Goal: Information Seeking & Learning: Learn about a topic

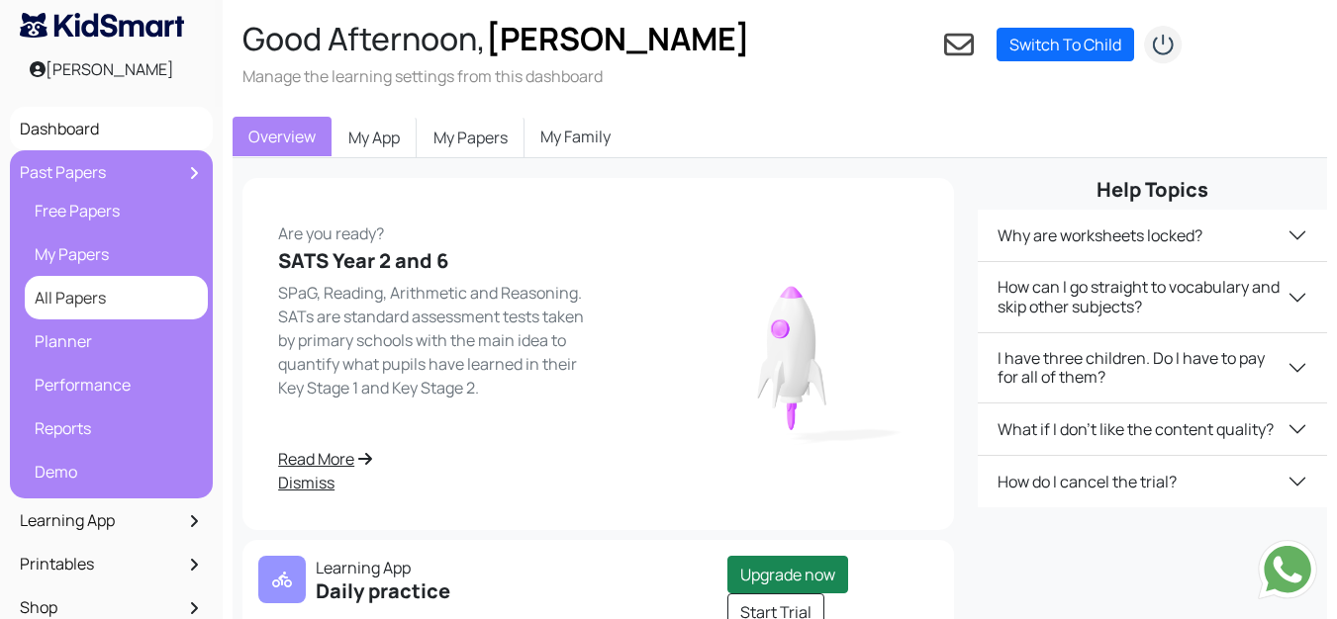
click at [85, 291] on link "All Papers" at bounding box center [116, 298] width 173 height 34
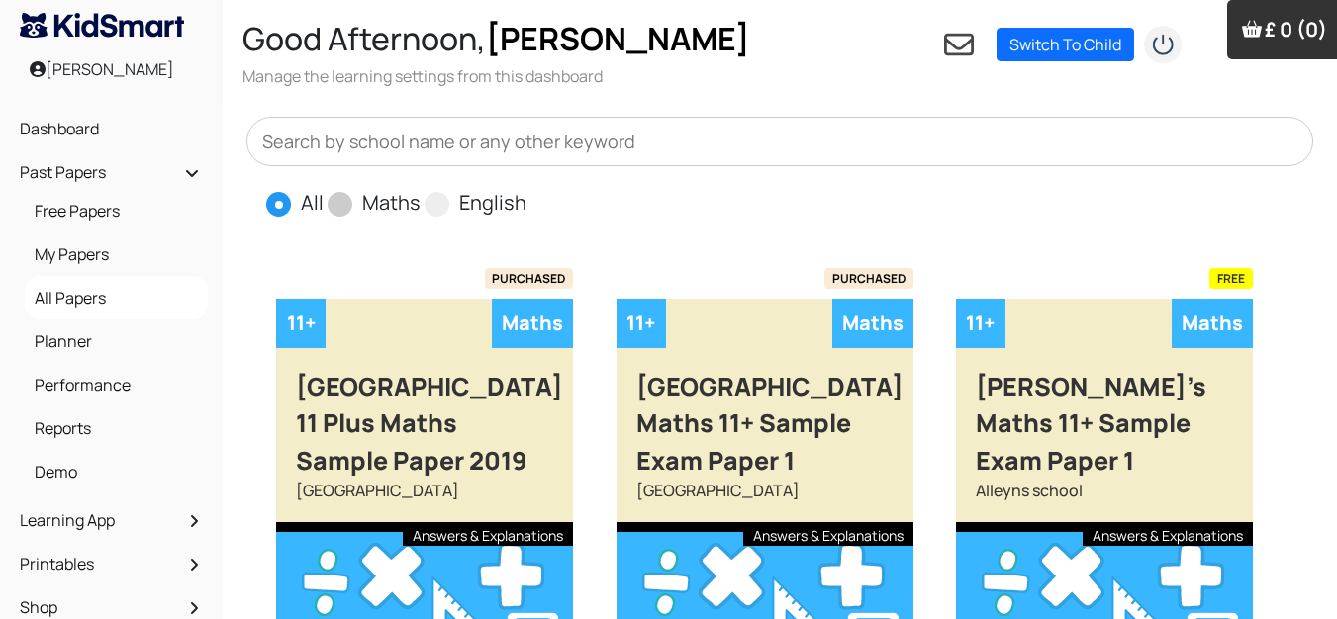
click at [345, 198] on span at bounding box center [340, 204] width 25 height 25
click at [421, 198] on input "Maths" at bounding box center [427, 194] width 13 height 13
radio input "true"
click at [373, 143] on input "text" at bounding box center [779, 141] width 1067 height 49
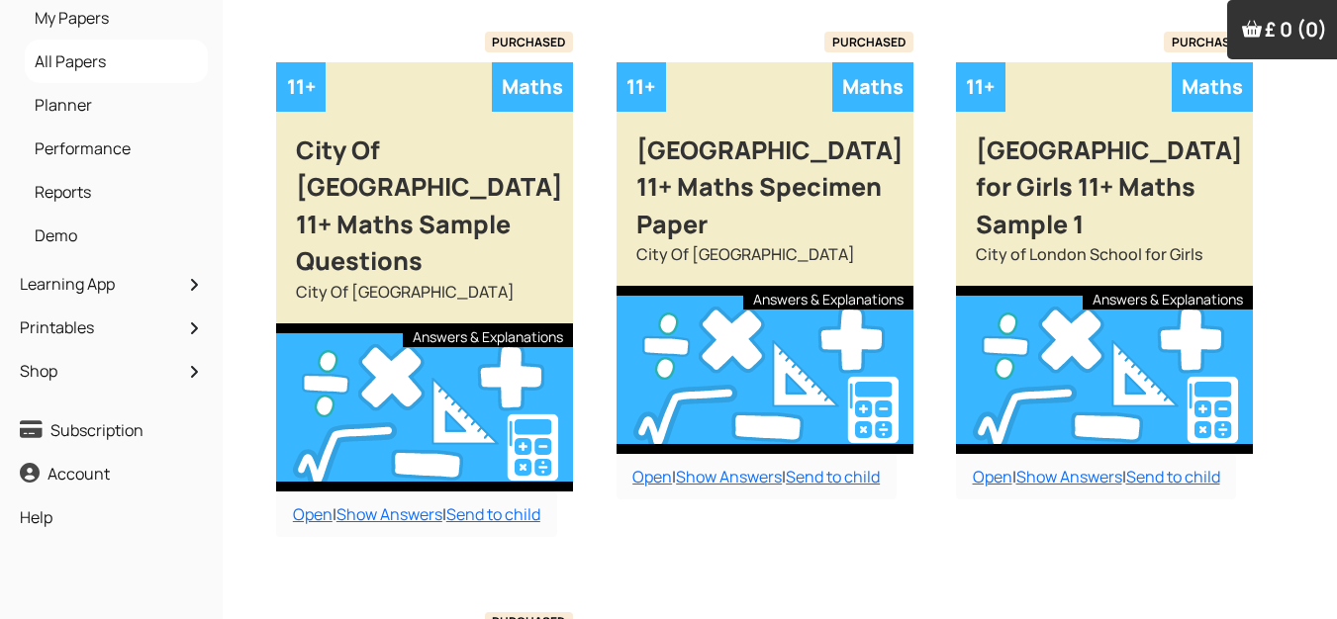
scroll to position [297, 0]
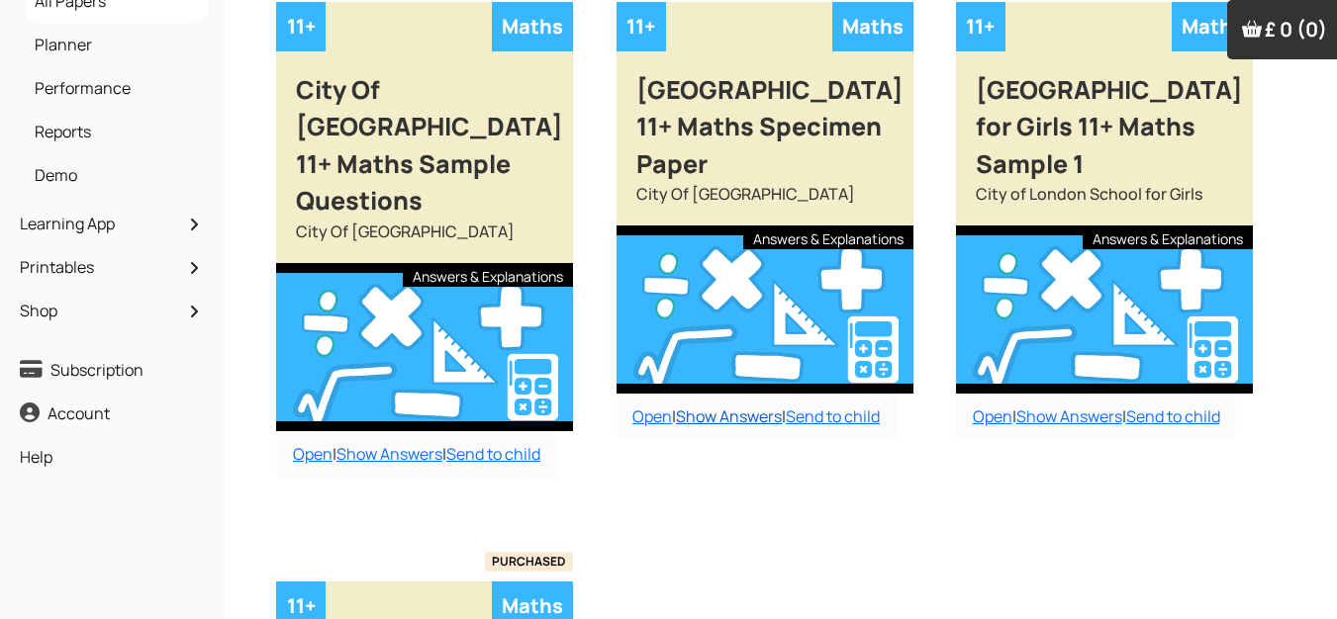
type input "city"
click at [721, 418] on link "Show Answers" at bounding box center [729, 417] width 106 height 22
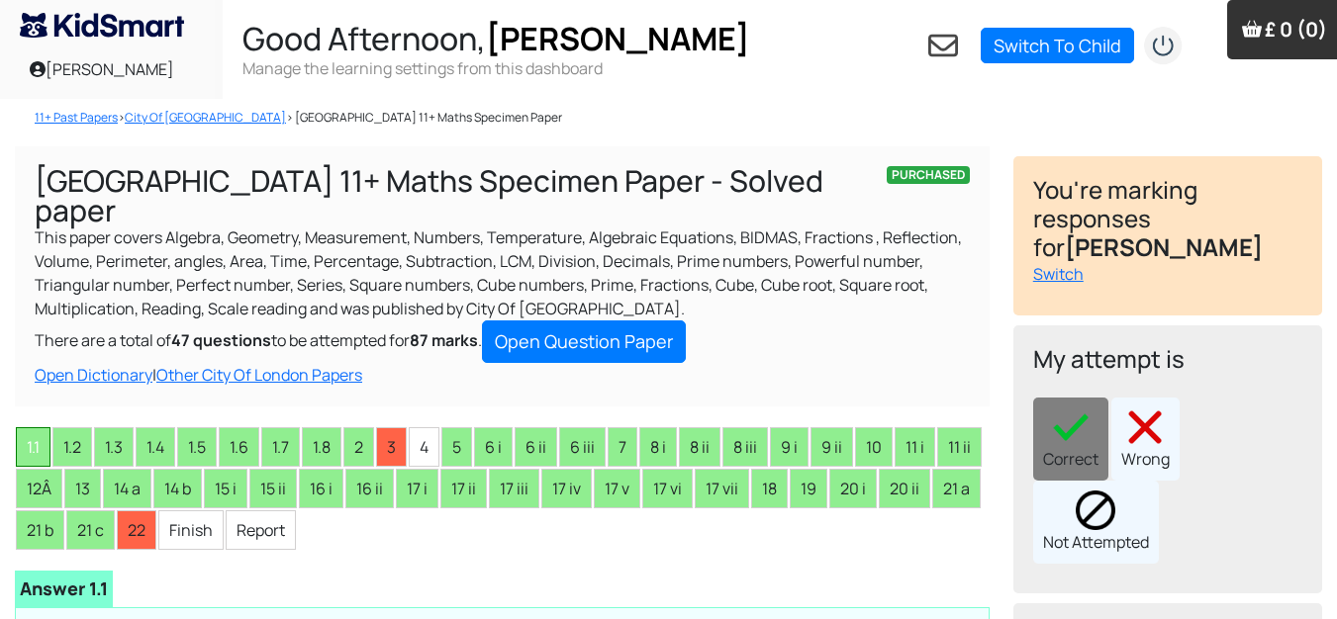
click at [34, 447] on li "1.1" at bounding box center [33, 447] width 35 height 40
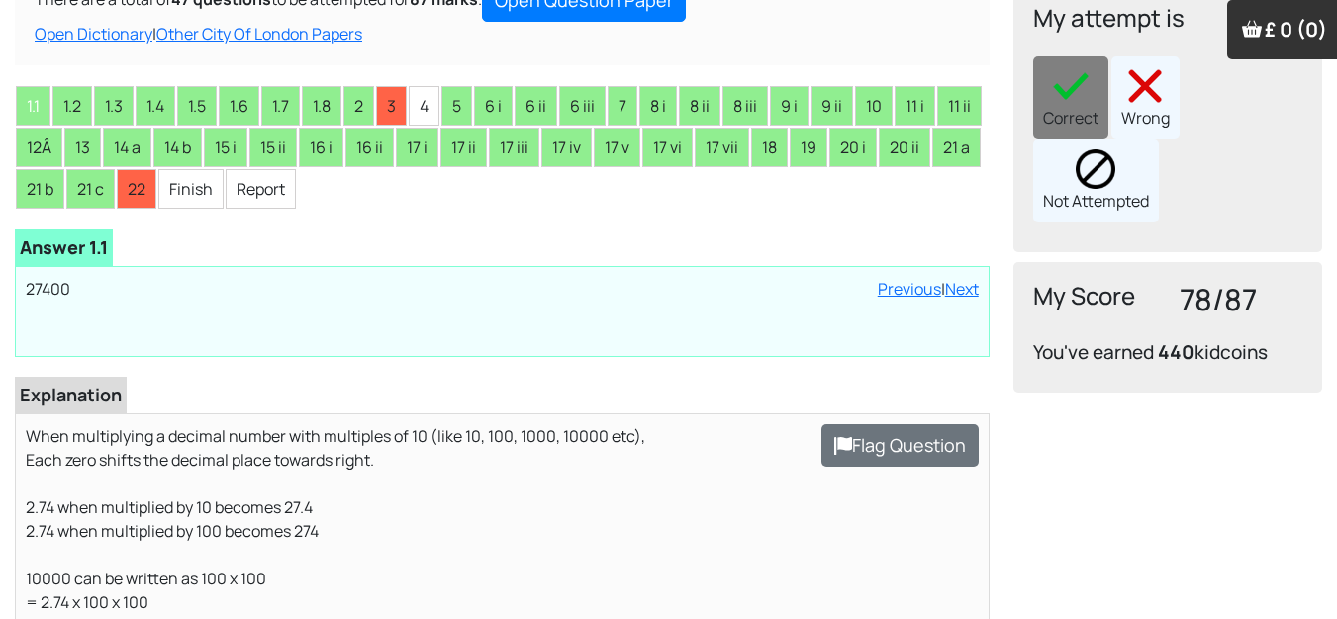
scroll to position [297, 0]
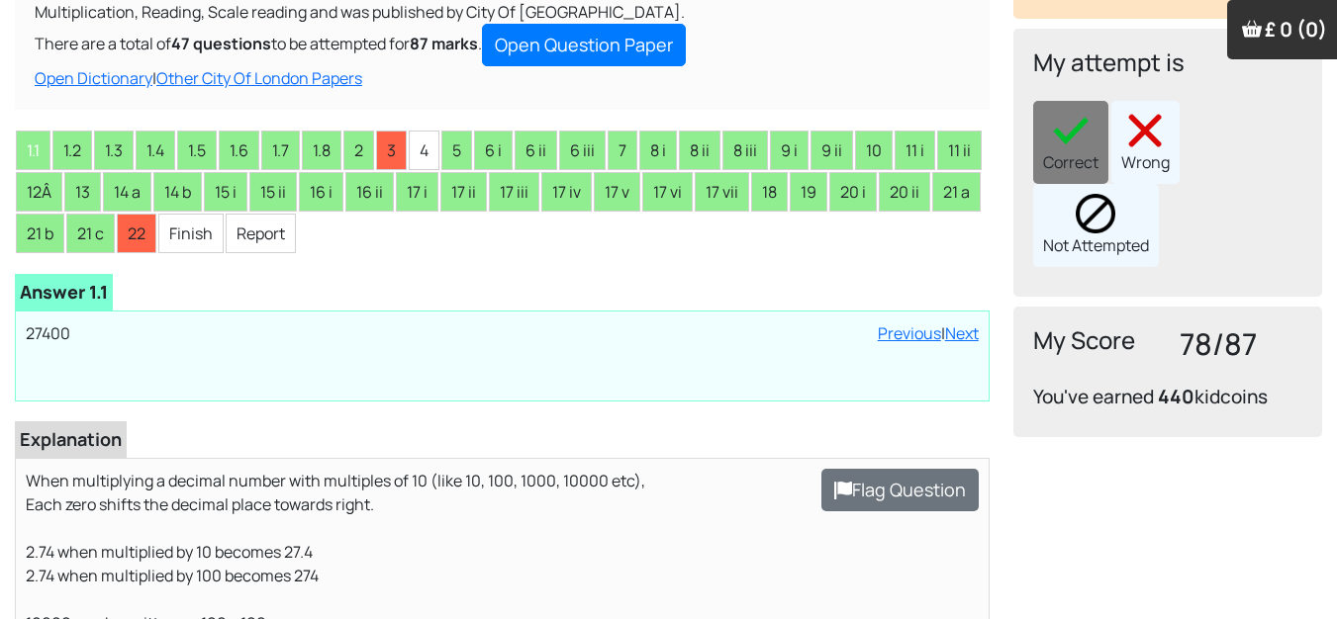
click at [1067, 119] on div "Correct Wrong Not Attempted" at bounding box center [1167, 184] width 269 height 166
click at [63, 148] on li "1.2" at bounding box center [72, 151] width 40 height 40
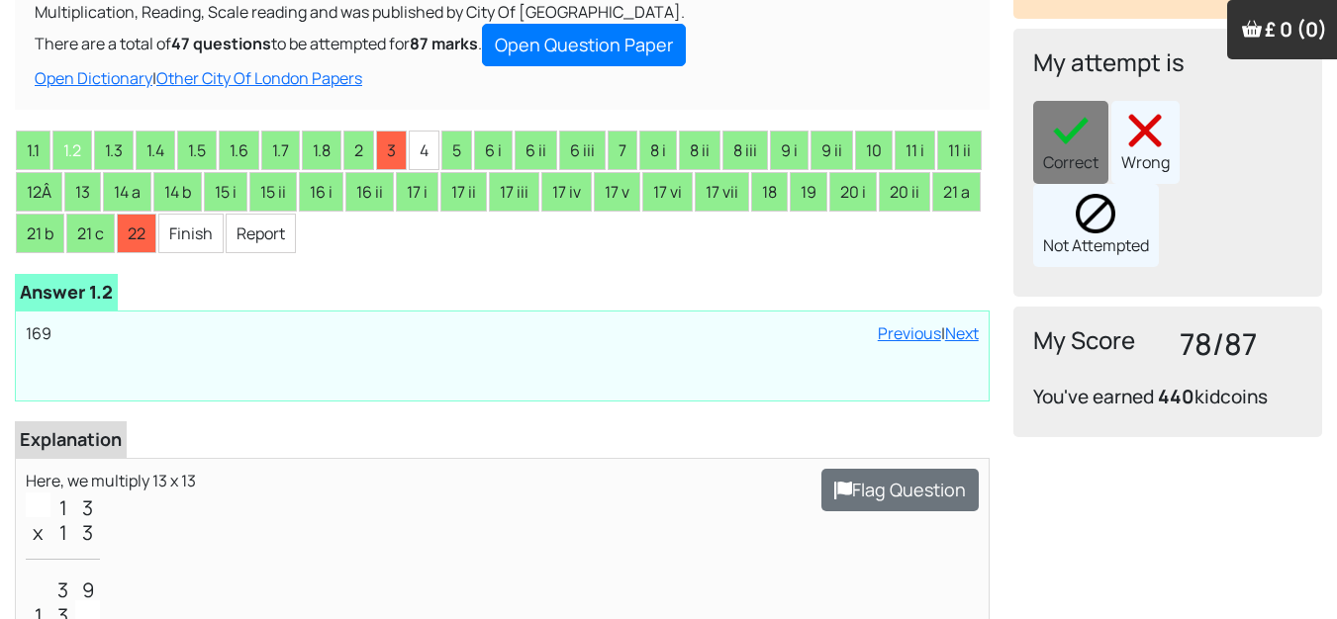
click at [1081, 122] on div "Correct Wrong Not Attempted" at bounding box center [1167, 184] width 269 height 166
click at [116, 145] on li "1.3" at bounding box center [114, 151] width 40 height 40
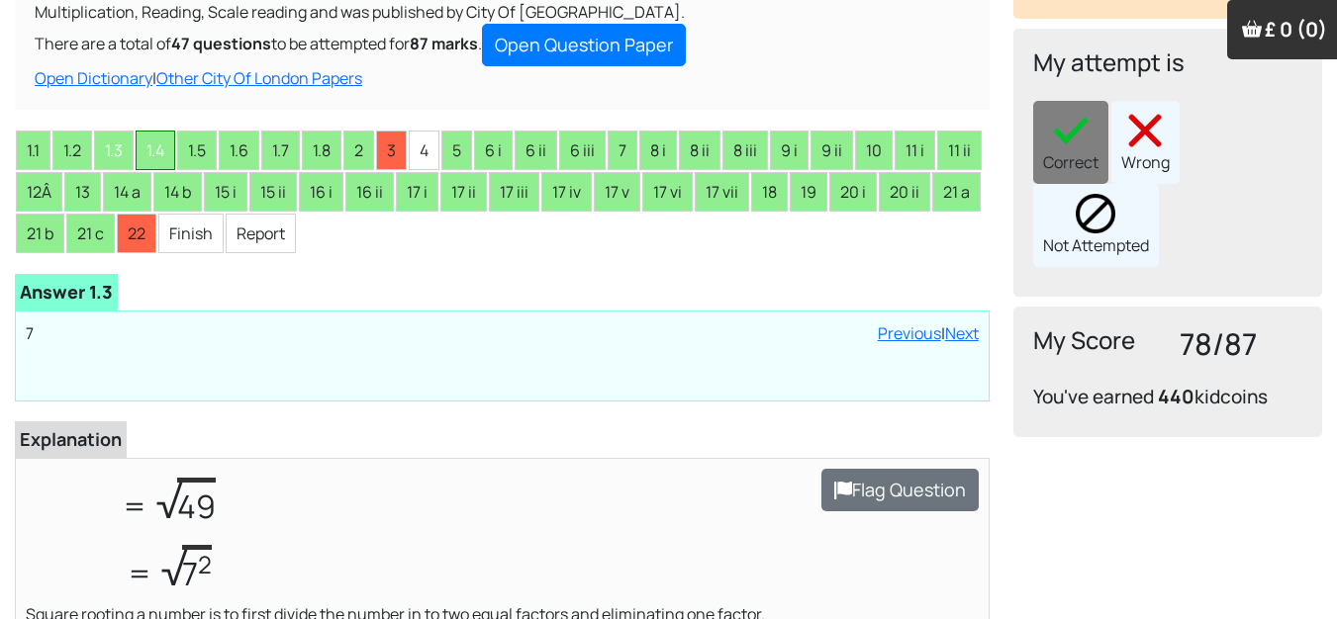
click at [162, 148] on li "1.4" at bounding box center [156, 151] width 40 height 40
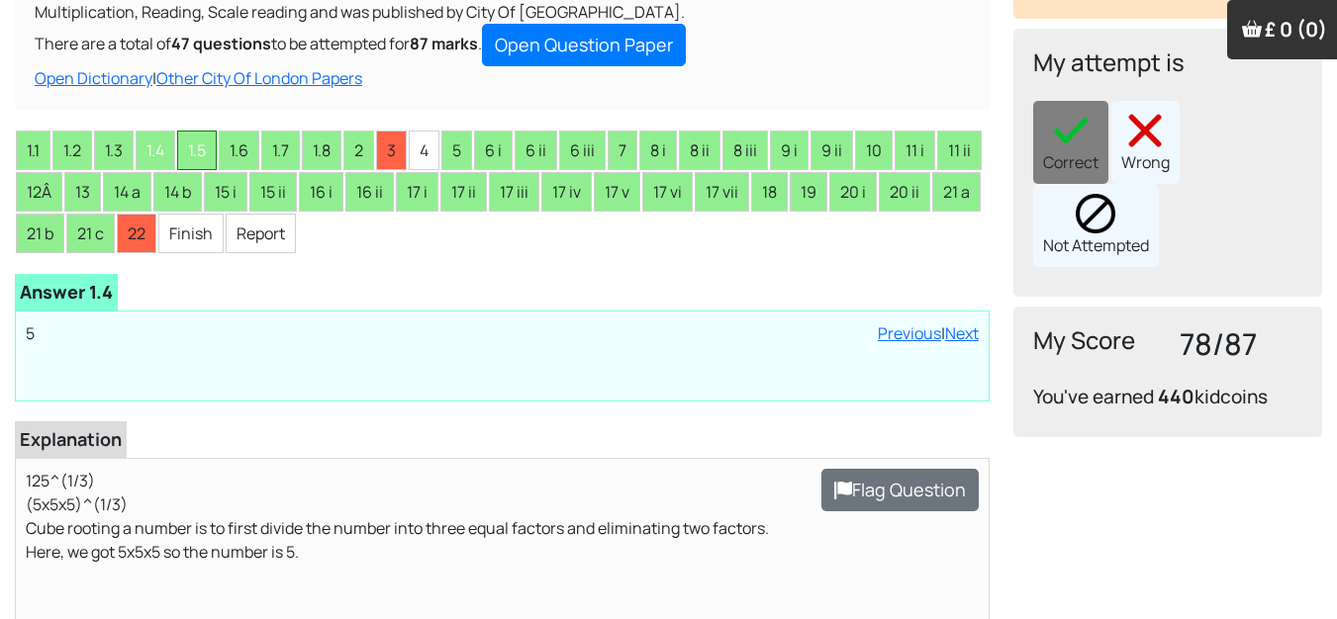
click at [202, 149] on li "1.5" at bounding box center [197, 151] width 40 height 40
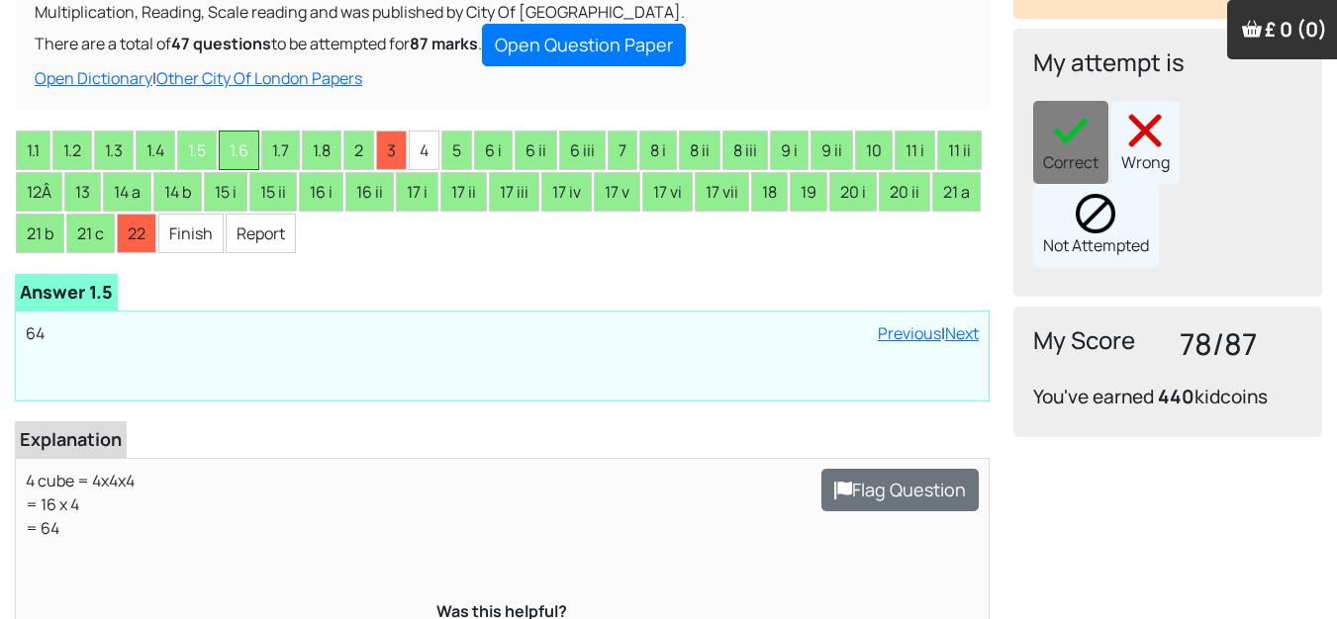
click at [238, 144] on li "1.6" at bounding box center [239, 151] width 41 height 40
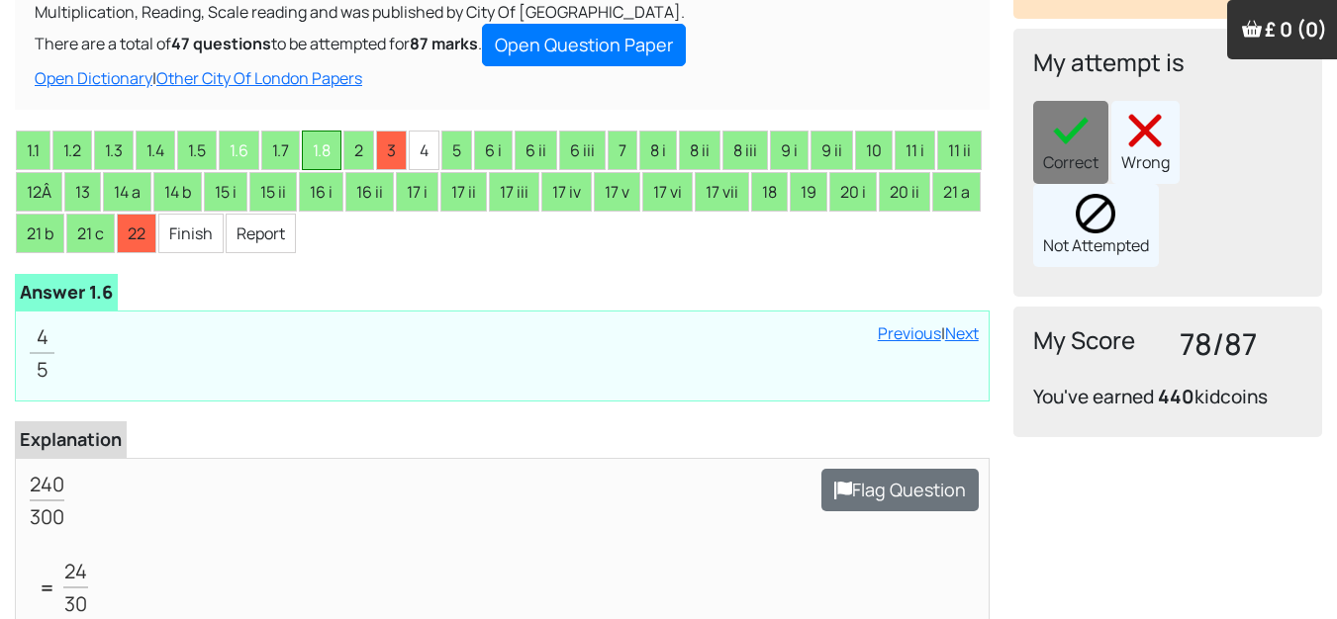
click at [319, 153] on li "1.8" at bounding box center [322, 151] width 40 height 40
click at [290, 149] on li "1.7" at bounding box center [280, 151] width 39 height 40
click at [329, 144] on li "1.8" at bounding box center [322, 151] width 40 height 40
click at [366, 148] on li "2" at bounding box center [358, 151] width 31 height 40
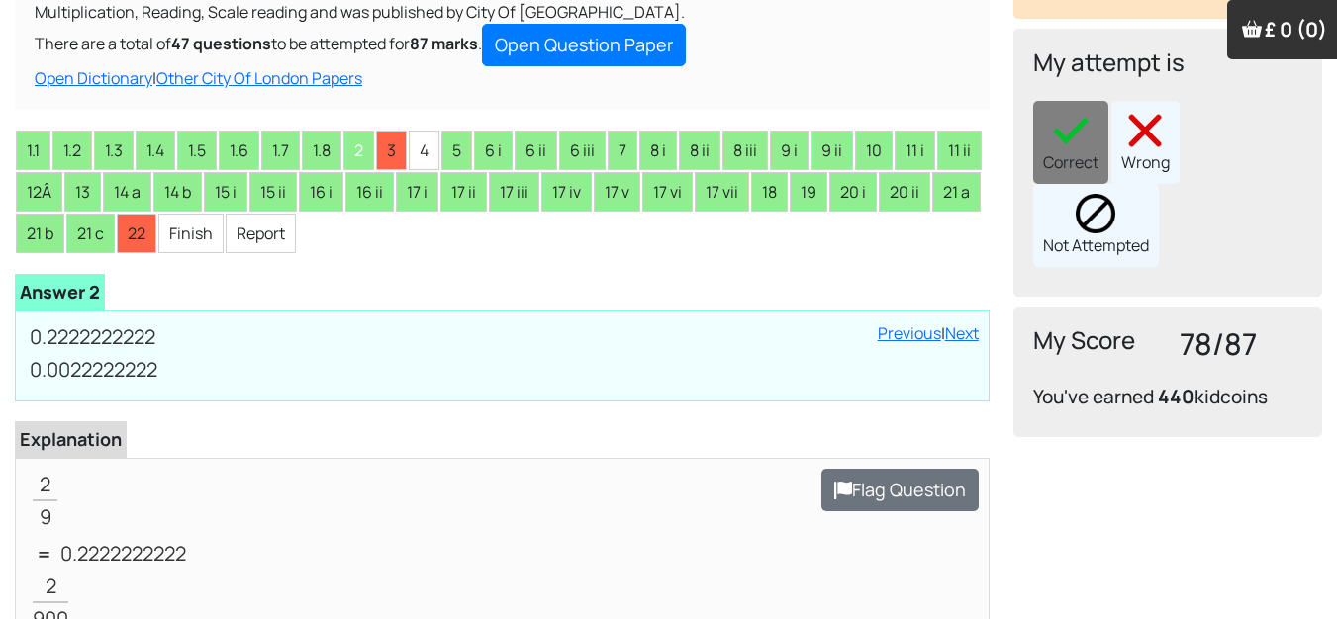
drag, startPoint x: 1159, startPoint y: 121, endPoint x: 1148, endPoint y: 119, distance: 11.1
click at [1155, 120] on div "Wrong" at bounding box center [1145, 142] width 68 height 83
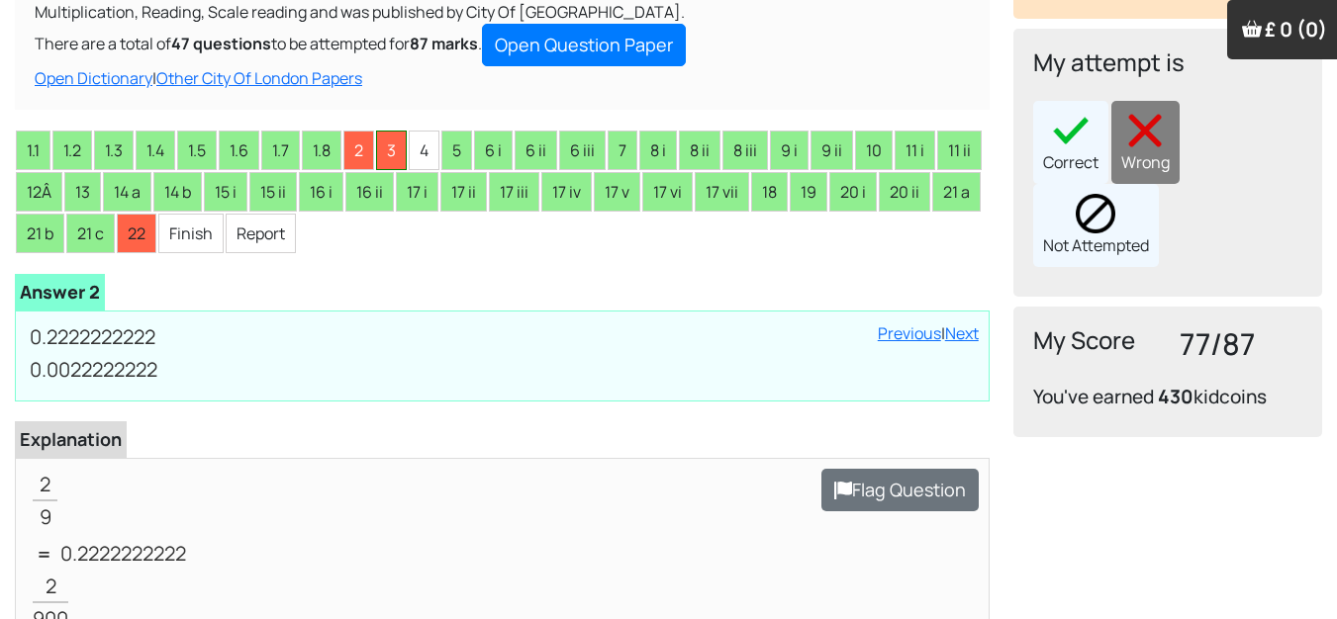
click at [402, 144] on li "3" at bounding box center [391, 151] width 31 height 40
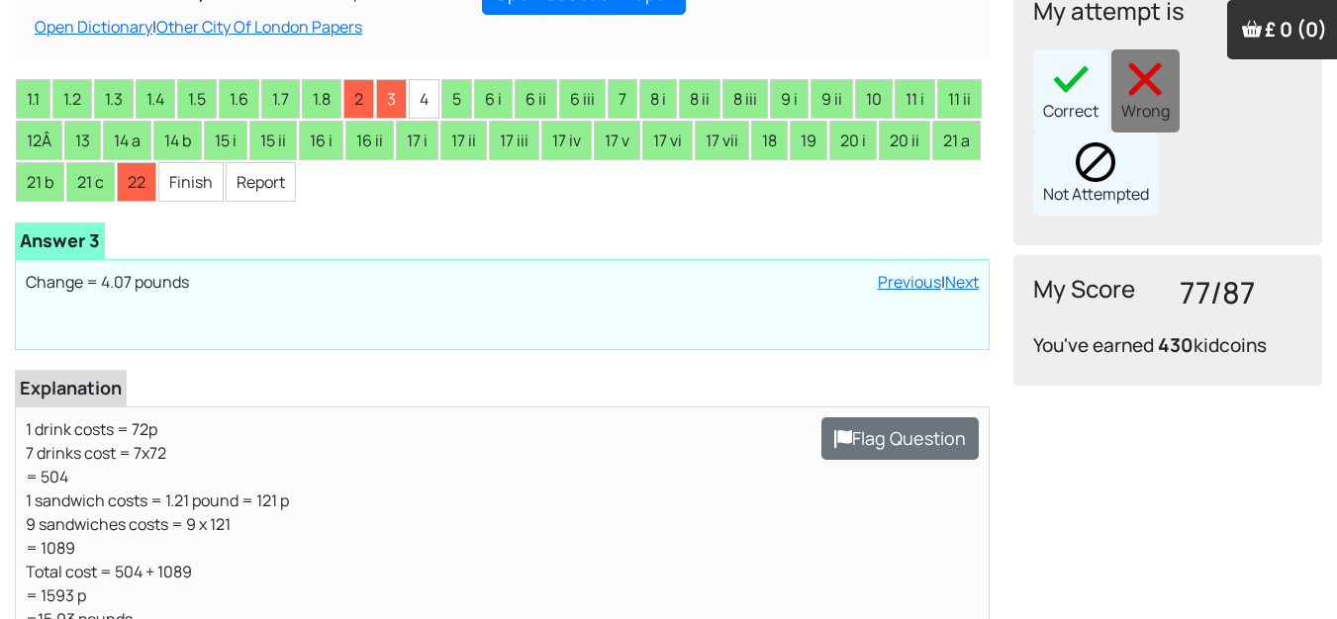
scroll to position [396, 0]
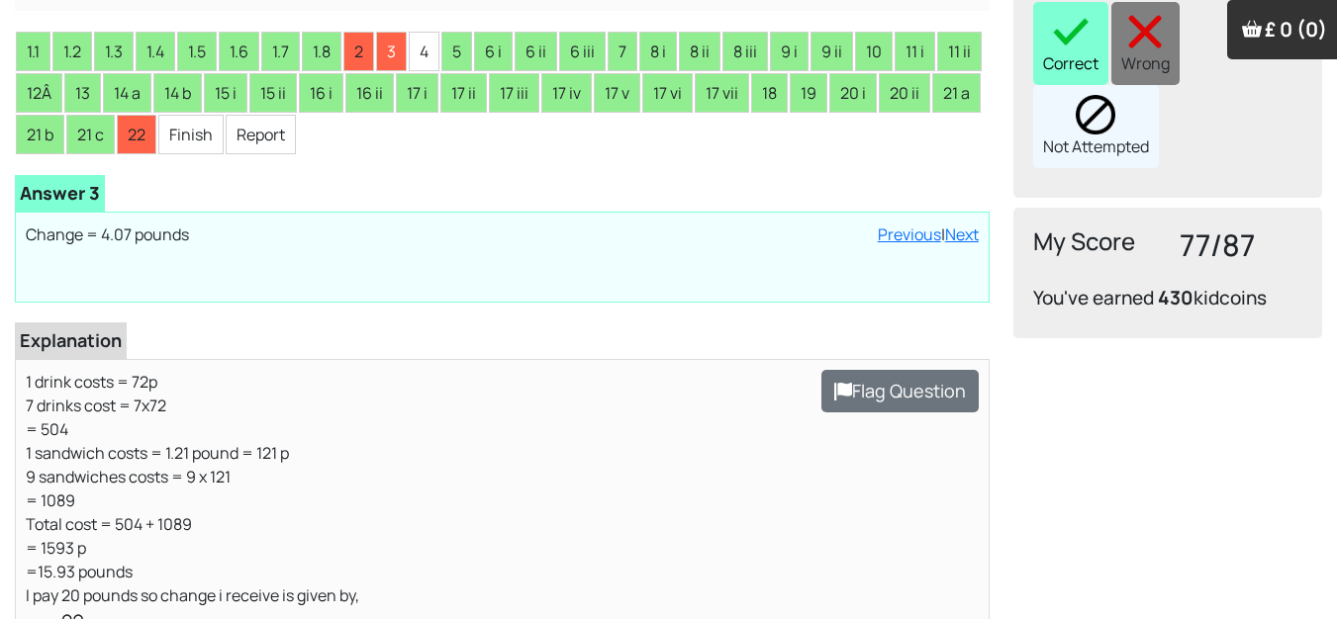
click at [1049, 20] on div "Correct" at bounding box center [1070, 43] width 75 height 83
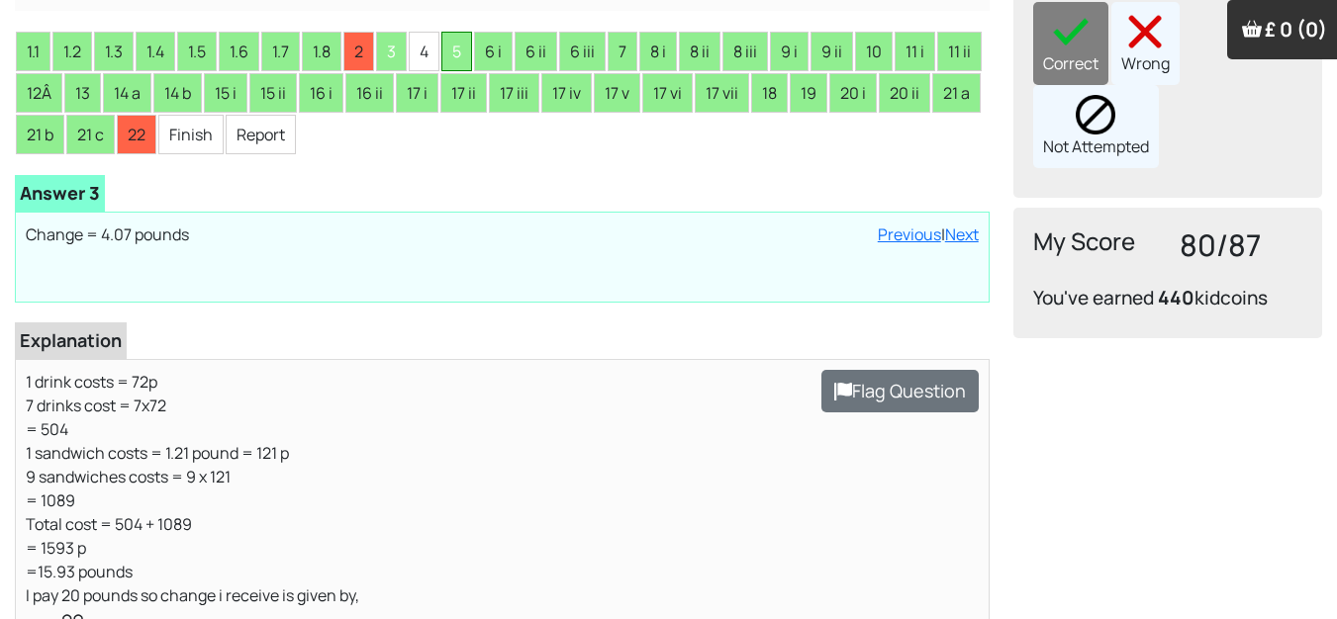
click at [459, 44] on li "5" at bounding box center [456, 52] width 31 height 40
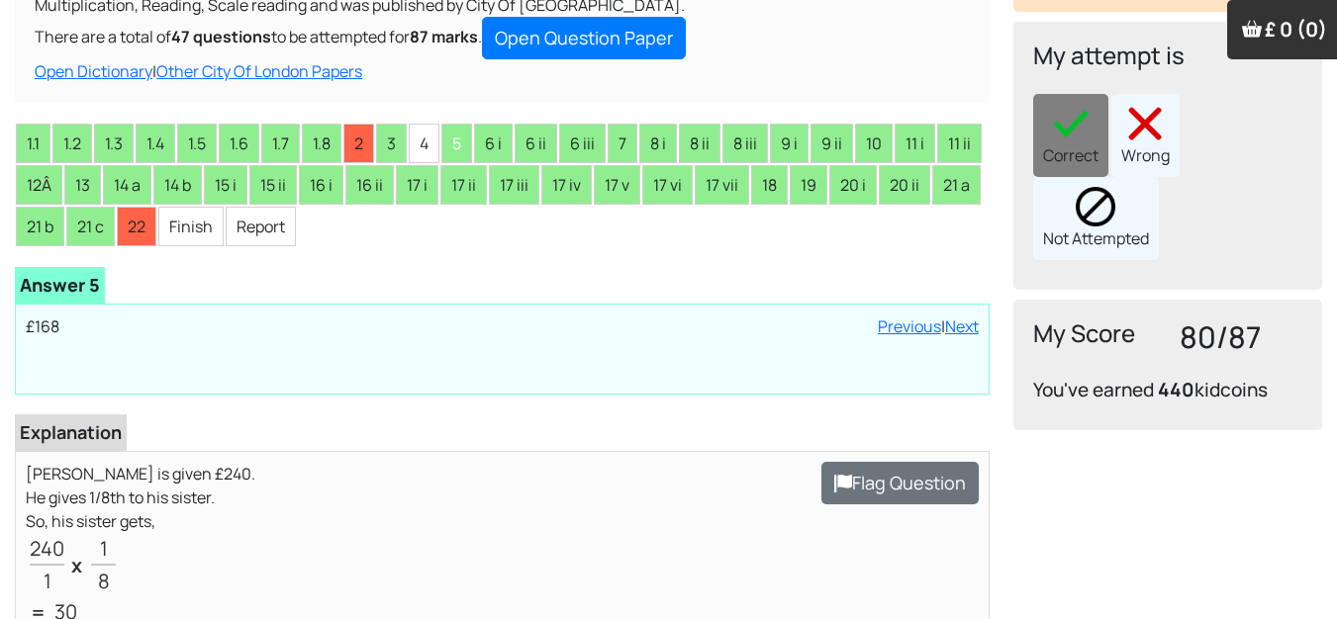
scroll to position [297, 0]
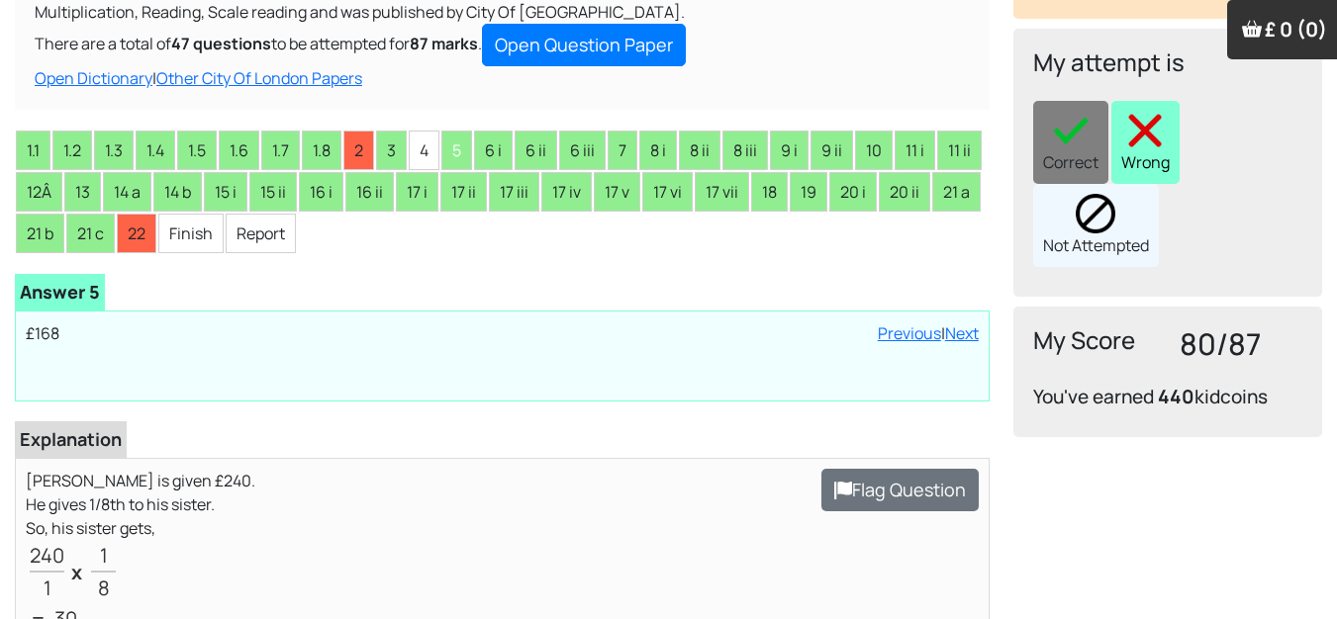
click at [1143, 111] on img at bounding box center [1145, 131] width 40 height 40
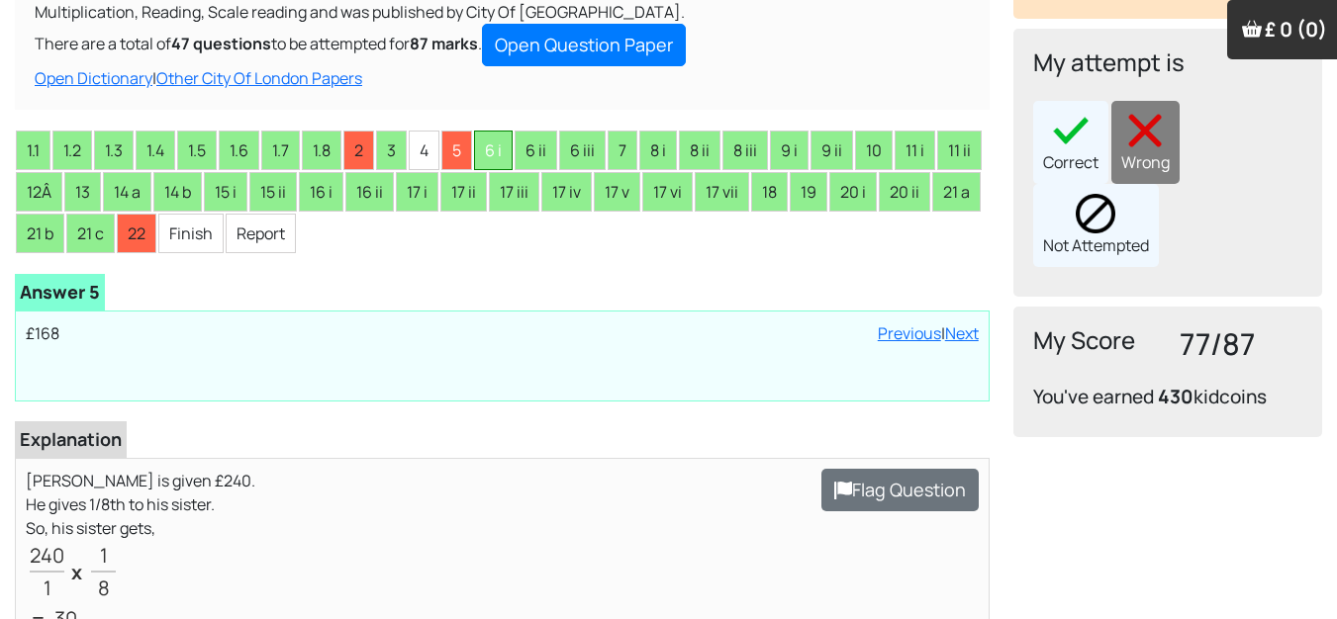
click at [503, 149] on li "6 i" at bounding box center [493, 151] width 39 height 40
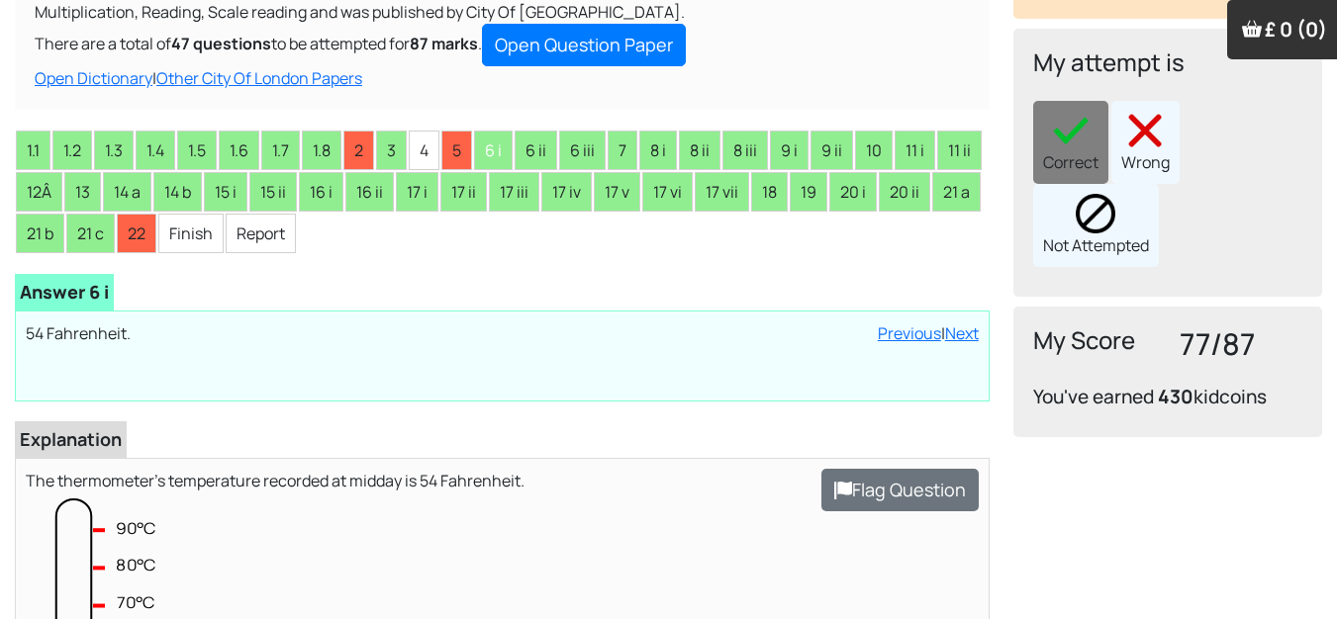
click at [1079, 136] on div "Correct Wrong Not Attempted" at bounding box center [1167, 184] width 269 height 166
click at [542, 135] on li "6 ii" at bounding box center [536, 151] width 43 height 40
click at [597, 157] on li "6 iii" at bounding box center [582, 151] width 47 height 40
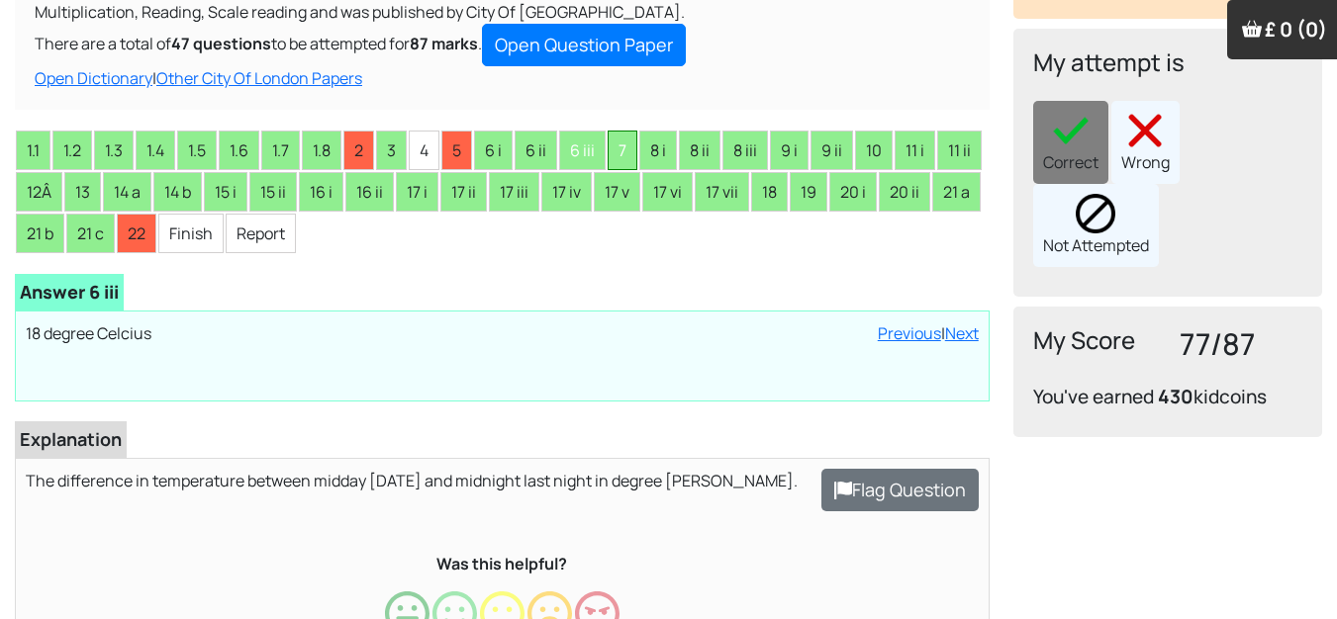
click at [632, 151] on li "7" at bounding box center [623, 151] width 30 height 40
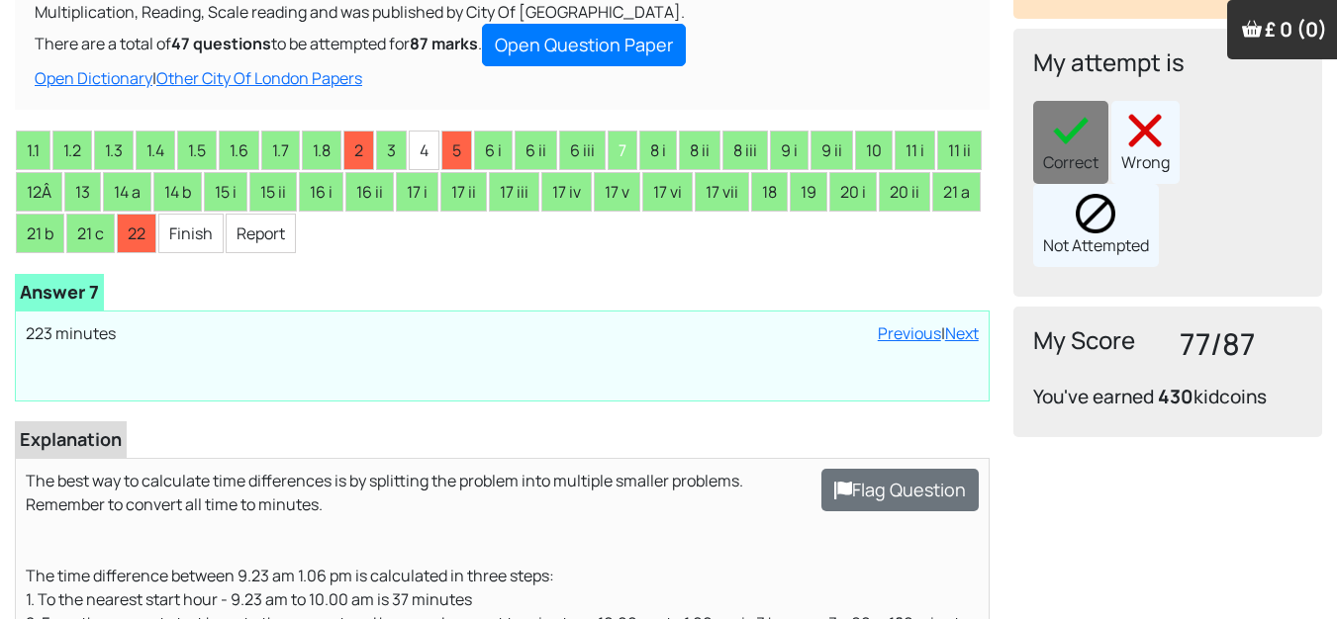
scroll to position [396, 0]
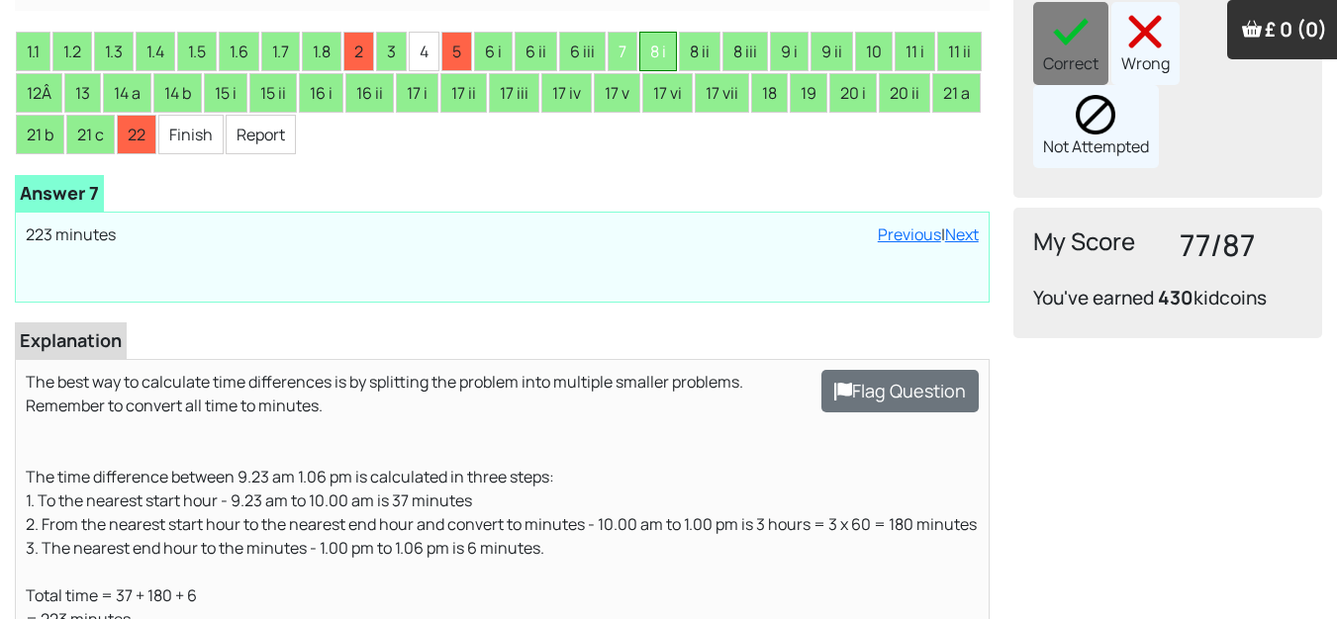
click at [666, 46] on li "8 i" at bounding box center [658, 52] width 38 height 40
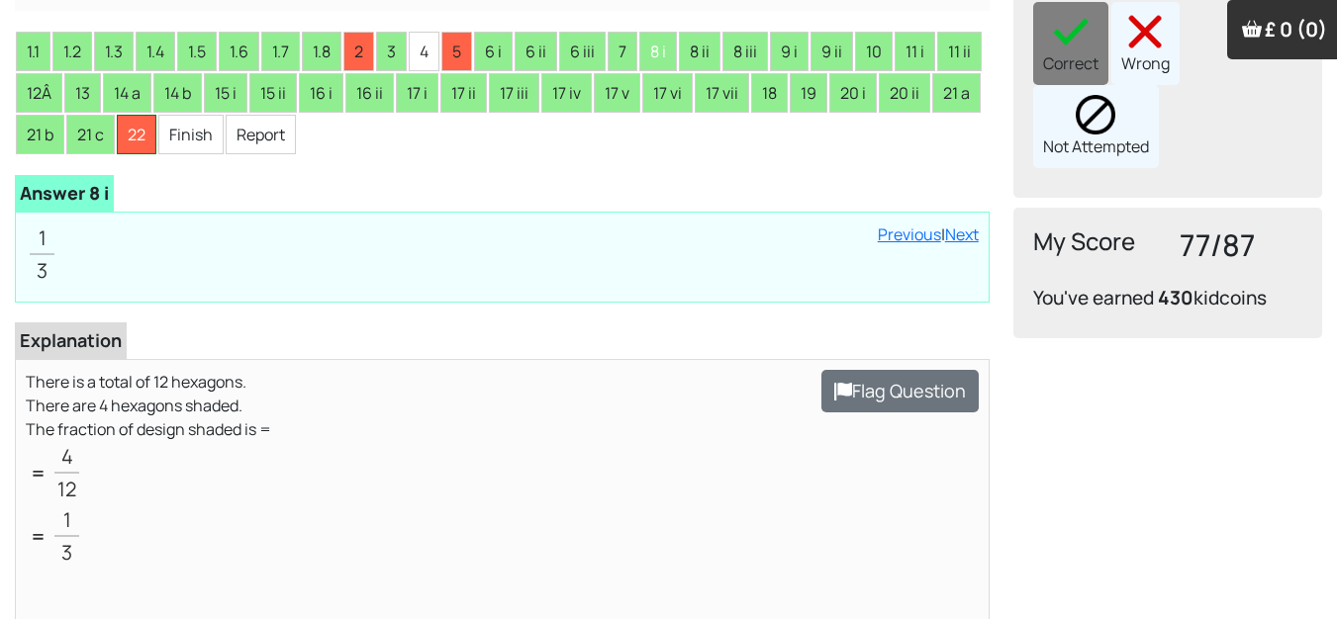
click at [156, 142] on li "22" at bounding box center [137, 135] width 40 height 40
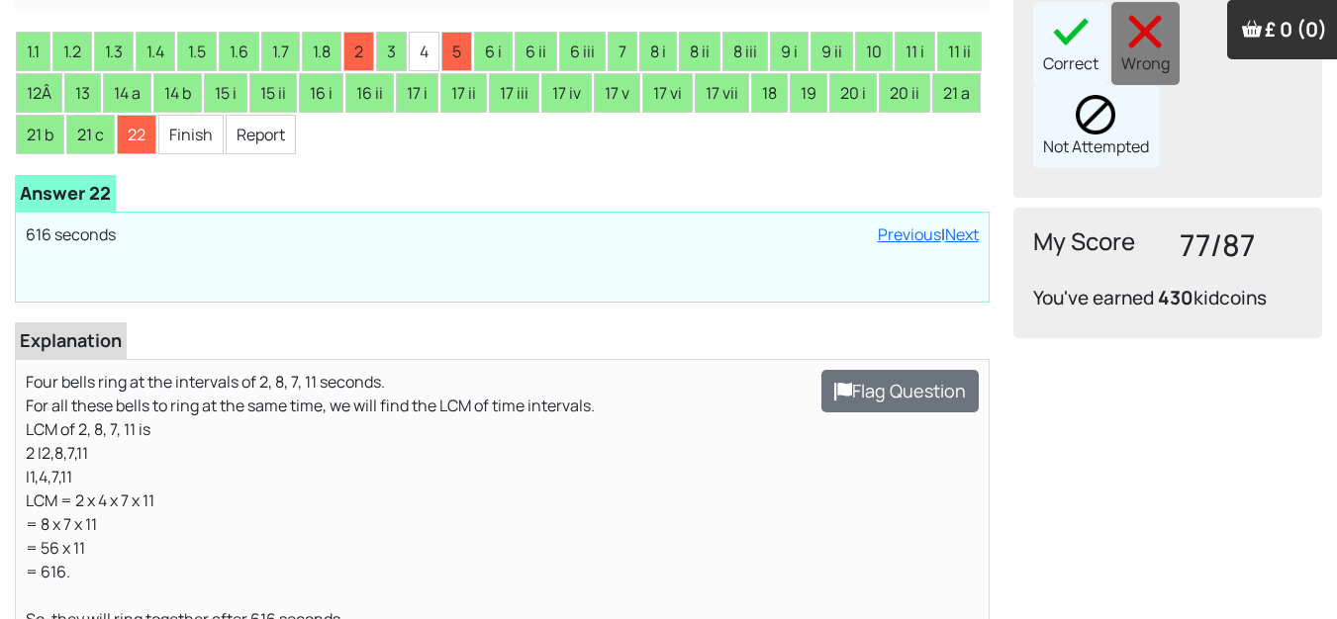
click at [1077, 95] on img at bounding box center [1096, 115] width 40 height 40
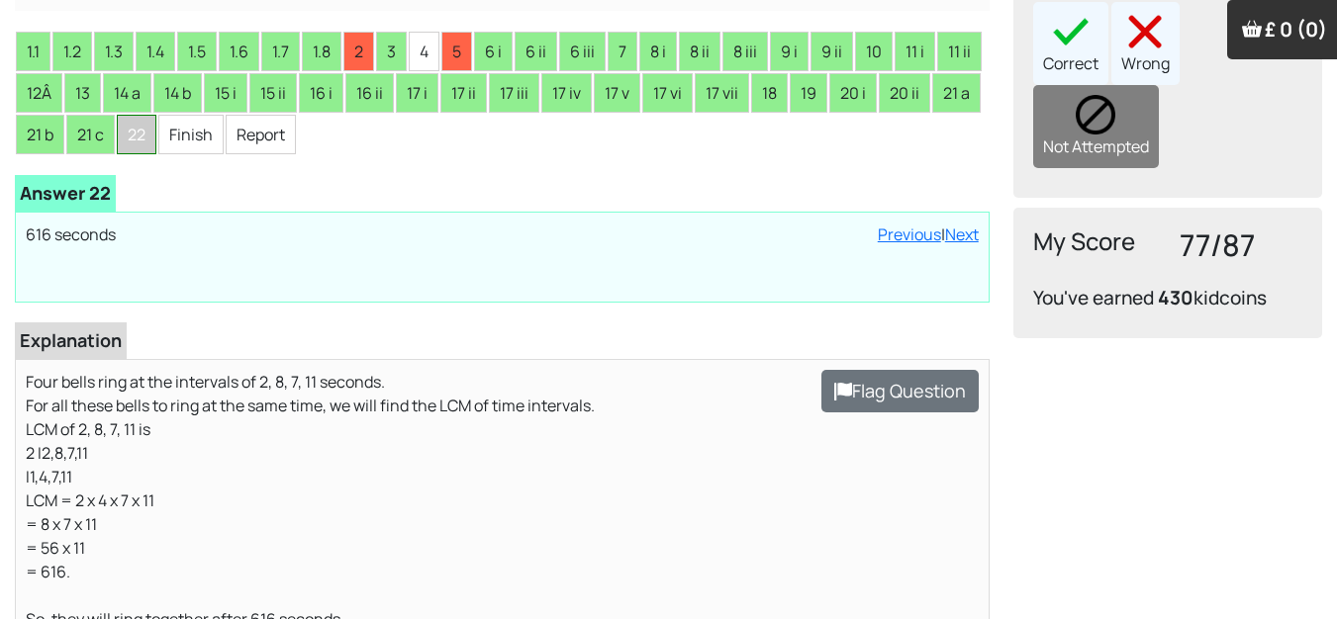
drag, startPoint x: 155, startPoint y: 127, endPoint x: 201, endPoint y: 120, distance: 46.0
click at [115, 123] on li "21 c" at bounding box center [90, 135] width 48 height 40
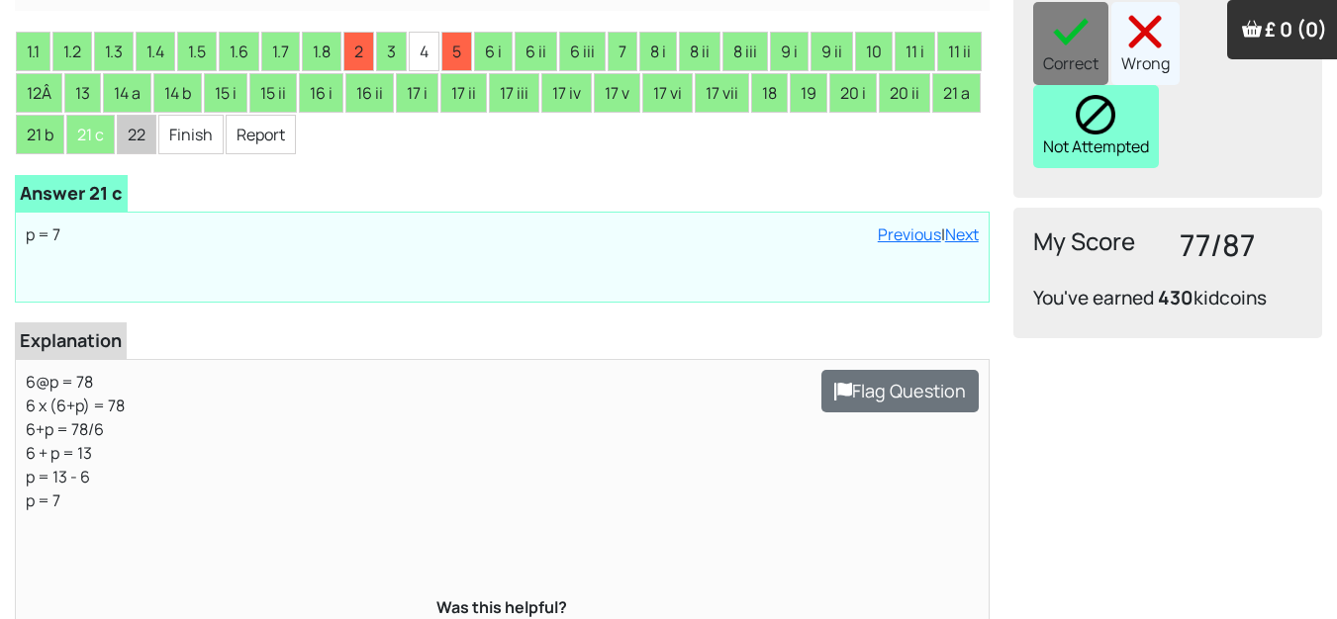
click at [1073, 109] on div "Not Attempted" at bounding box center [1096, 126] width 126 height 83
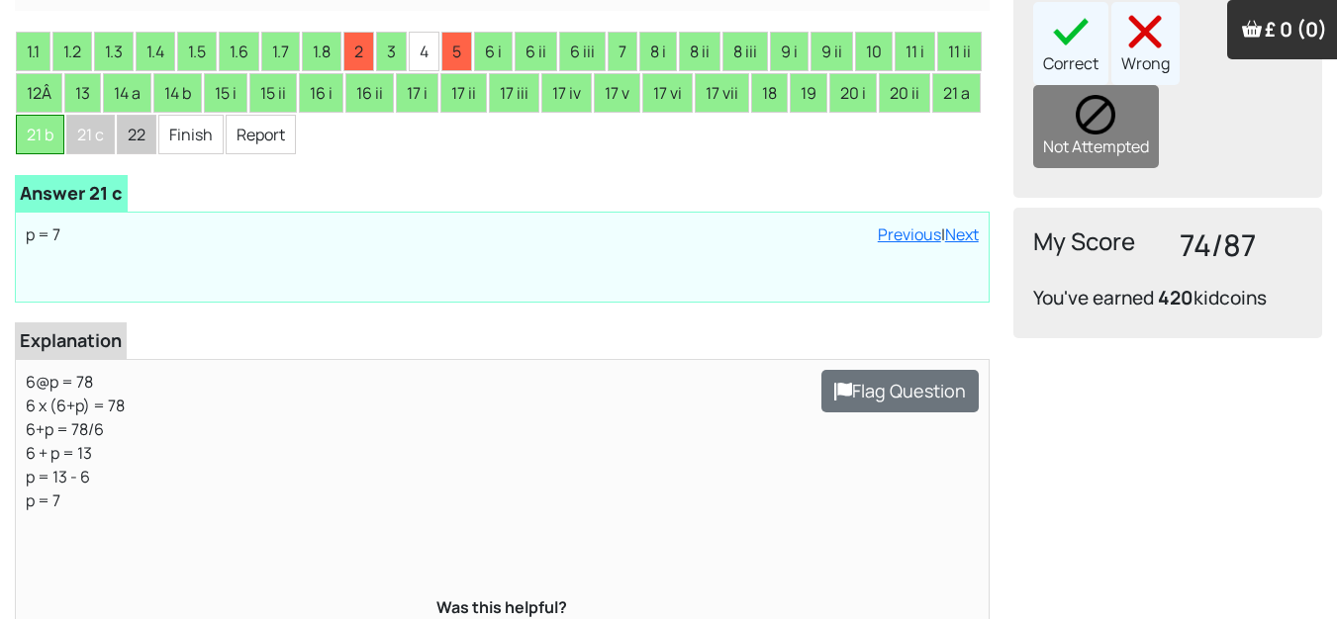
click at [64, 133] on li "21 b" at bounding box center [40, 135] width 48 height 40
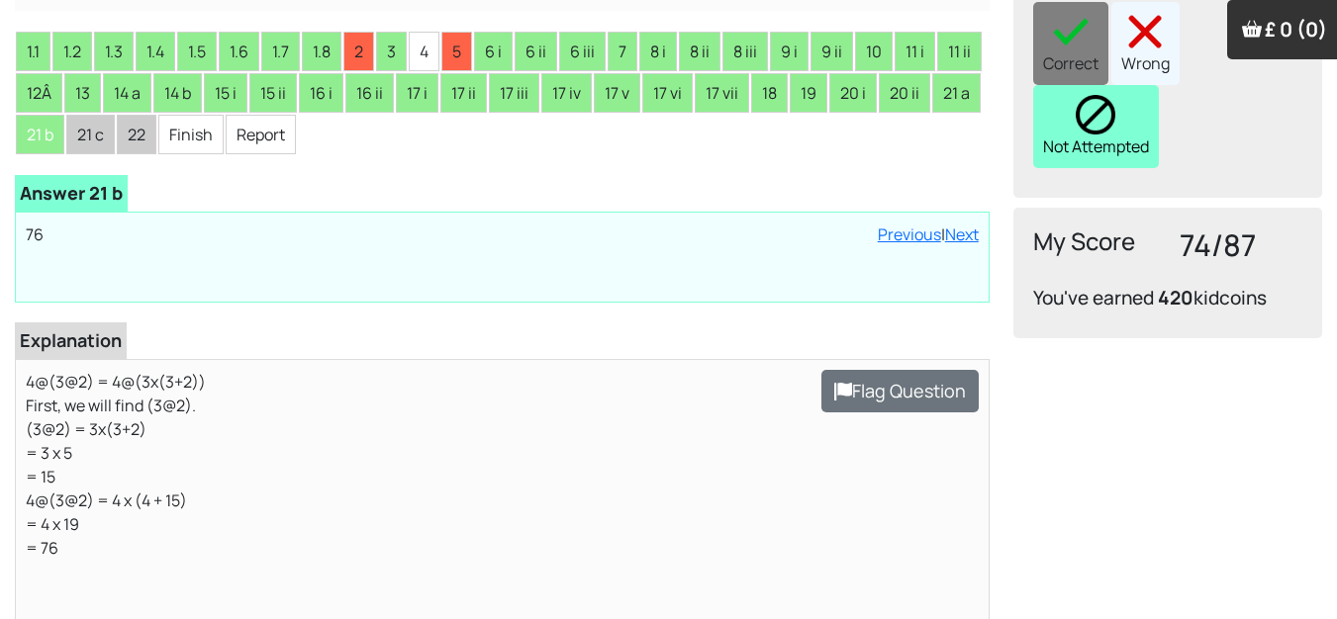
click at [1066, 90] on div "Not Attempted" at bounding box center [1096, 126] width 126 height 83
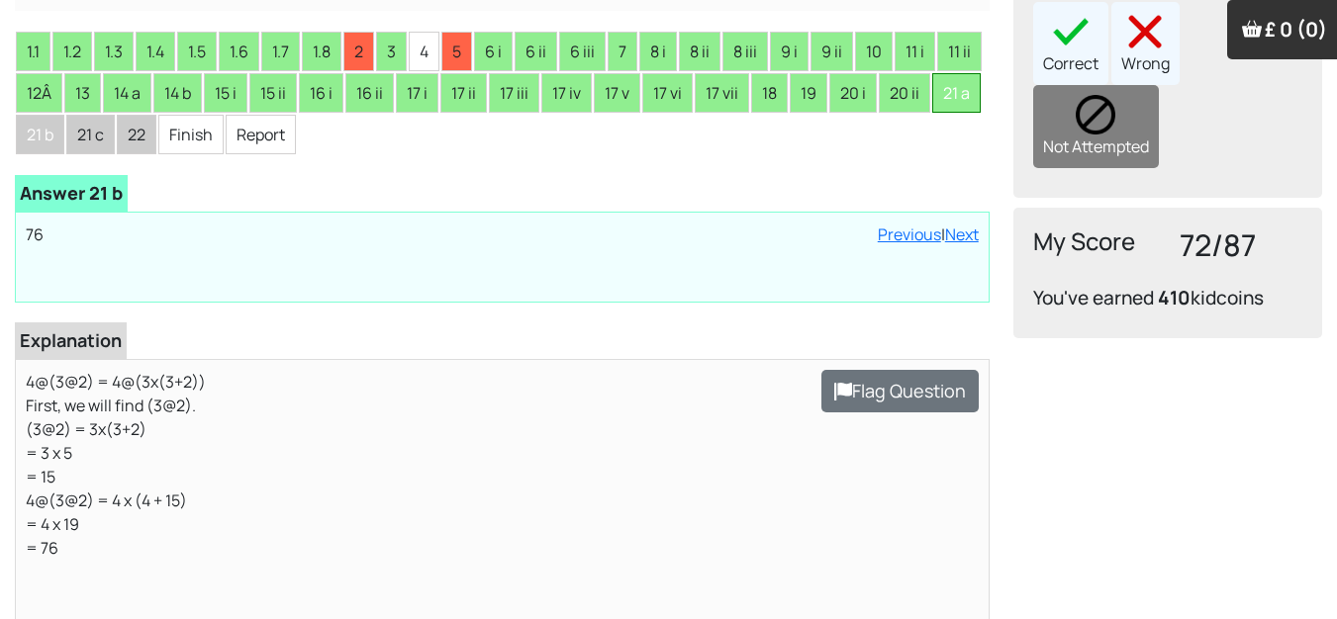
click at [932, 113] on li "21 a" at bounding box center [956, 93] width 48 height 40
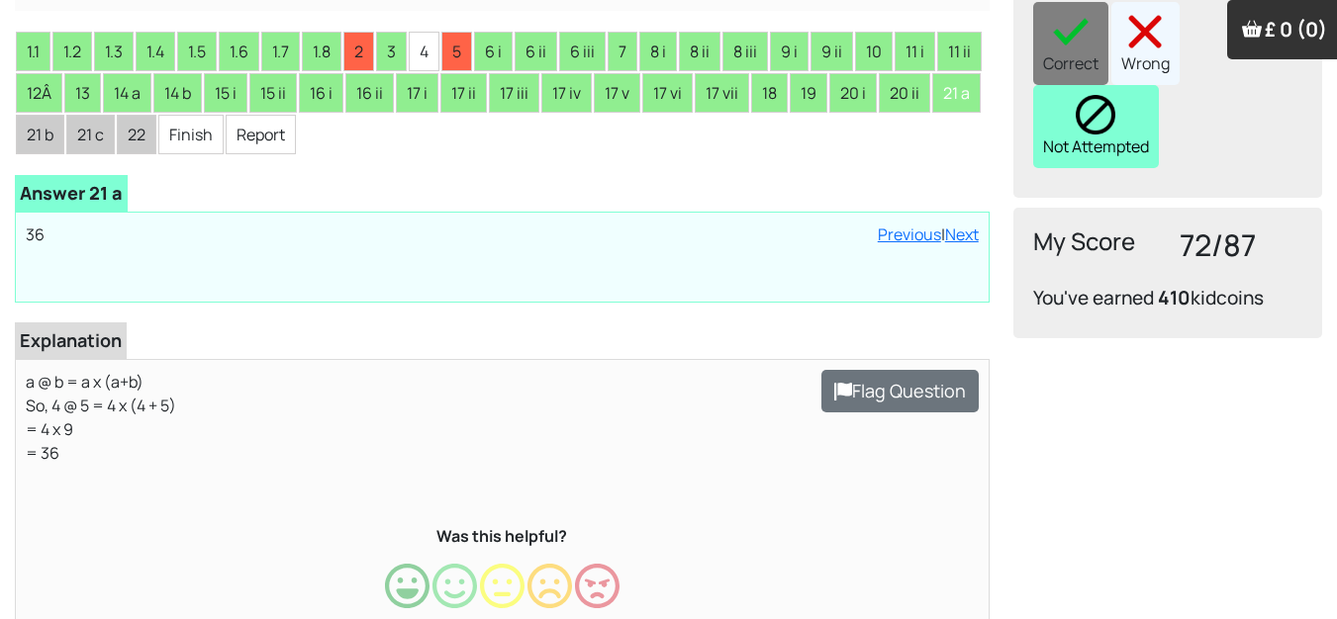
click at [1126, 86] on div "Not Attempted" at bounding box center [1096, 126] width 126 height 83
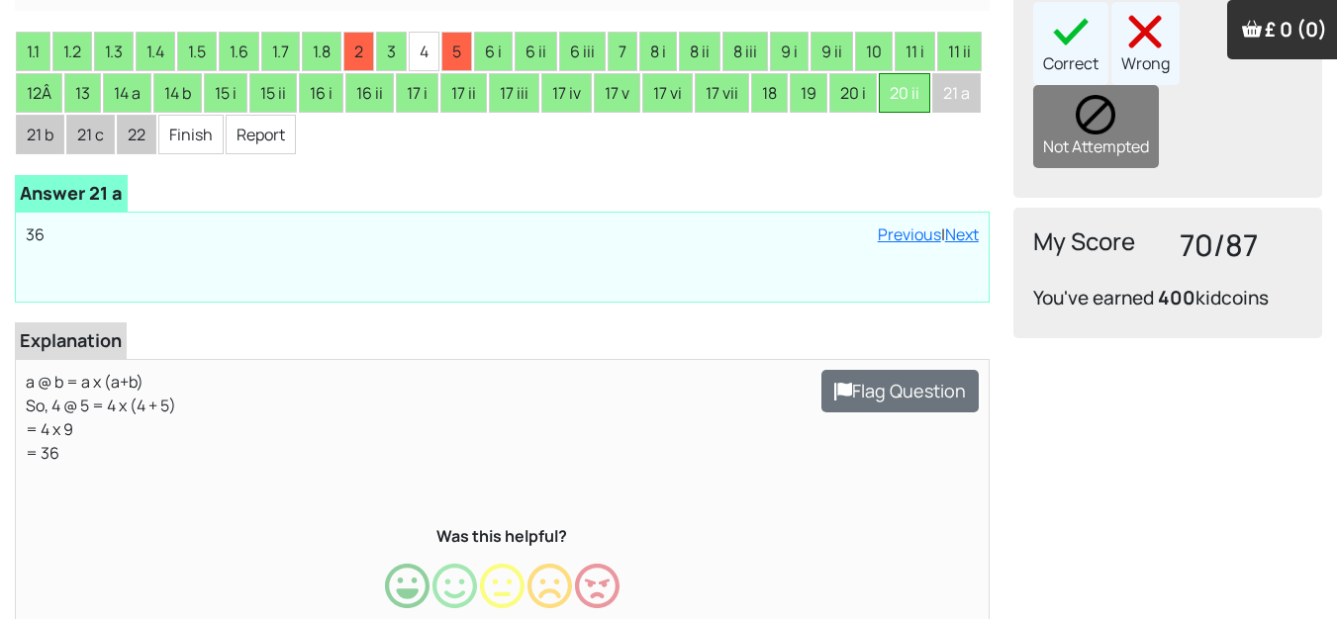
click at [923, 84] on li "20 ii" at bounding box center [904, 93] width 51 height 40
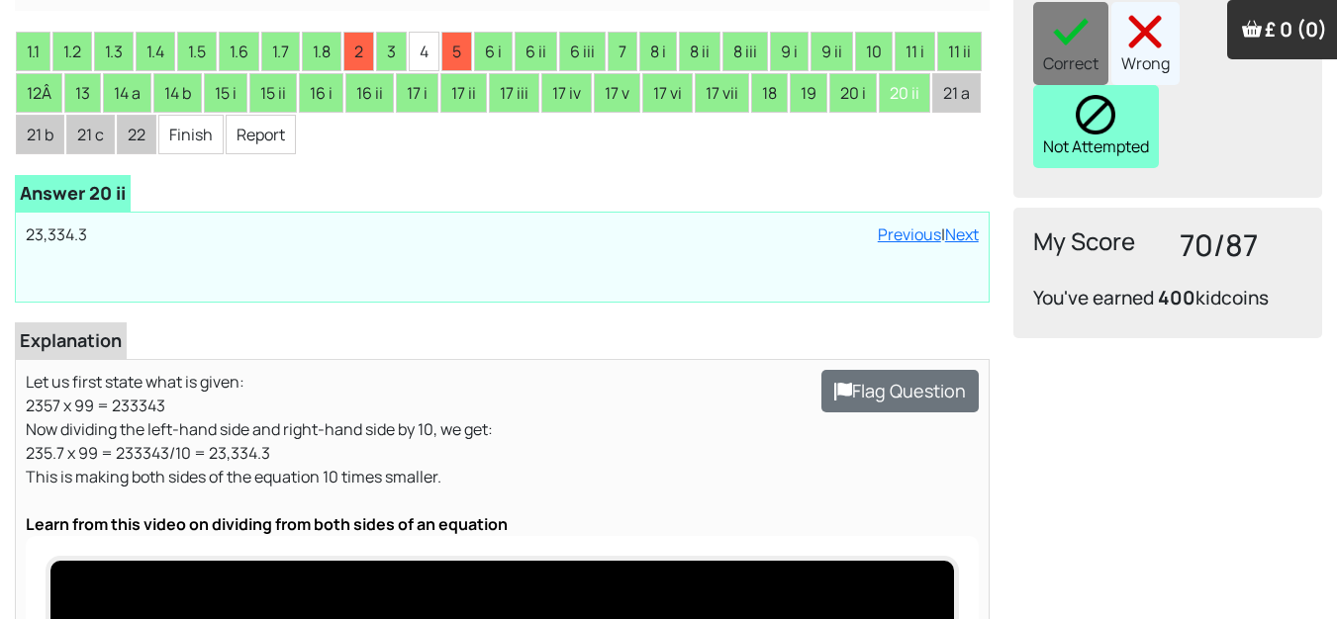
click at [1097, 109] on div "Not Attempted" at bounding box center [1096, 126] width 126 height 83
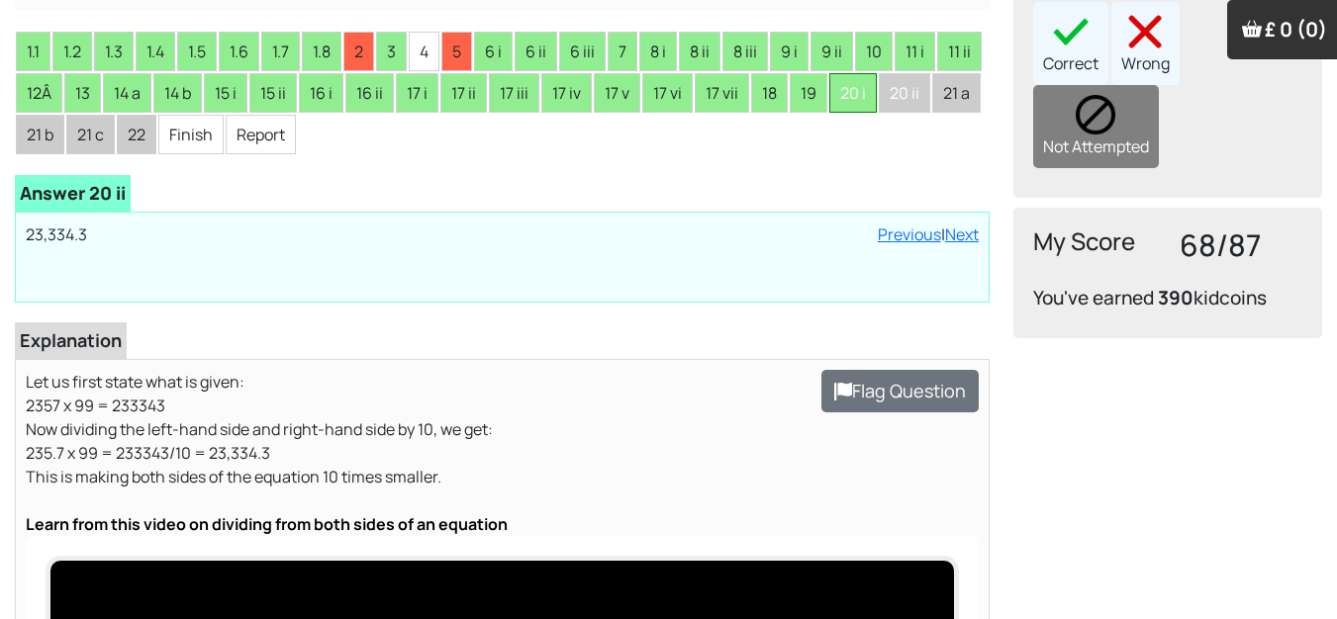
click at [852, 99] on li "20 i" at bounding box center [852, 93] width 47 height 40
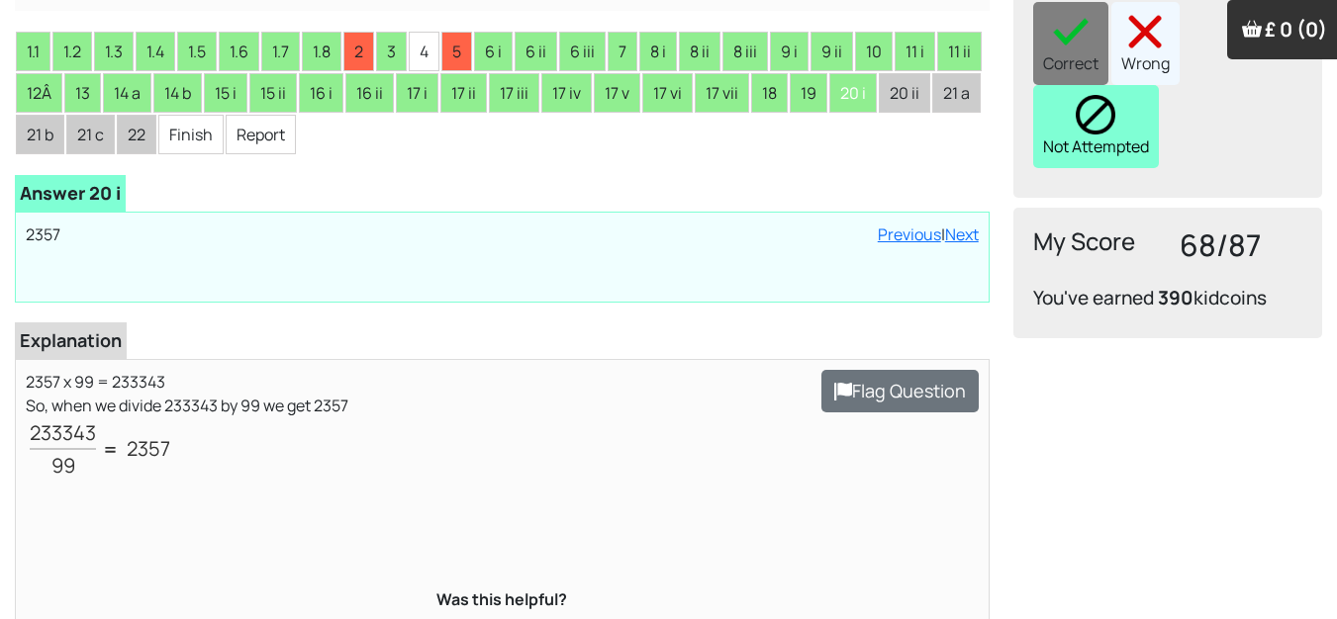
click at [1112, 100] on img at bounding box center [1096, 115] width 40 height 40
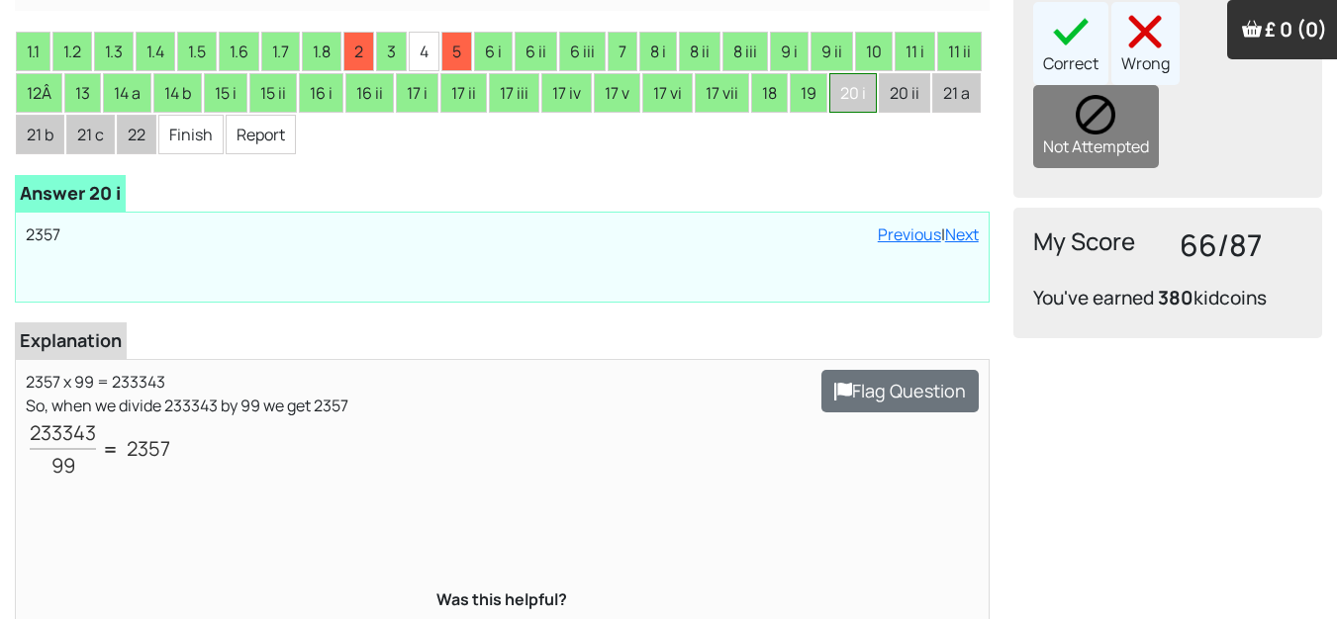
click at [854, 96] on li "20 i" at bounding box center [852, 93] width 47 height 40
click at [814, 94] on li "19" at bounding box center [809, 93] width 38 height 40
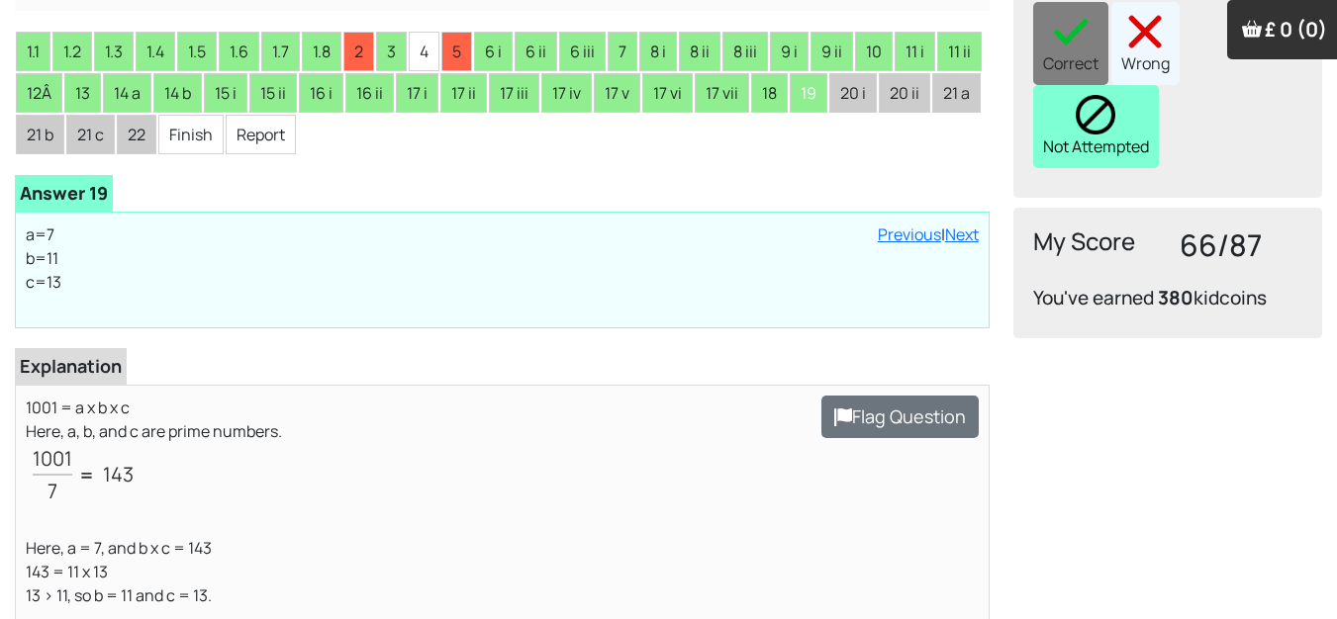
click at [1089, 95] on img at bounding box center [1096, 115] width 40 height 40
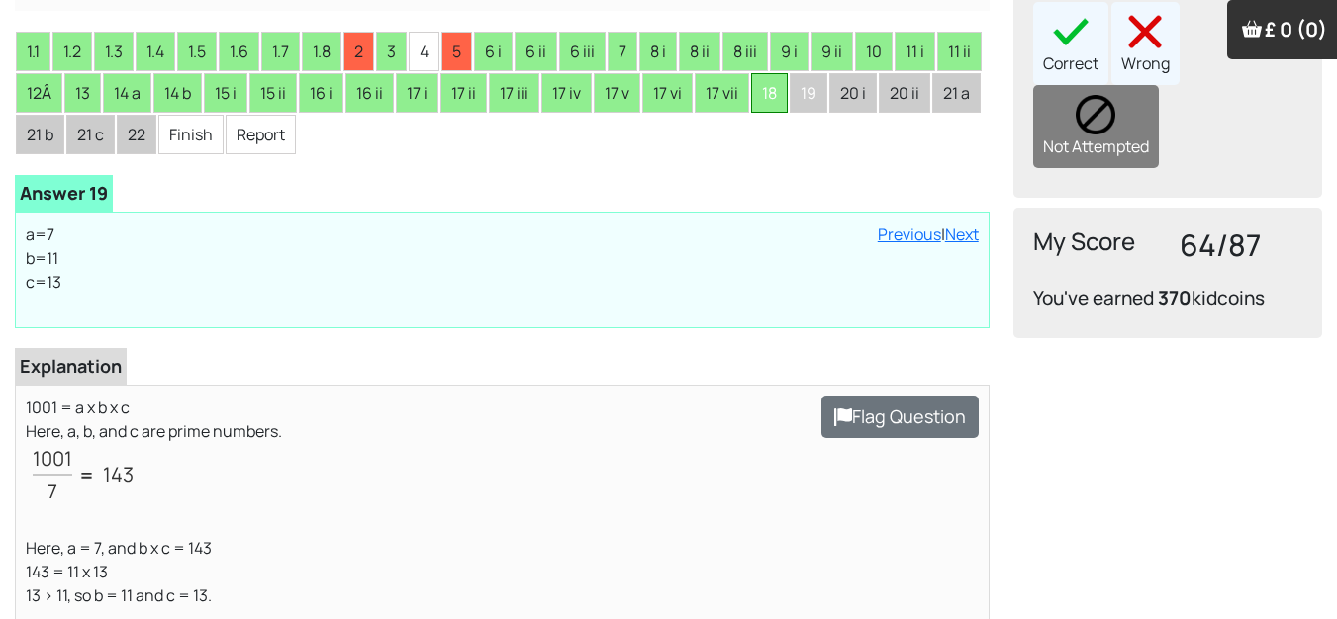
click at [772, 96] on li "18" at bounding box center [769, 93] width 37 height 40
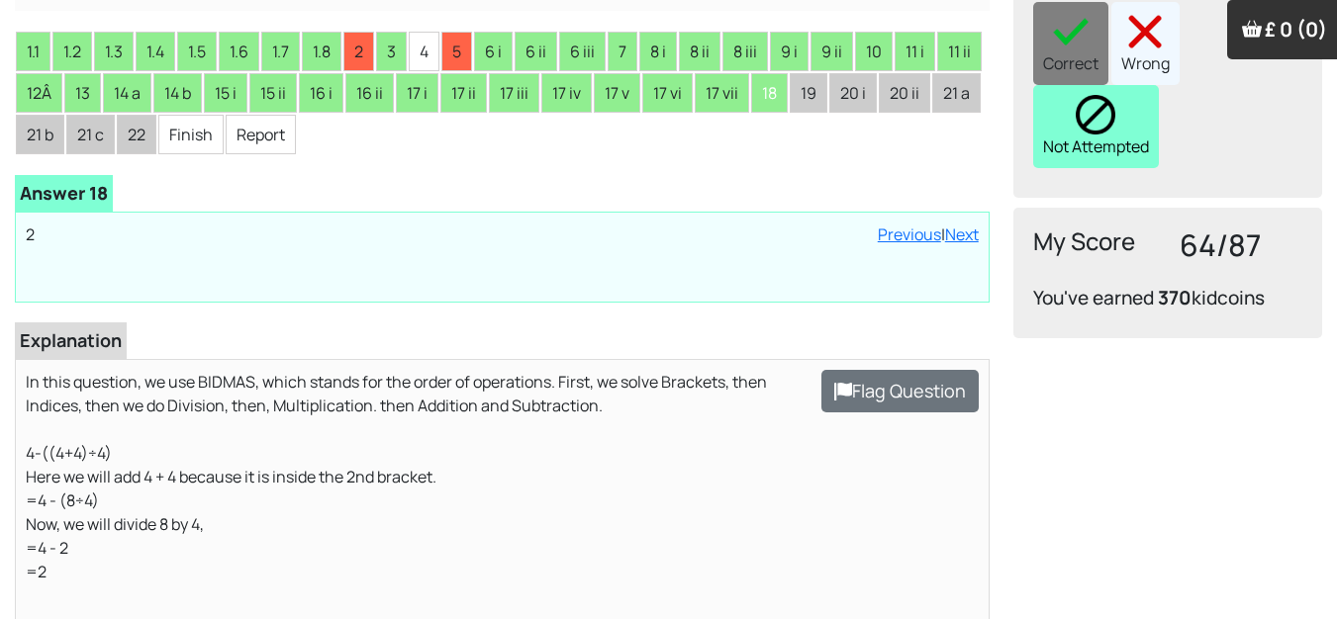
click at [1076, 111] on div "Not Attempted" at bounding box center [1096, 126] width 126 height 83
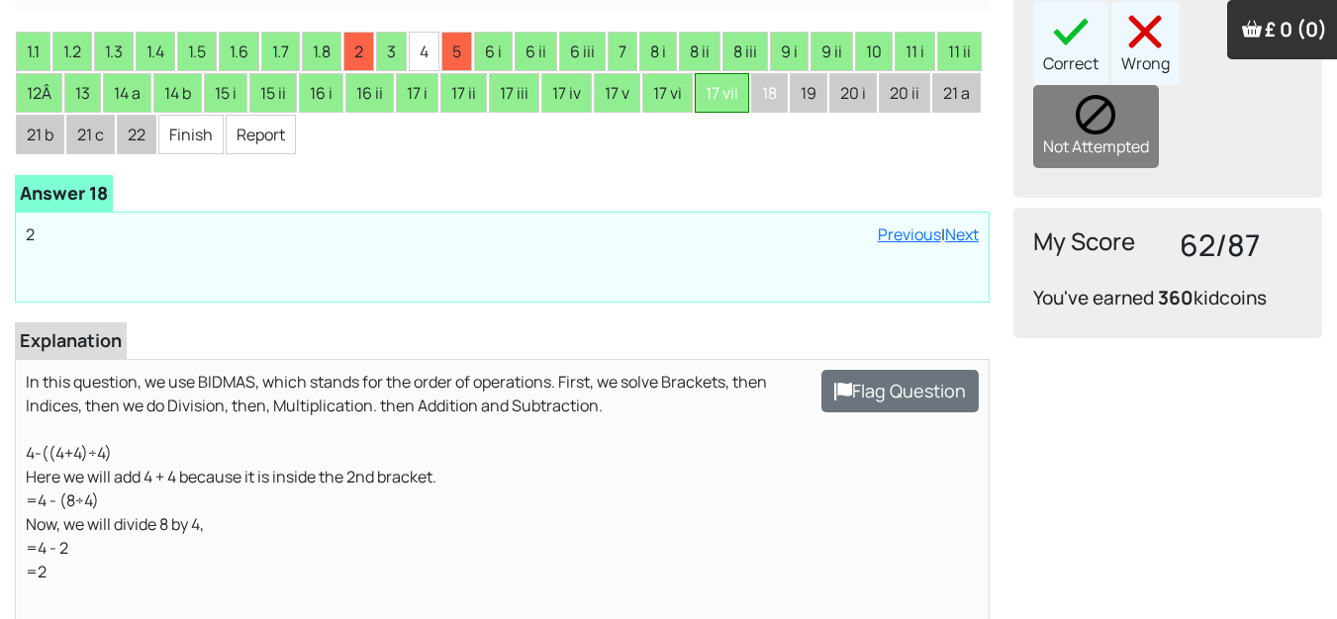
click at [728, 104] on li "17 vii" at bounding box center [722, 93] width 54 height 40
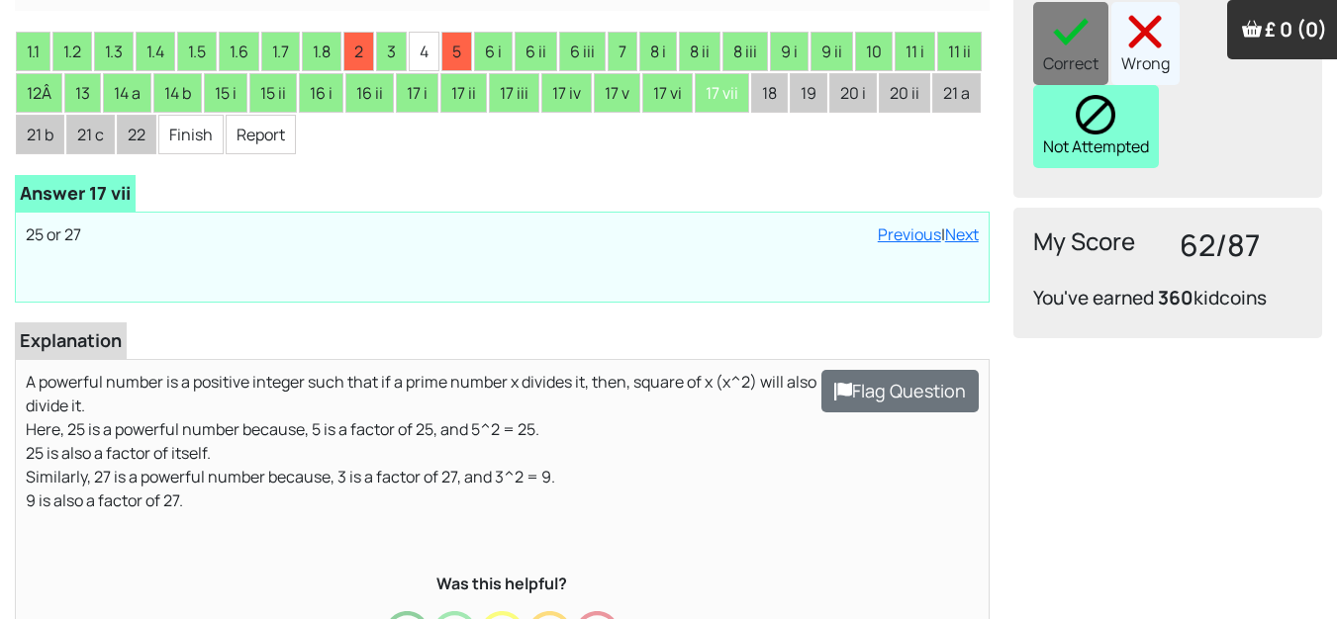
click at [1074, 92] on div "Not Attempted" at bounding box center [1096, 126] width 126 height 83
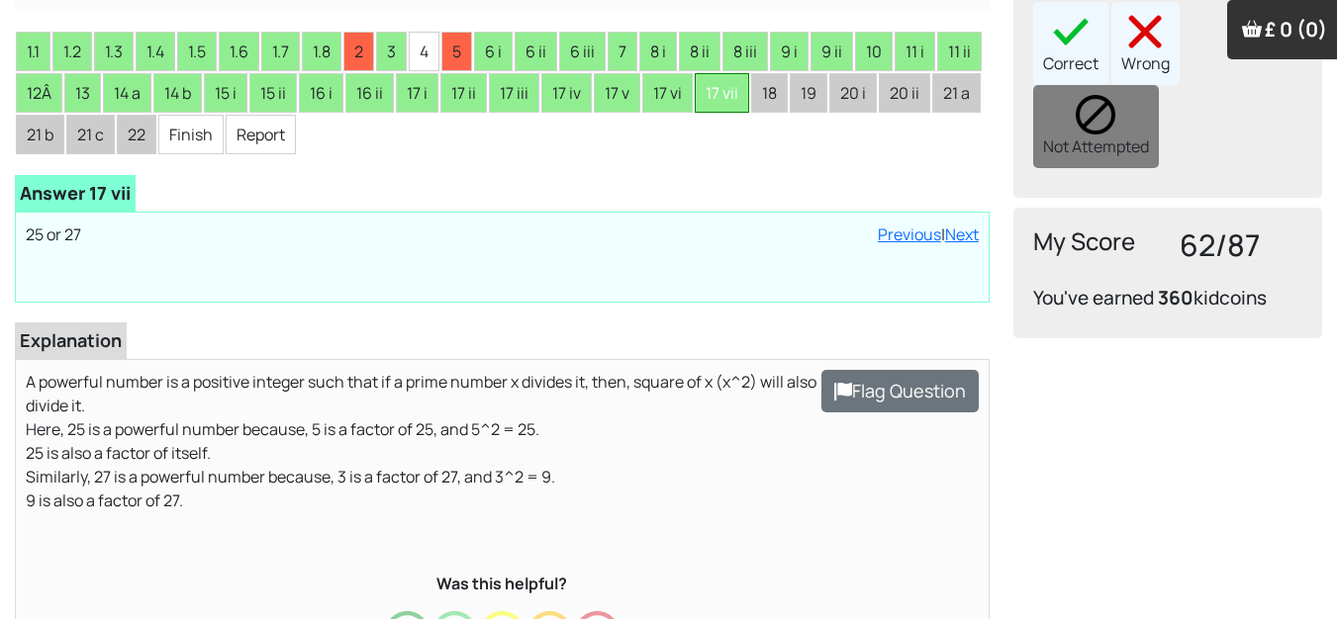
click at [721, 91] on li "17 vii" at bounding box center [722, 93] width 54 height 40
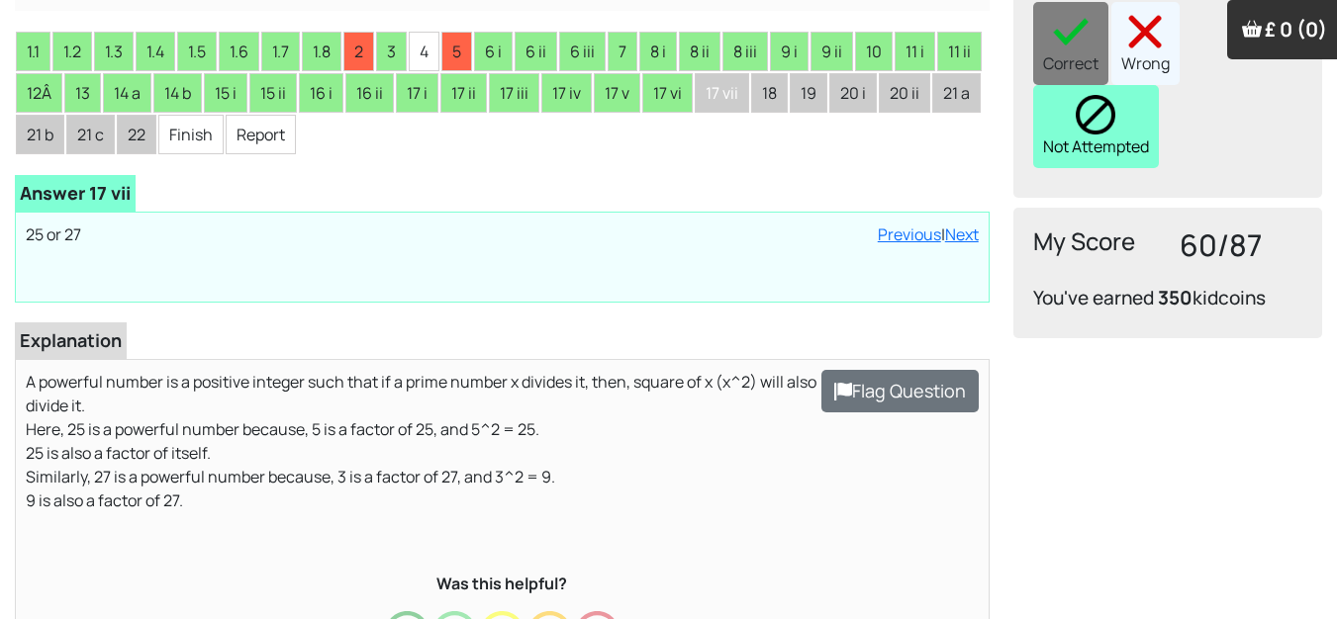
click at [1074, 92] on div "Not Attempted" at bounding box center [1096, 126] width 126 height 83
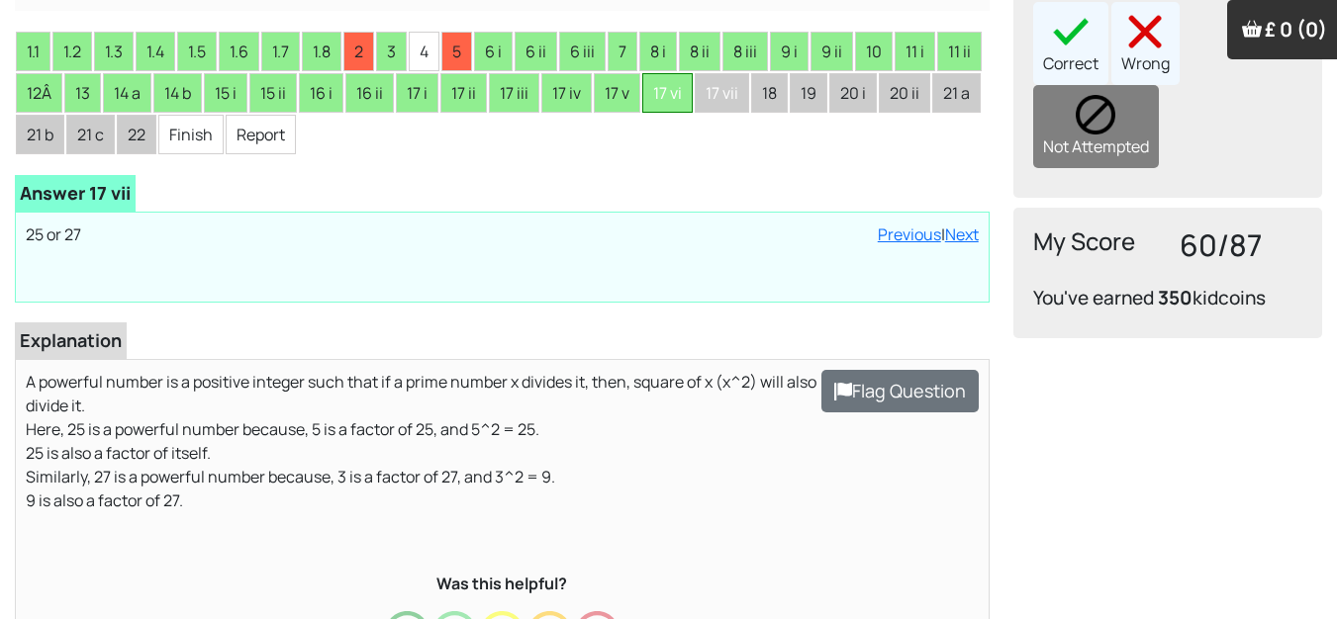
click at [676, 91] on li "17 vi" at bounding box center [667, 93] width 50 height 40
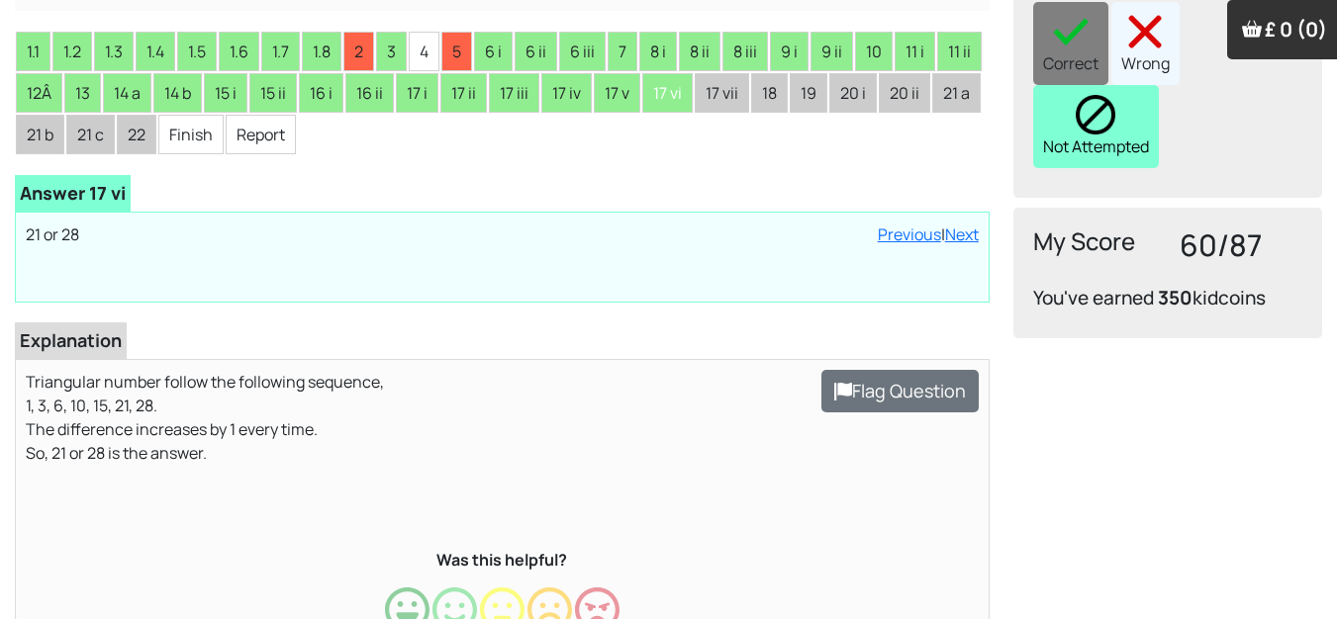
click at [1081, 95] on img at bounding box center [1096, 115] width 40 height 40
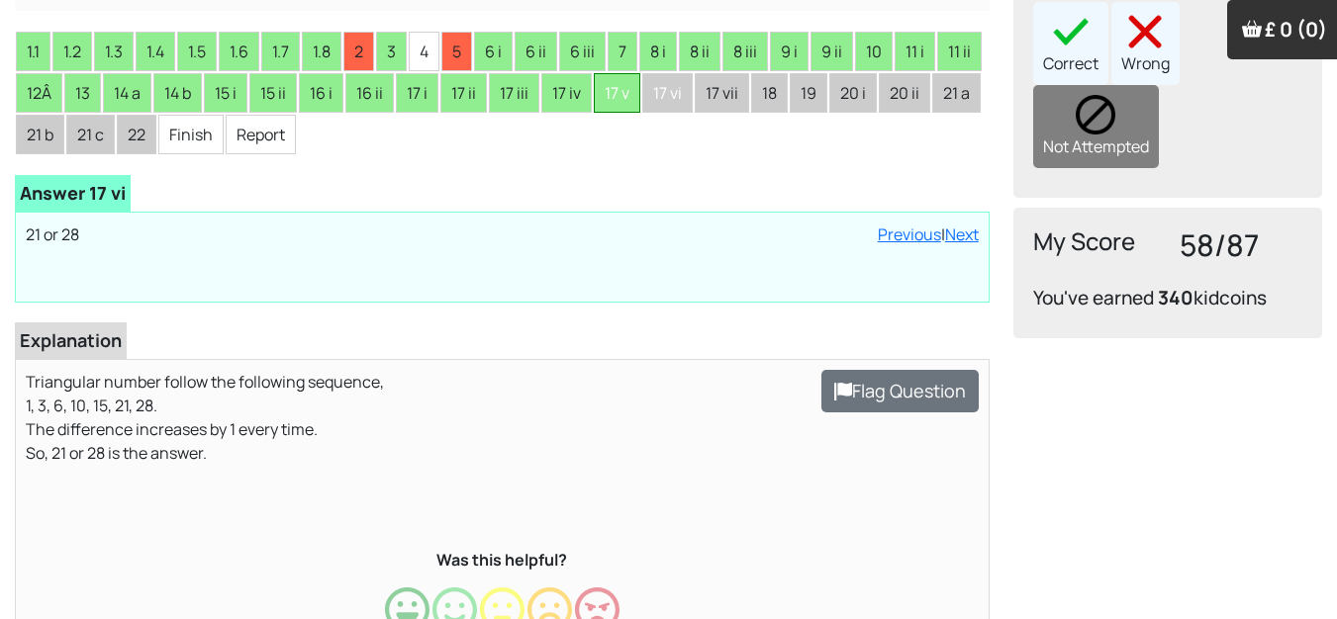
click at [628, 96] on li "17 v" at bounding box center [617, 93] width 47 height 40
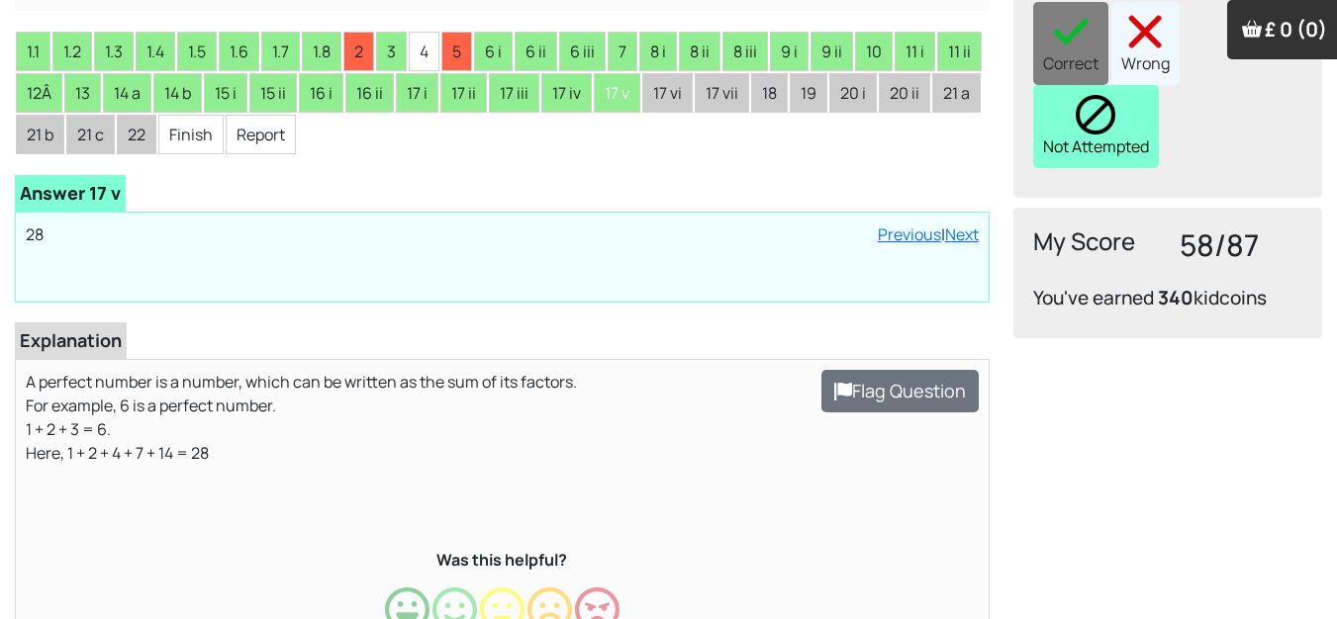
click at [1064, 86] on div "Not Attempted" at bounding box center [1096, 126] width 126 height 83
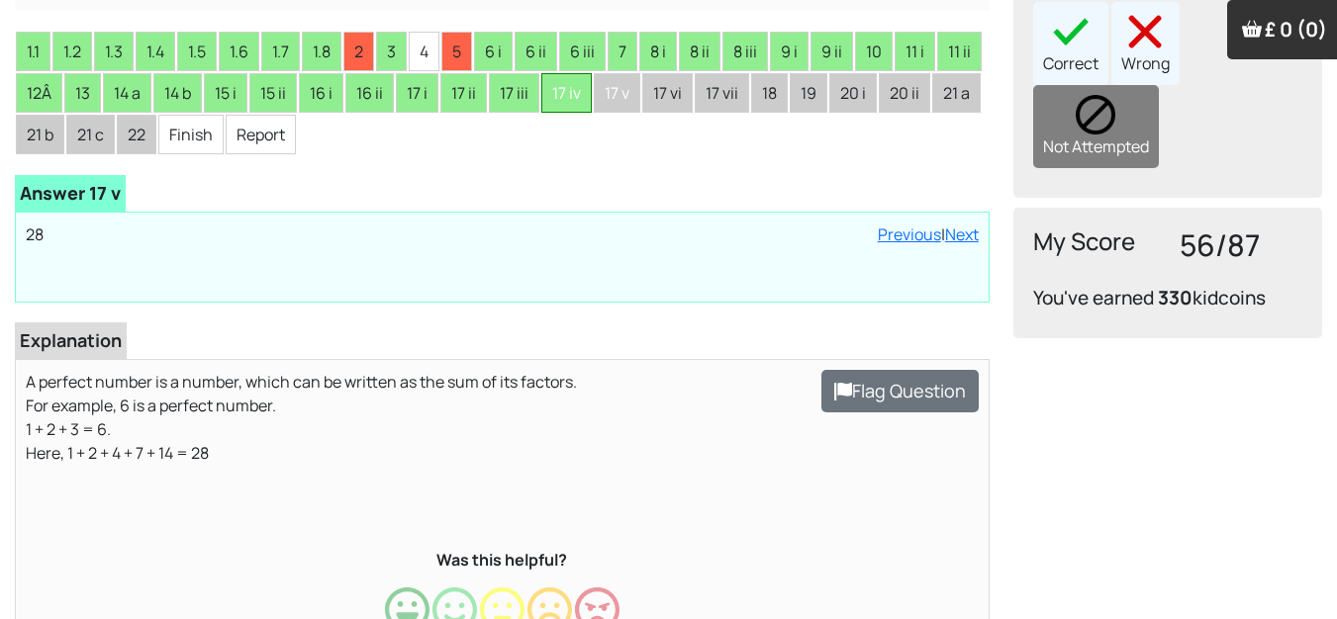
click at [577, 87] on li "17 iv" at bounding box center [566, 93] width 50 height 40
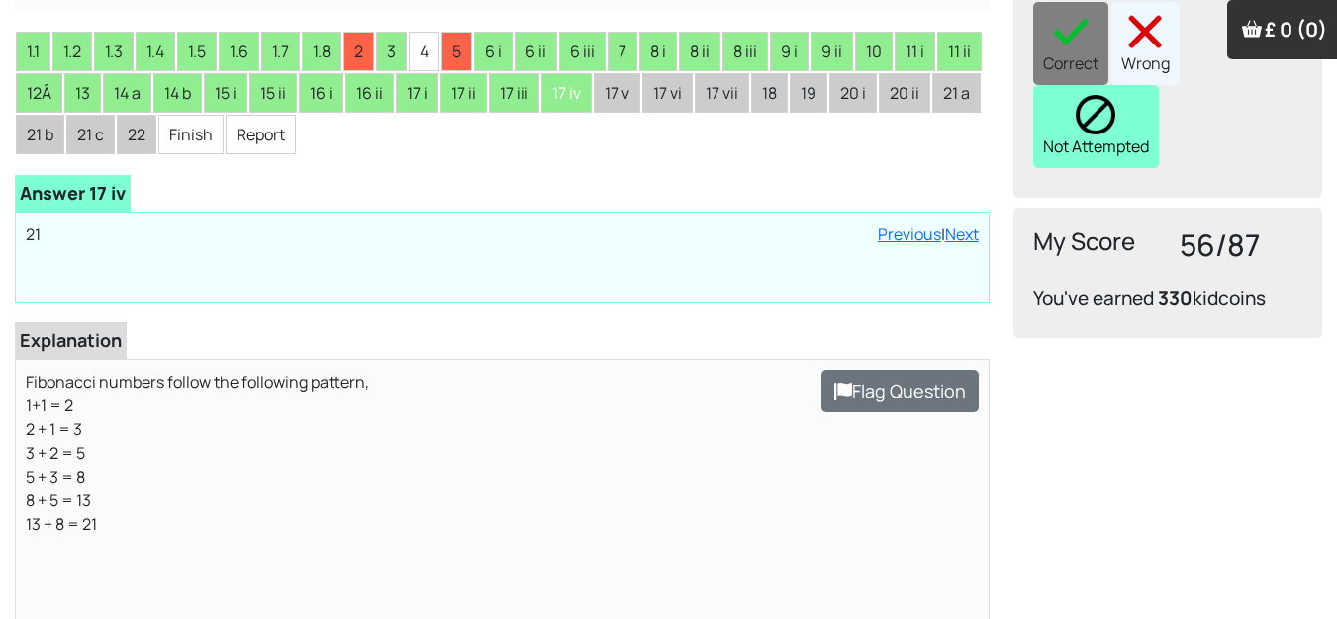
click at [1087, 95] on img at bounding box center [1096, 115] width 40 height 40
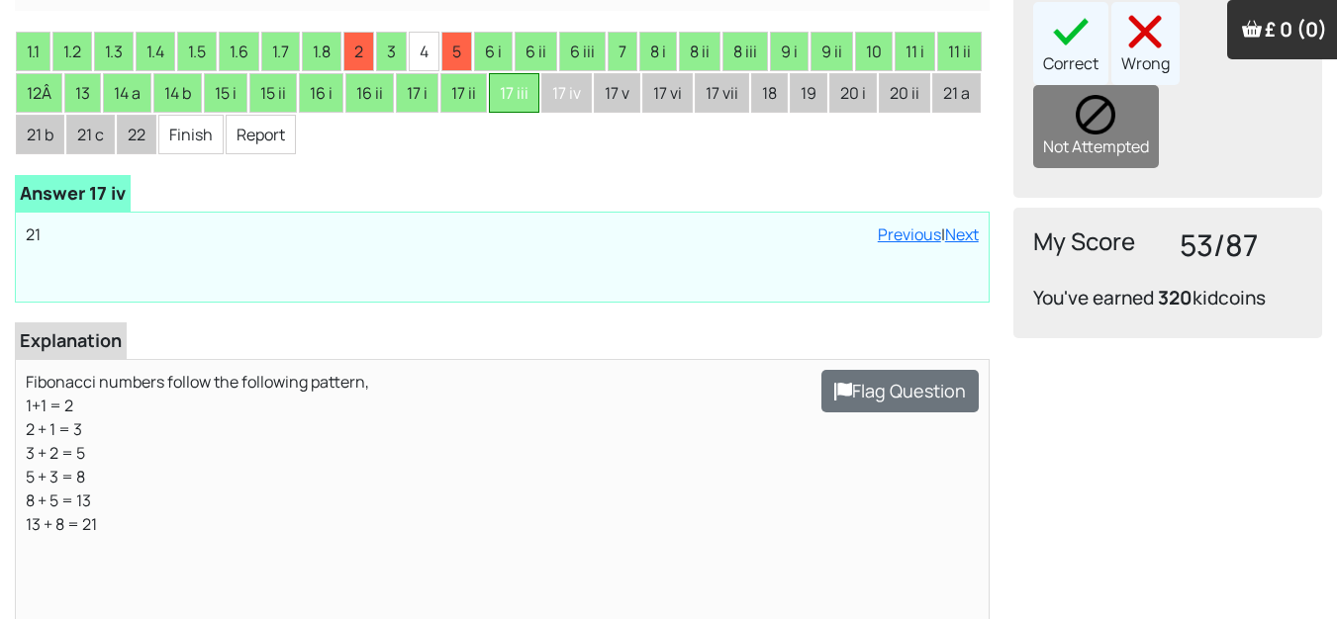
click at [527, 99] on li "17 iii" at bounding box center [514, 93] width 50 height 40
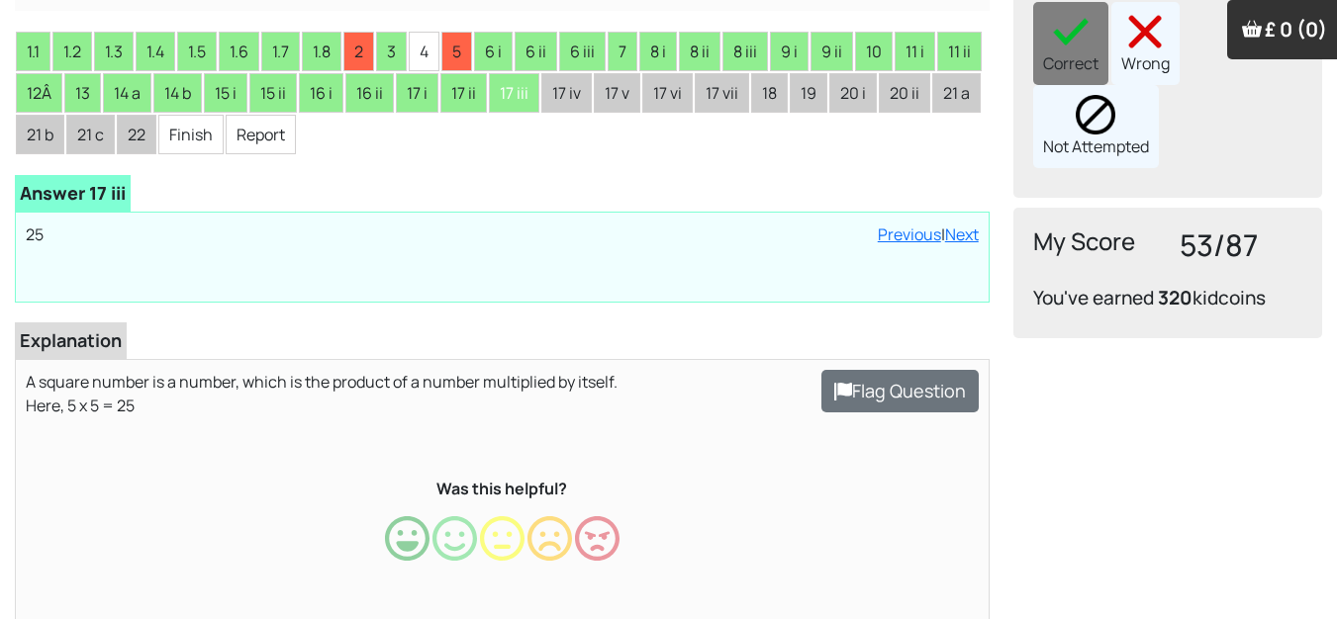
drag, startPoint x: 1078, startPoint y: 82, endPoint x: 1066, endPoint y: 84, distance: 12.0
click at [1076, 85] on div "Not Attempted" at bounding box center [1096, 126] width 126 height 83
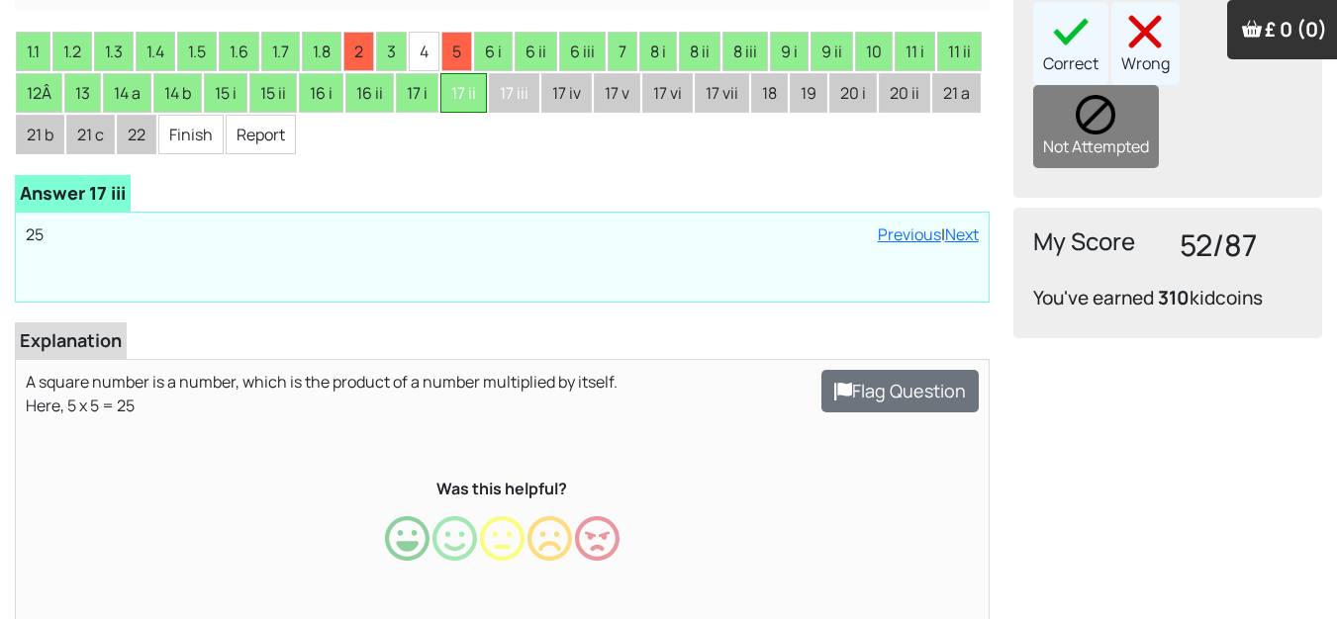
click at [476, 91] on li "17 ii" at bounding box center [463, 93] width 47 height 40
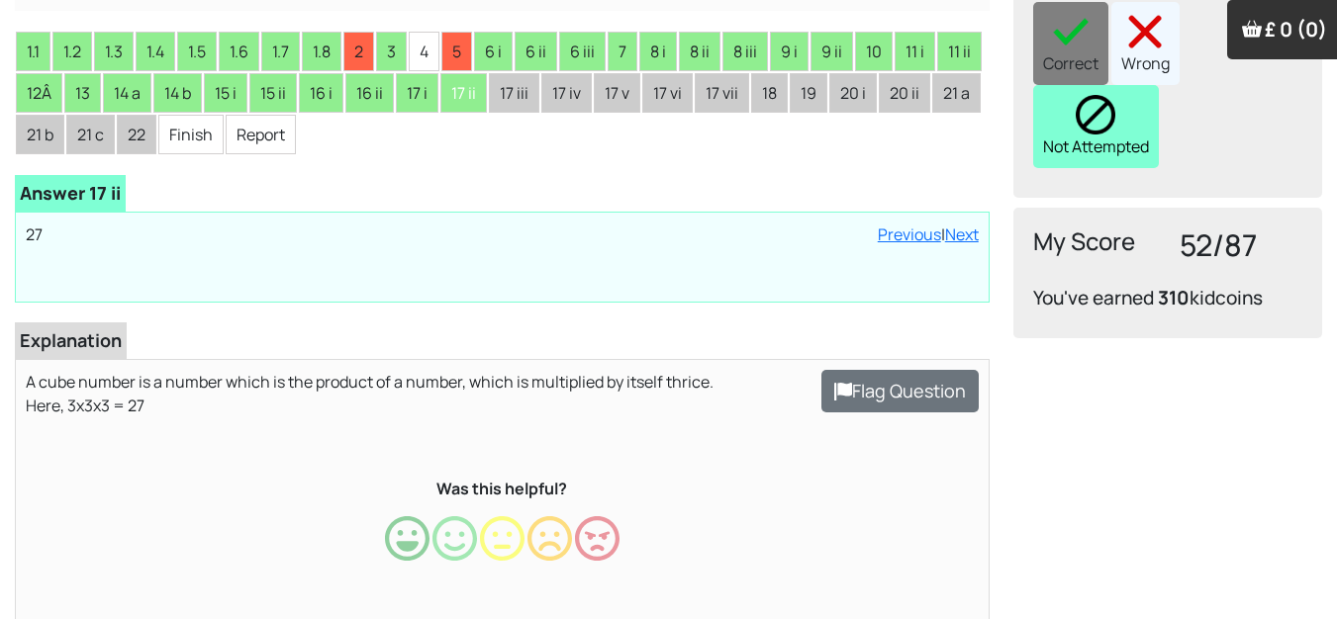
click at [1078, 100] on img at bounding box center [1096, 115] width 40 height 40
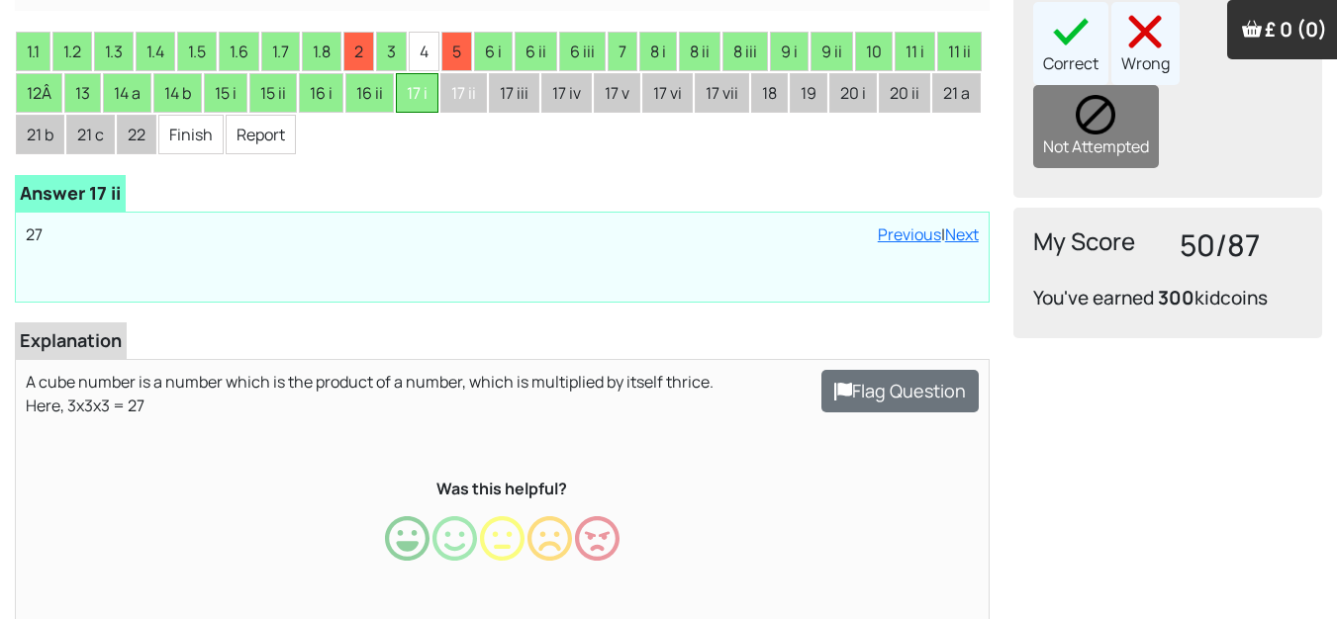
click at [429, 103] on li "17 i" at bounding box center [417, 93] width 43 height 40
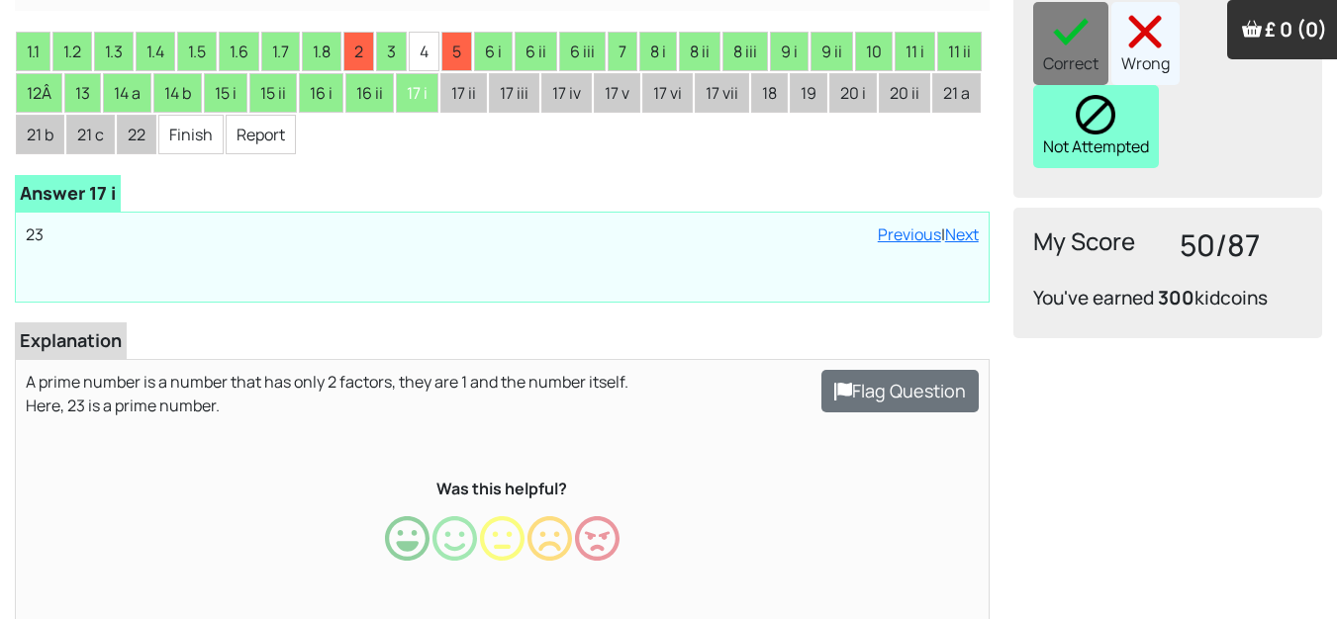
click at [1063, 92] on div "Not Attempted" at bounding box center [1096, 126] width 126 height 83
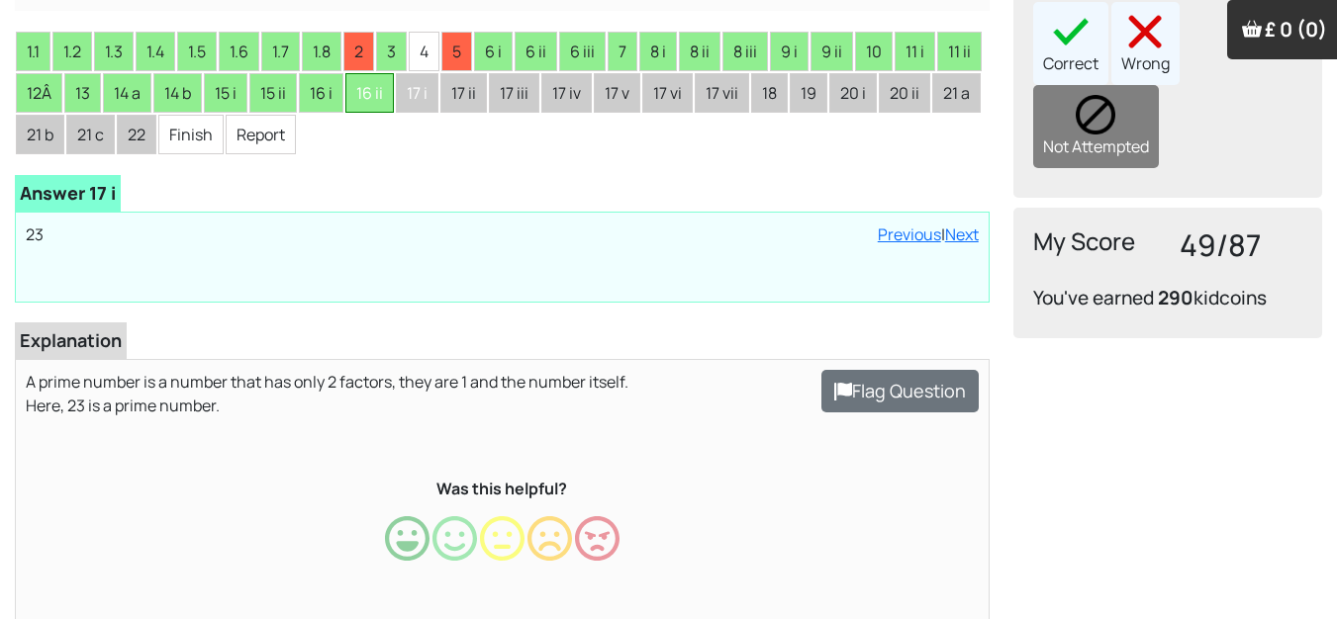
drag, startPoint x: 368, startPoint y: 93, endPoint x: 358, endPoint y: 98, distance: 11.1
click at [363, 95] on li "16 ii" at bounding box center [369, 93] width 48 height 40
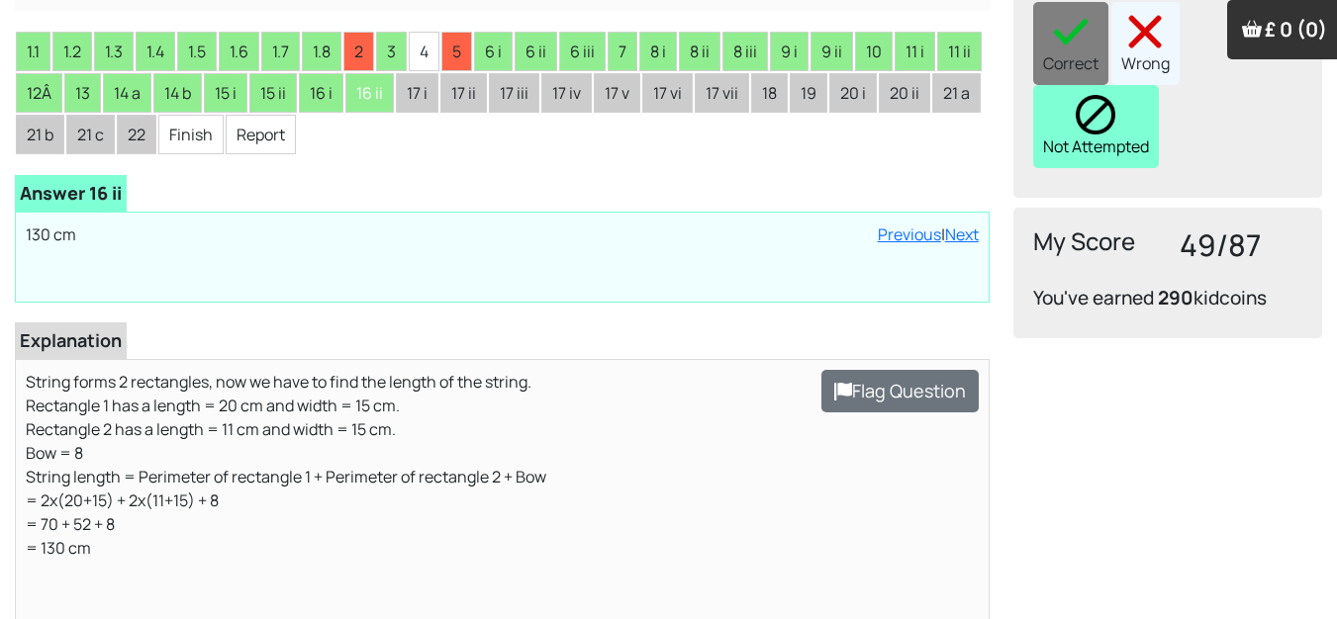
click at [1082, 117] on div "Not Attempted" at bounding box center [1096, 126] width 126 height 83
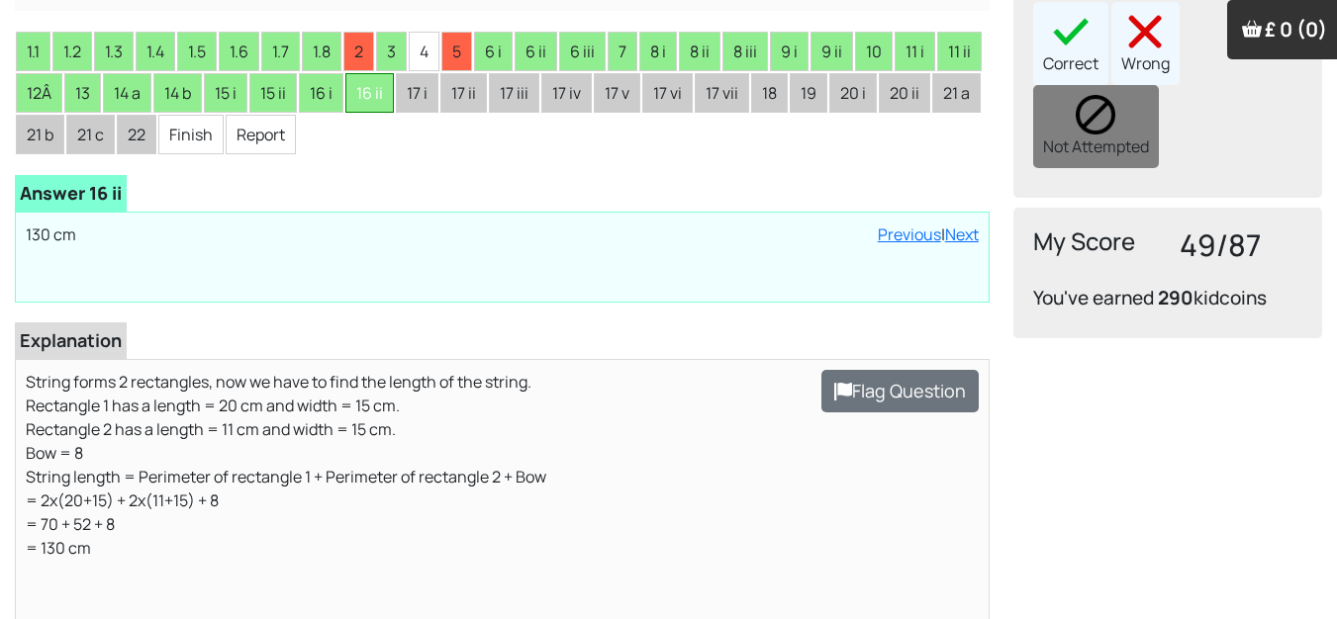
click at [368, 85] on li "16 ii" at bounding box center [369, 93] width 48 height 40
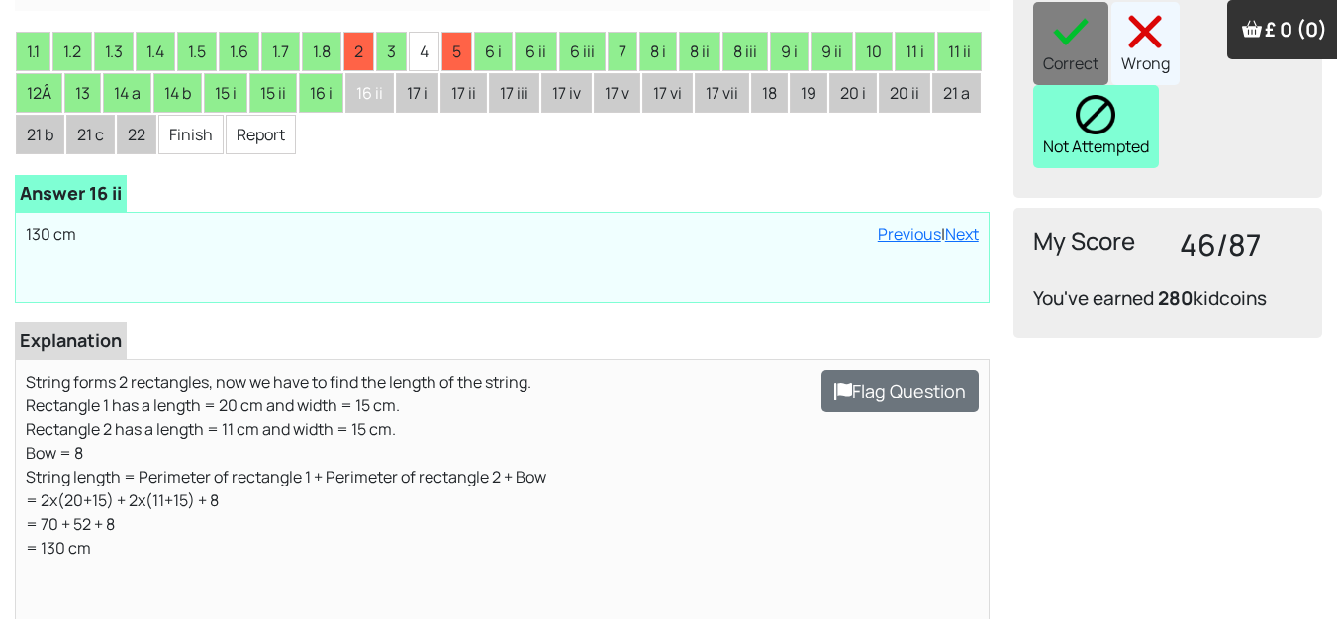
click at [1077, 96] on img at bounding box center [1096, 115] width 40 height 40
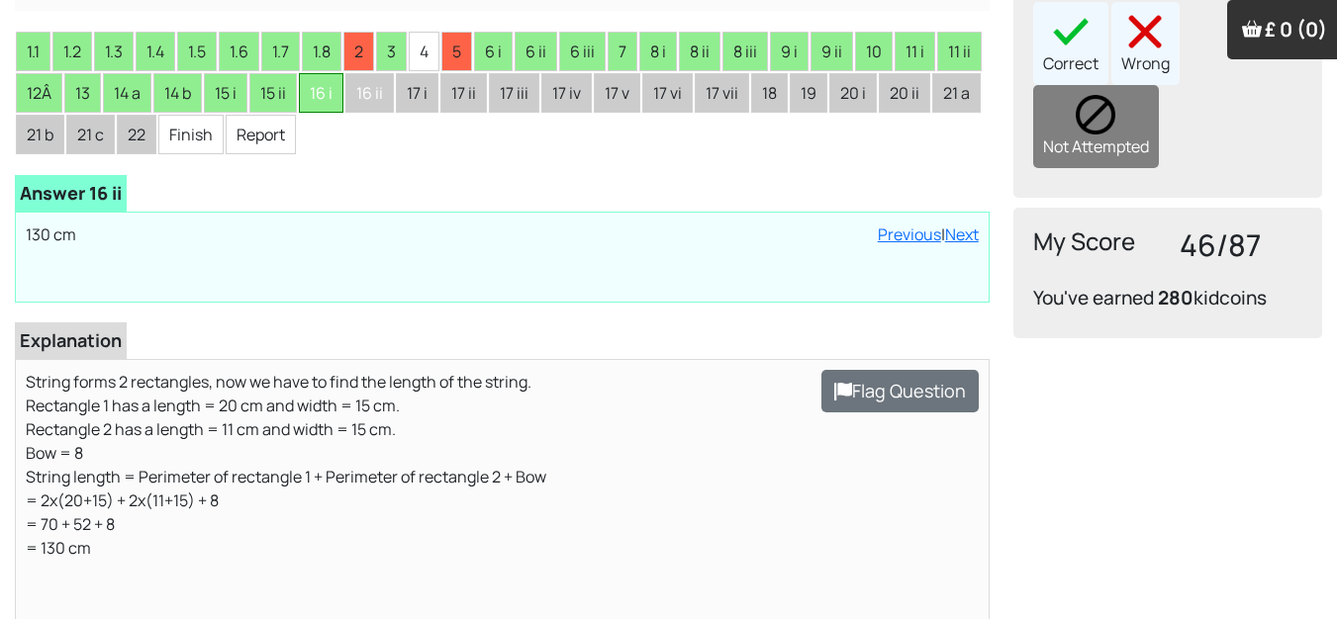
click at [327, 91] on li "16 i" at bounding box center [321, 93] width 45 height 40
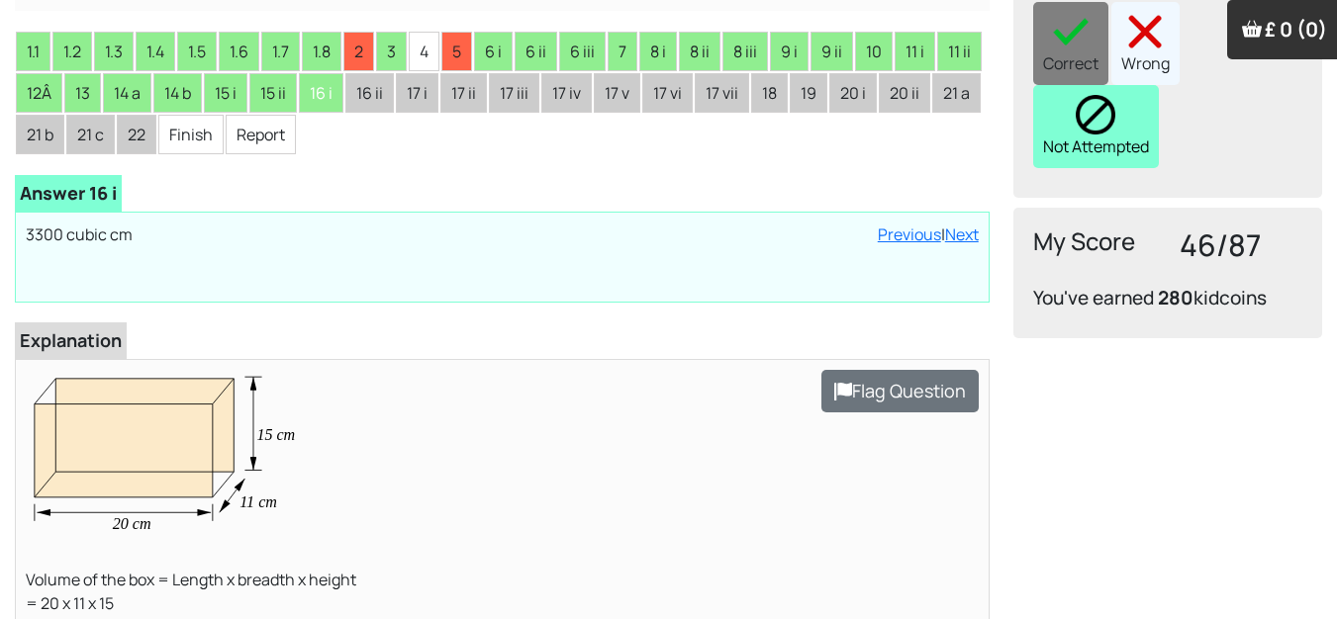
click at [1060, 110] on div "Not Attempted" at bounding box center [1096, 126] width 126 height 83
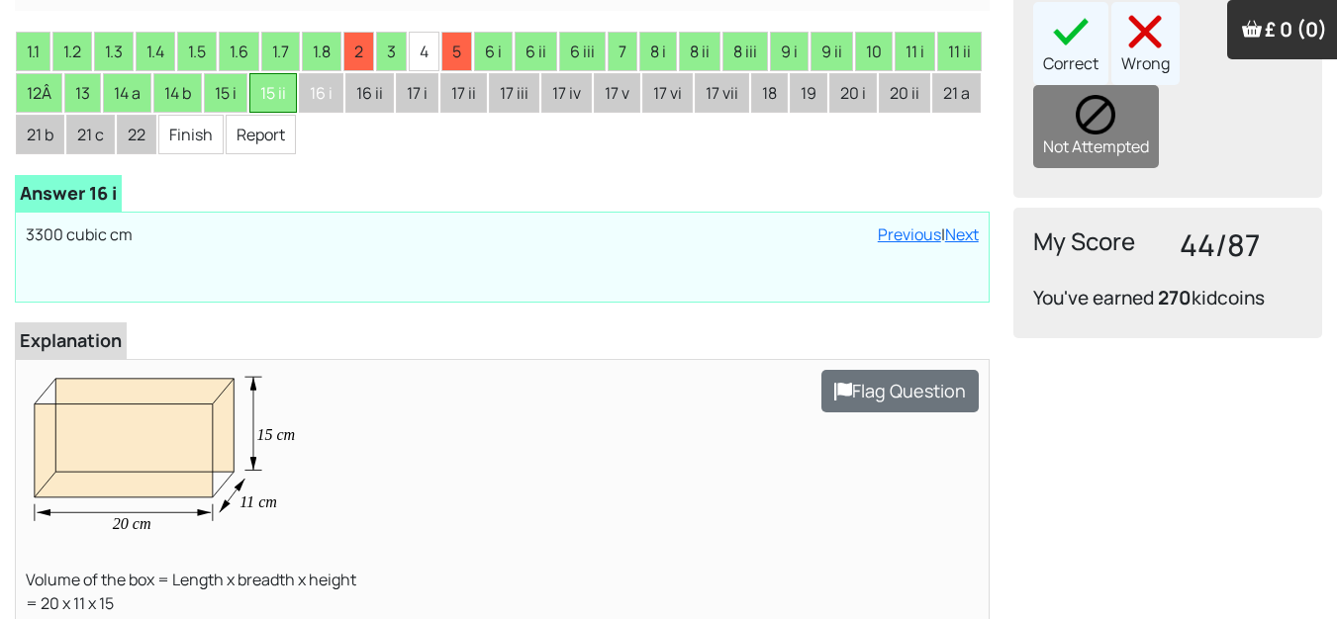
click at [292, 100] on li "15 ii" at bounding box center [272, 93] width 47 height 40
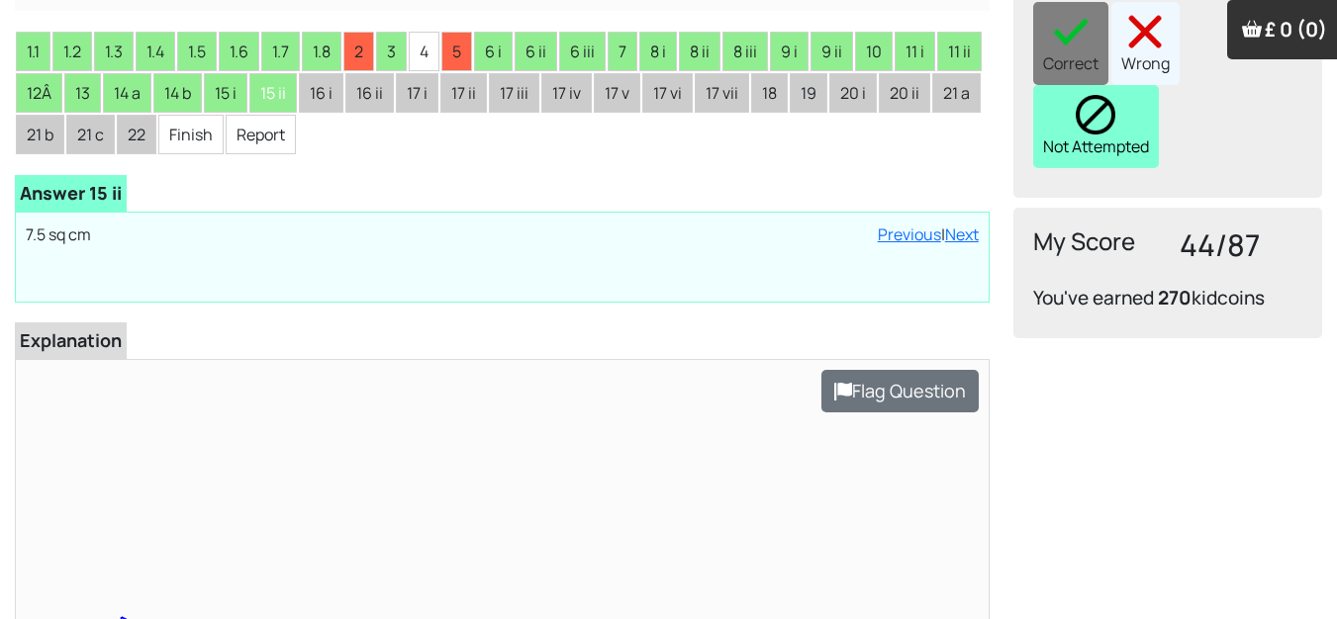
click at [1067, 89] on div "Not Attempted" at bounding box center [1096, 126] width 126 height 83
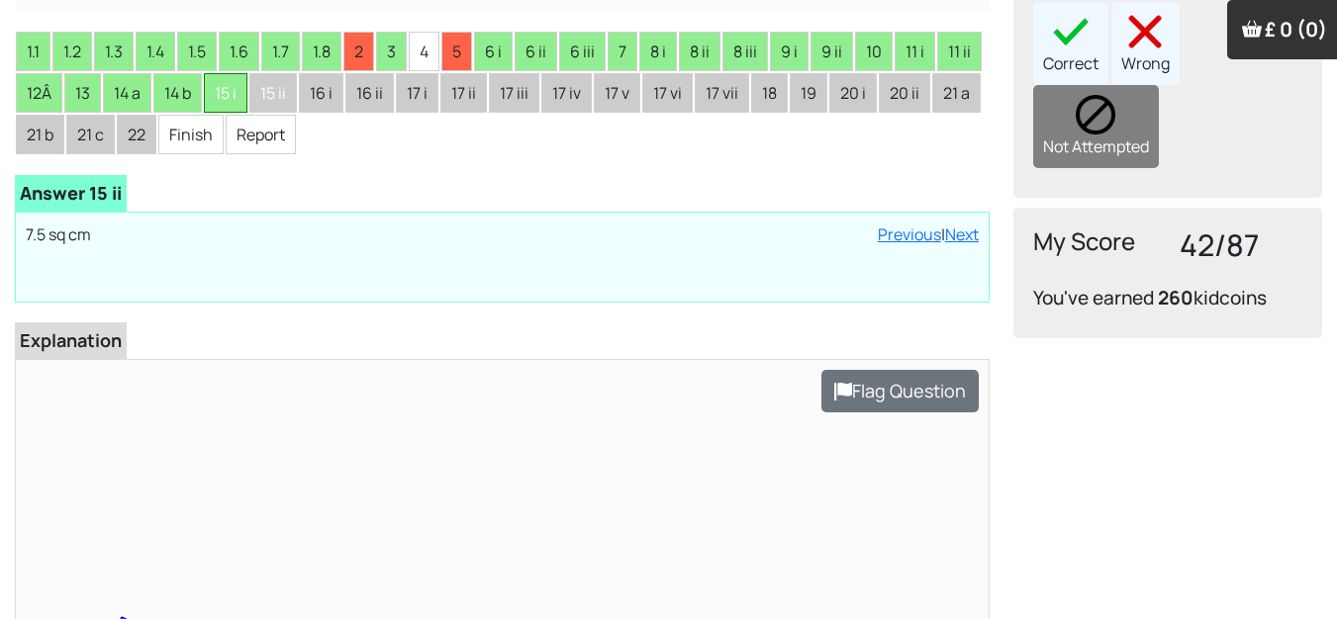
click at [242, 87] on li "15 i" at bounding box center [226, 93] width 44 height 40
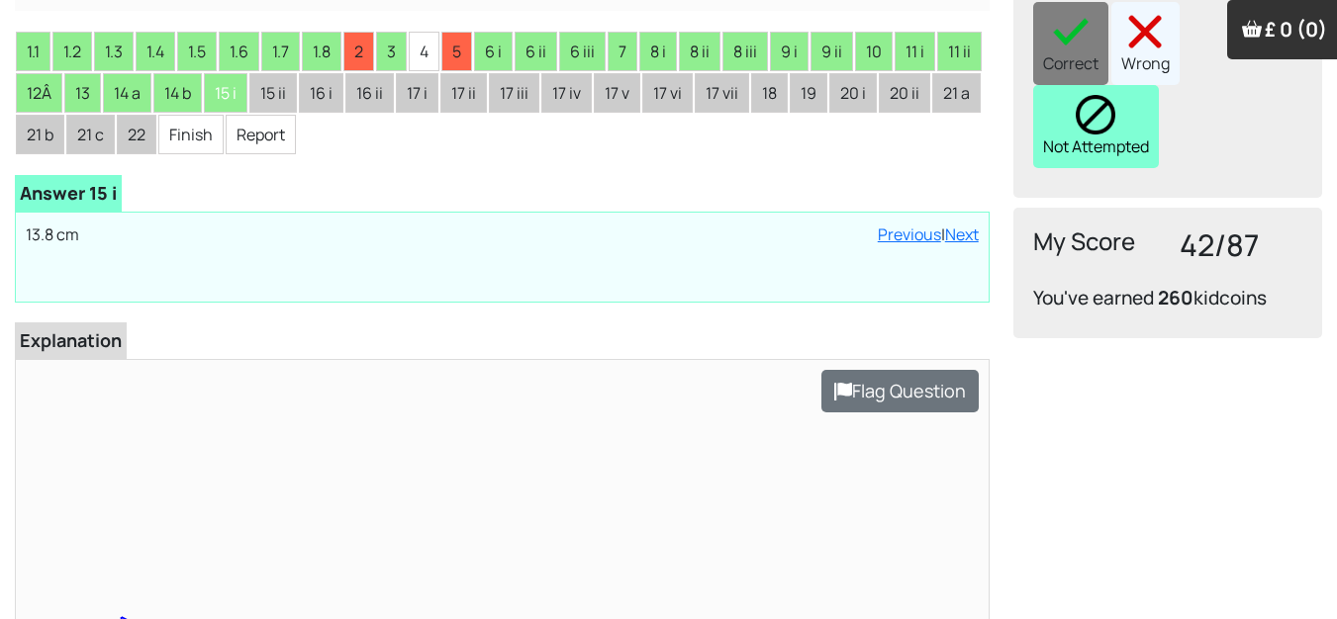
click at [1091, 95] on img at bounding box center [1096, 115] width 40 height 40
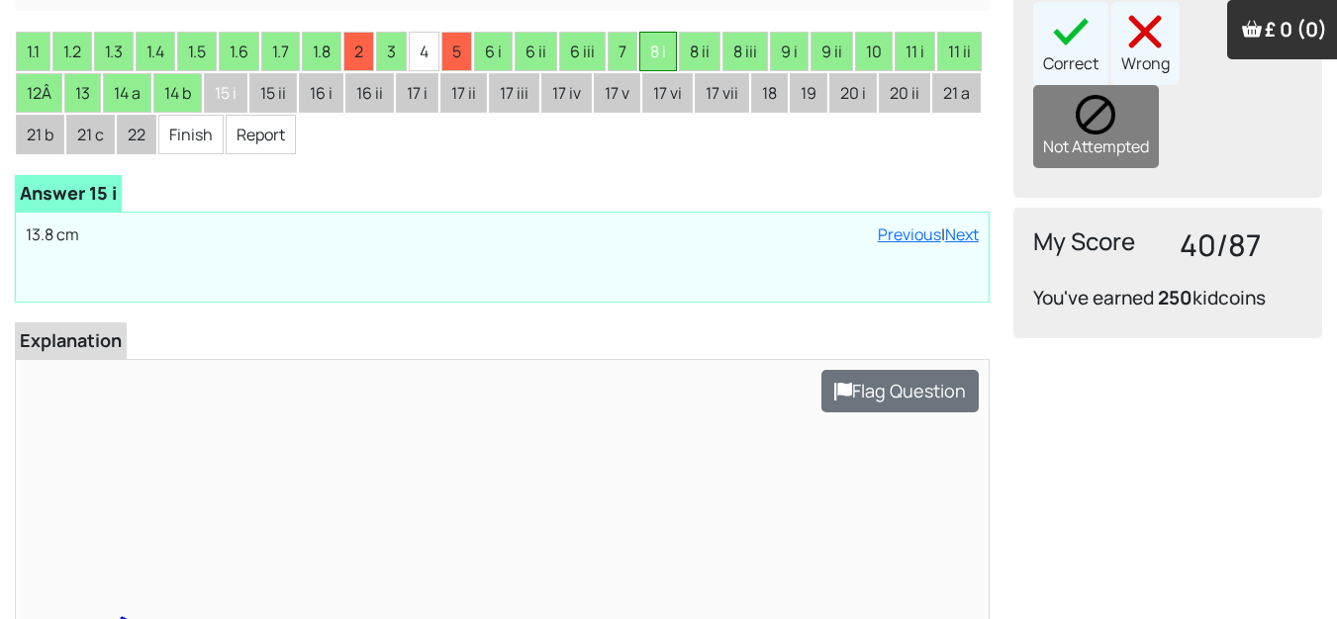
click at [672, 43] on li "8 i" at bounding box center [658, 52] width 38 height 40
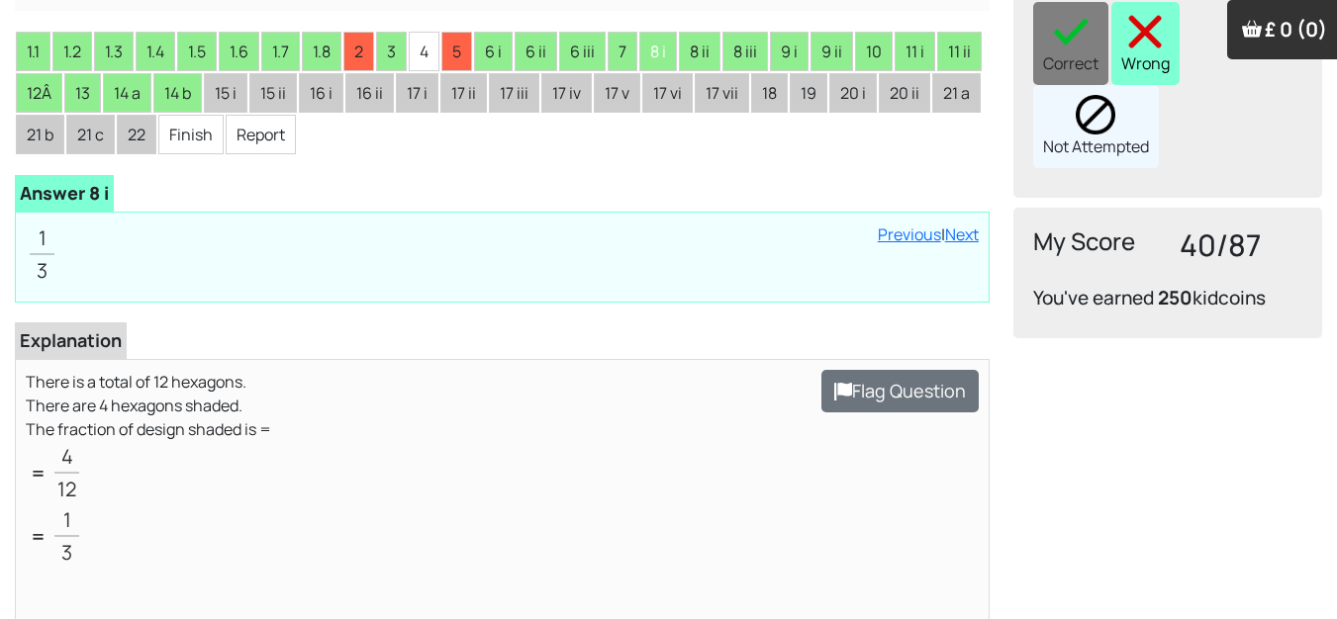
click at [1152, 24] on div "Wrong" at bounding box center [1145, 43] width 68 height 83
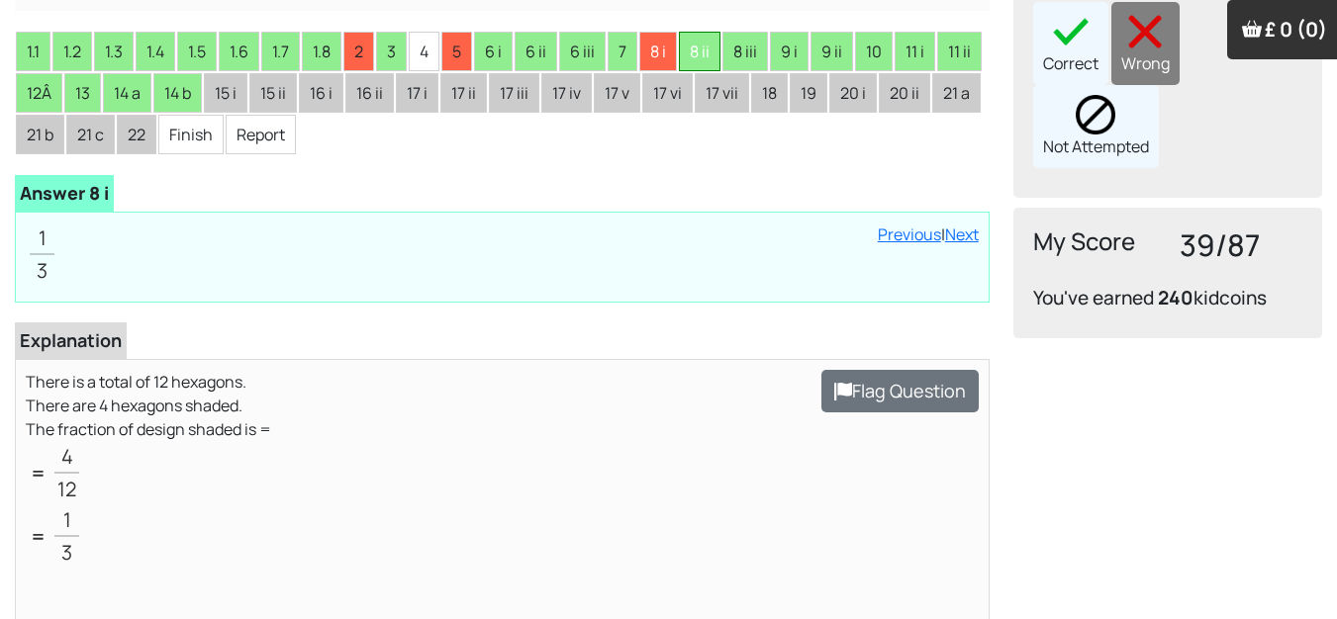
click at [702, 50] on li "8 ii" at bounding box center [700, 52] width 42 height 40
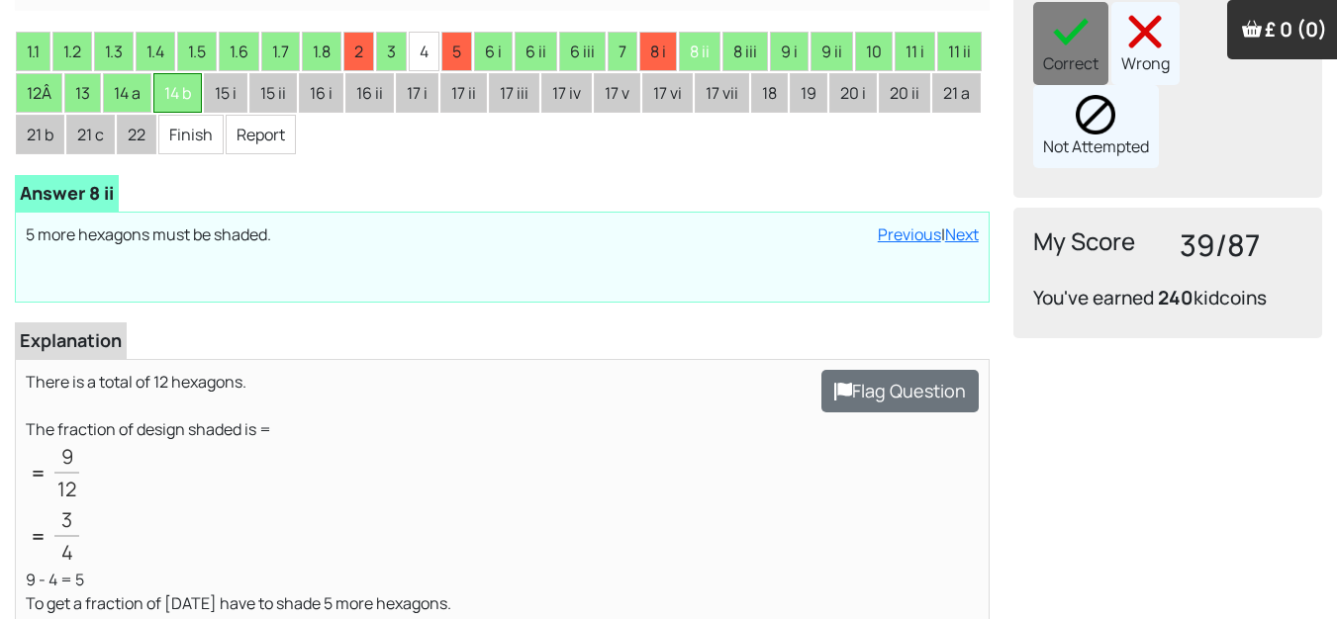
click at [187, 92] on li "14 b" at bounding box center [177, 93] width 48 height 40
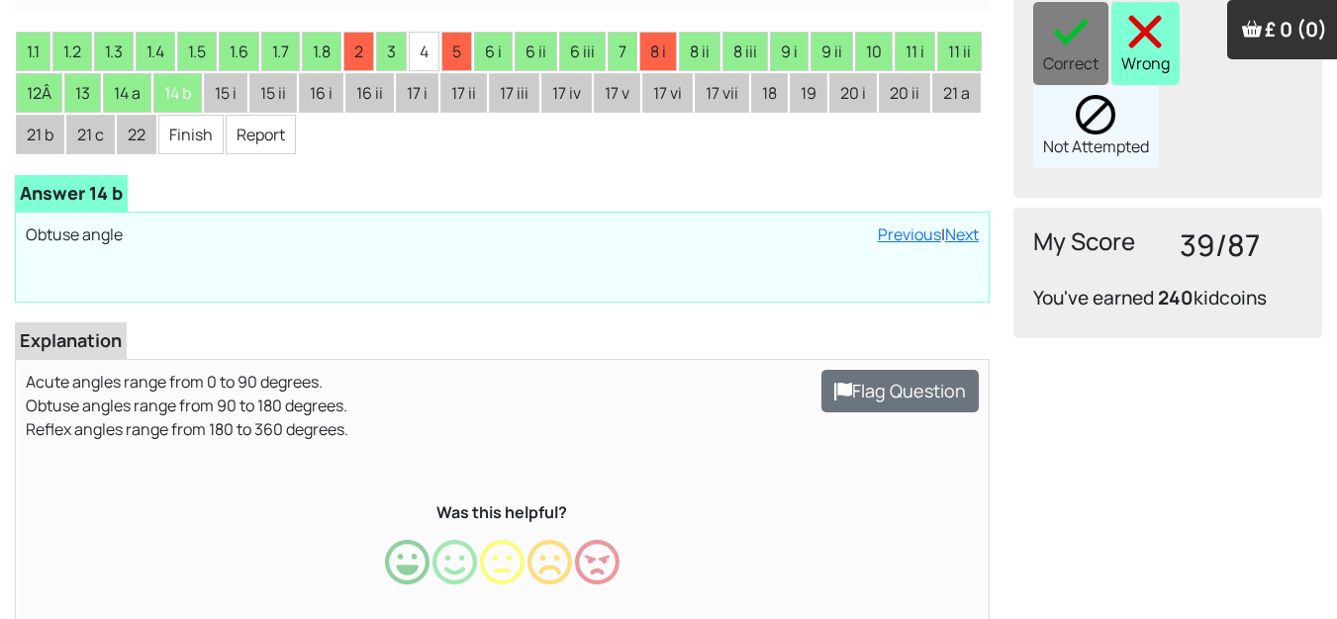
click at [1157, 27] on div "Wrong" at bounding box center [1145, 43] width 68 height 83
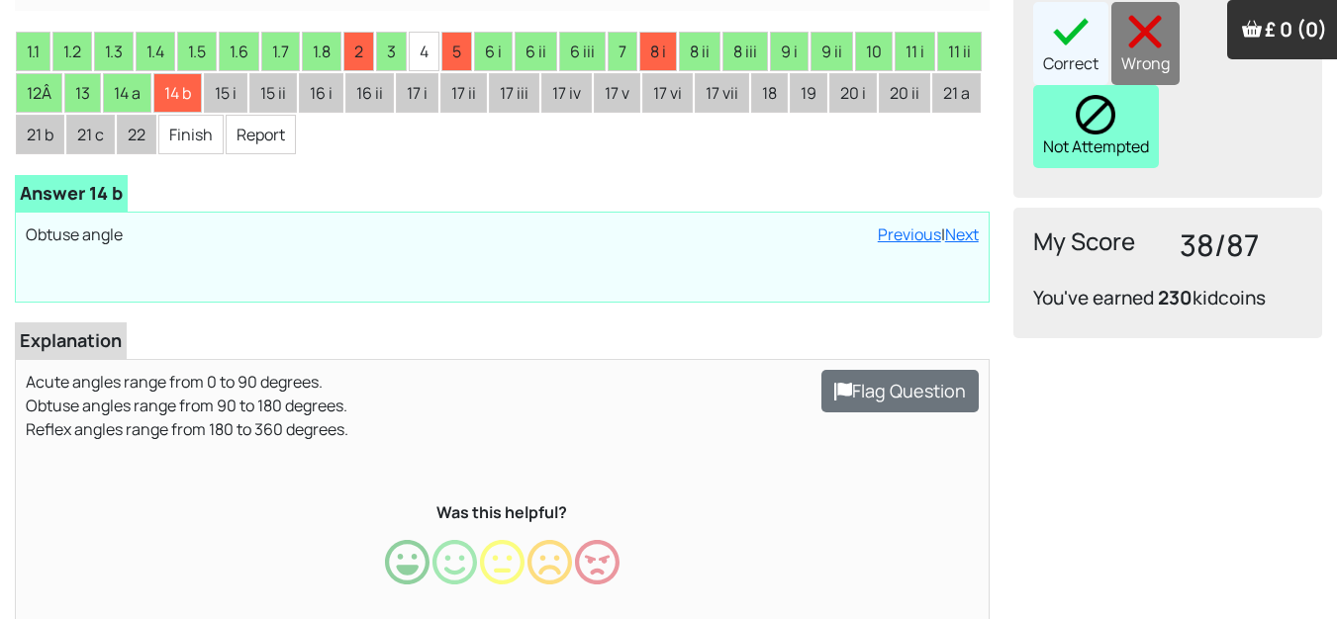
click at [1110, 95] on img at bounding box center [1096, 115] width 40 height 40
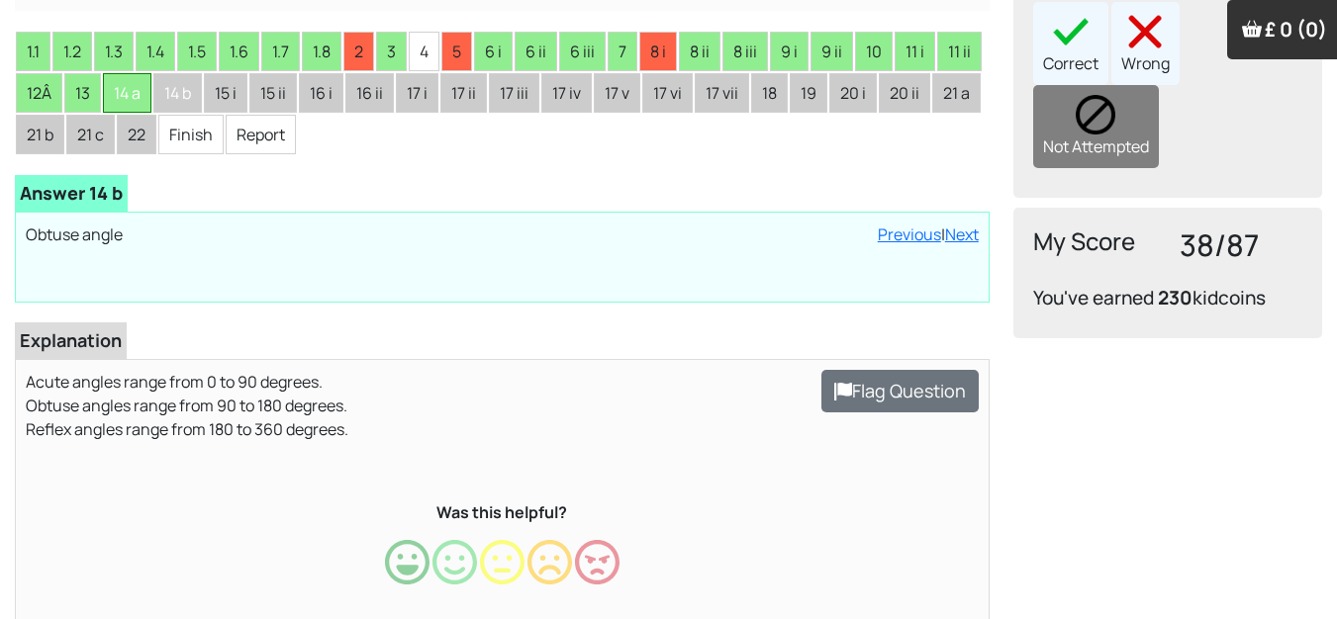
click at [126, 93] on li "14 a" at bounding box center [127, 93] width 48 height 40
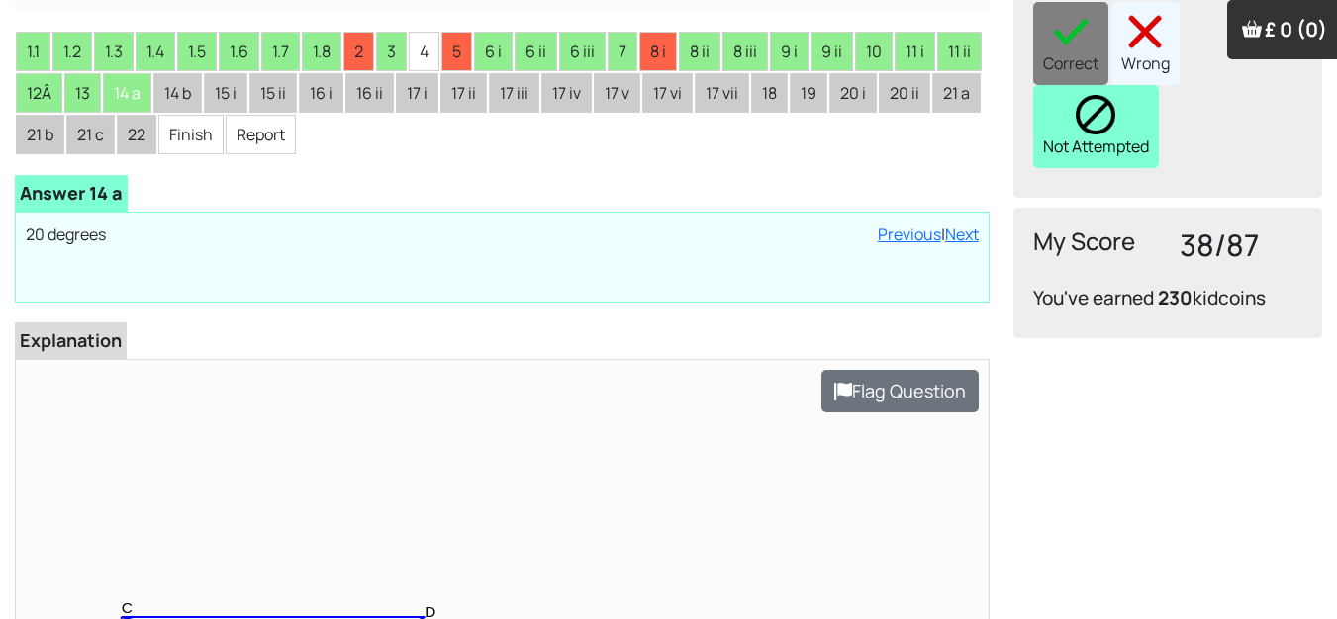
click at [1043, 114] on div "Not Attempted" at bounding box center [1096, 126] width 126 height 83
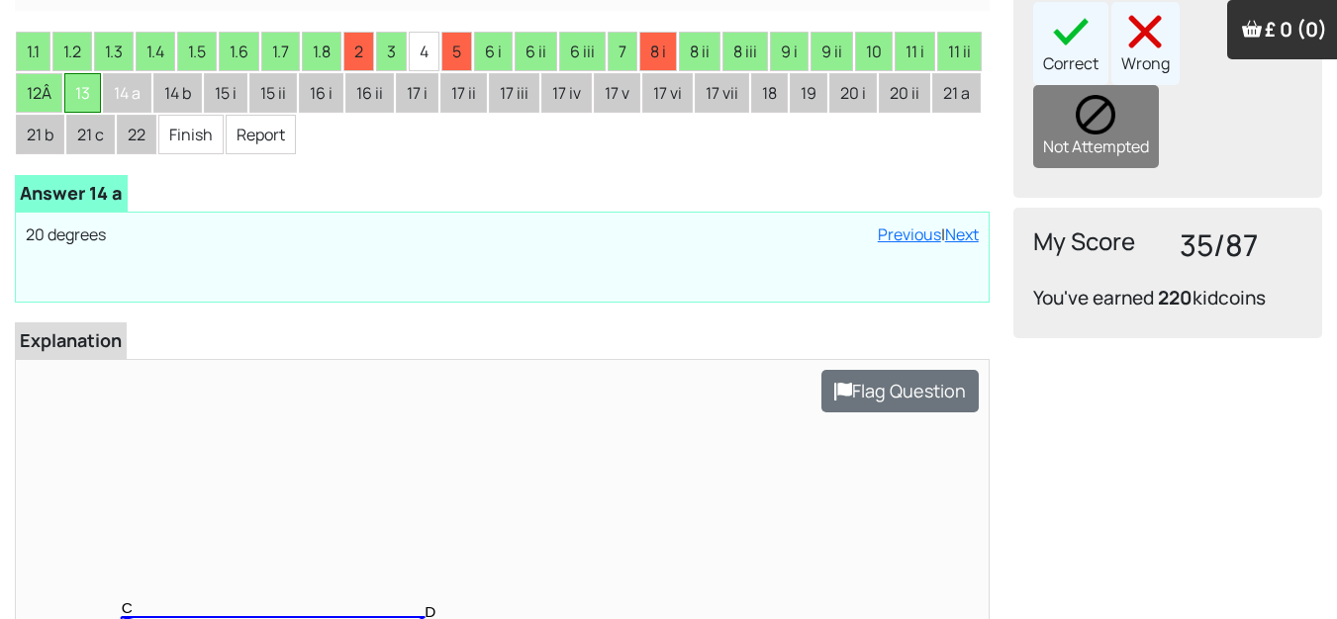
click at [90, 95] on li "13" at bounding box center [82, 93] width 37 height 40
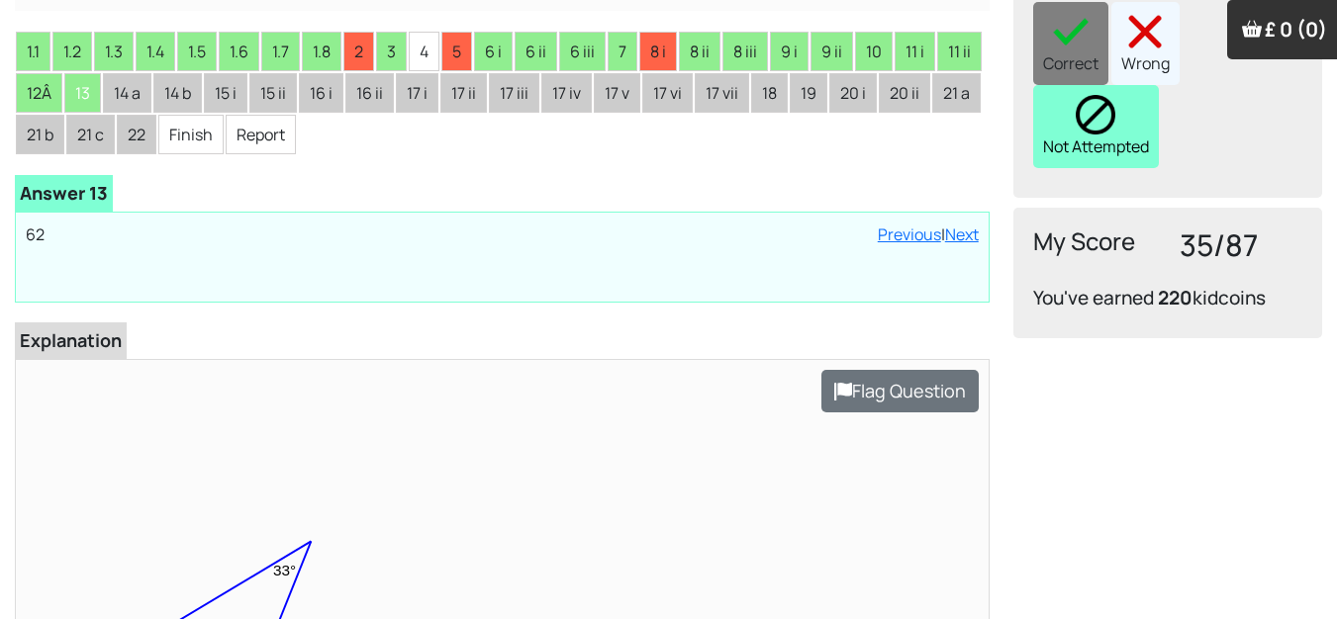
click at [1097, 114] on div "Not Attempted" at bounding box center [1096, 126] width 126 height 83
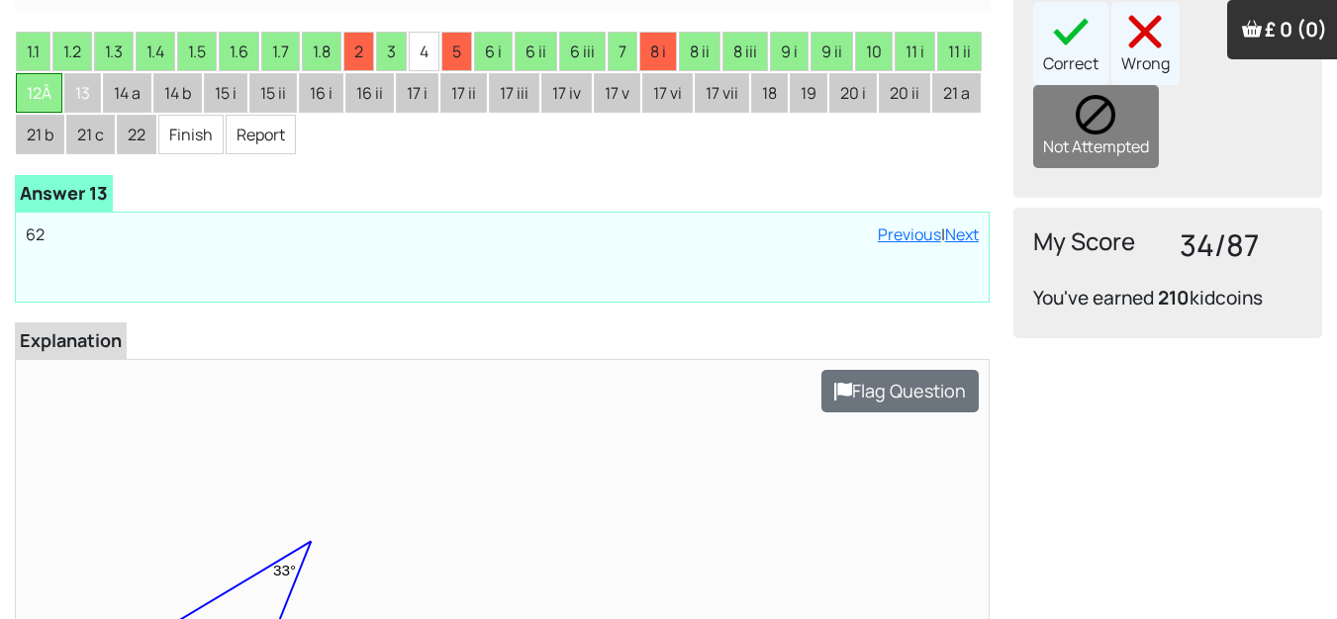
click at [39, 99] on li "12Â" at bounding box center [39, 93] width 47 height 40
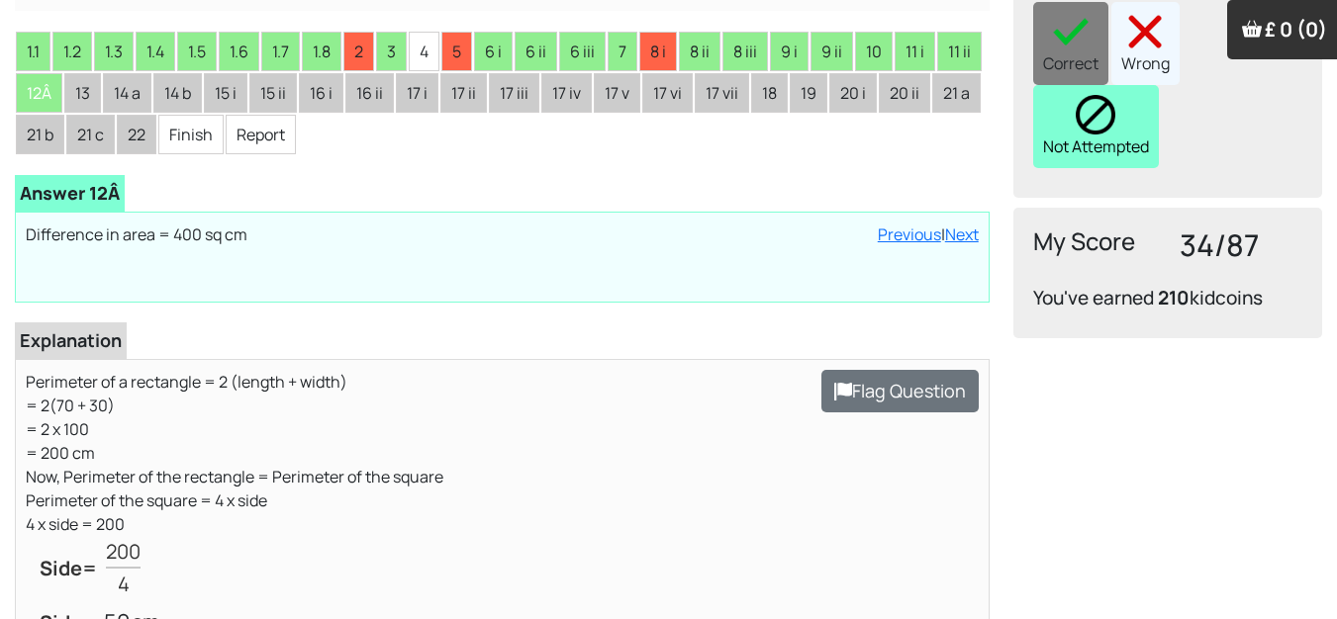
click at [1083, 107] on div "Not Attempted" at bounding box center [1096, 126] width 126 height 83
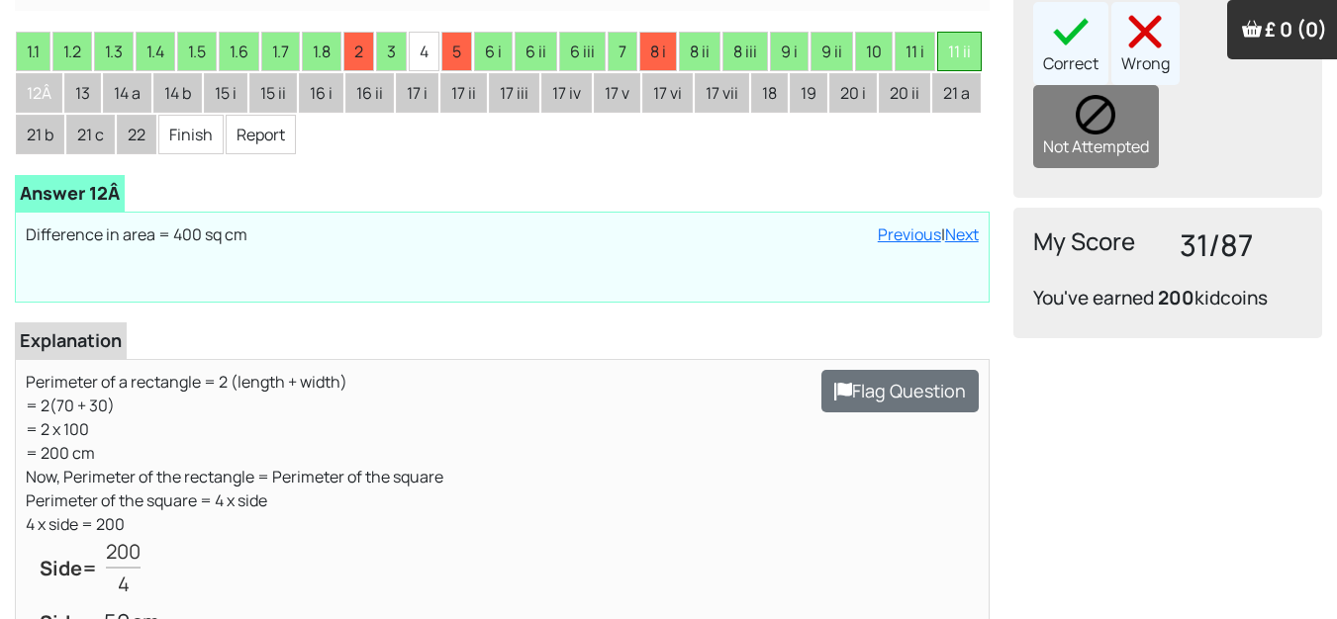
click at [964, 61] on li "11 ii" at bounding box center [959, 52] width 45 height 40
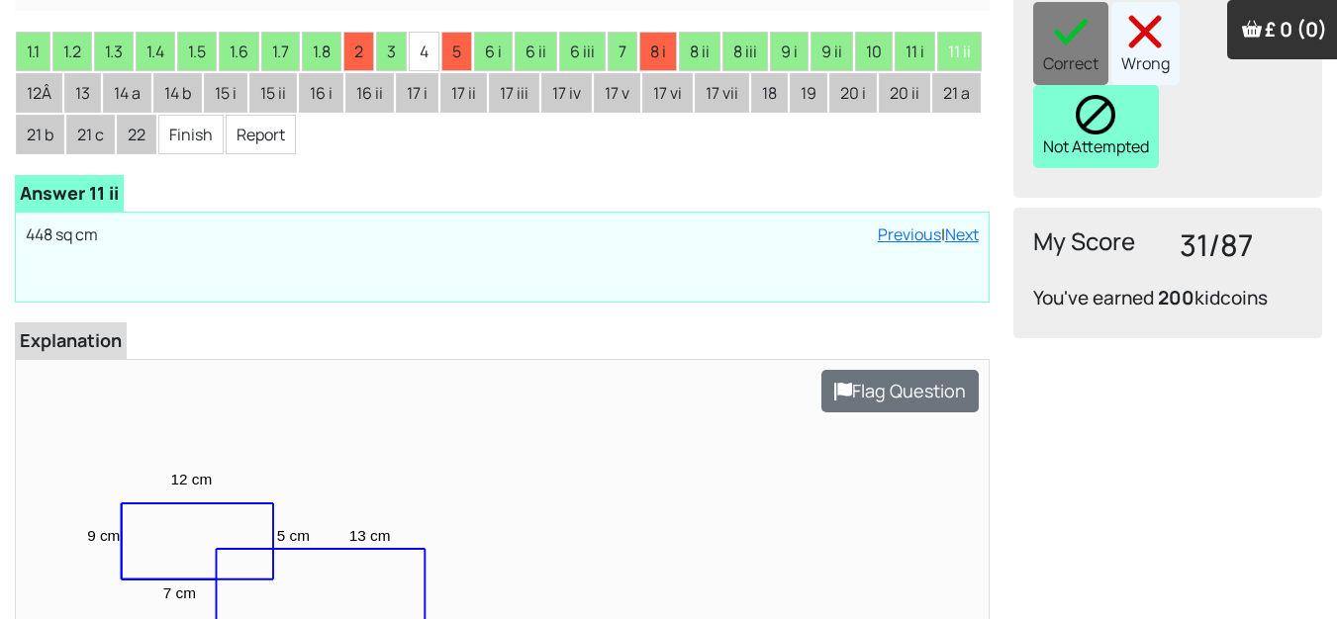
click at [1083, 95] on img at bounding box center [1096, 115] width 40 height 40
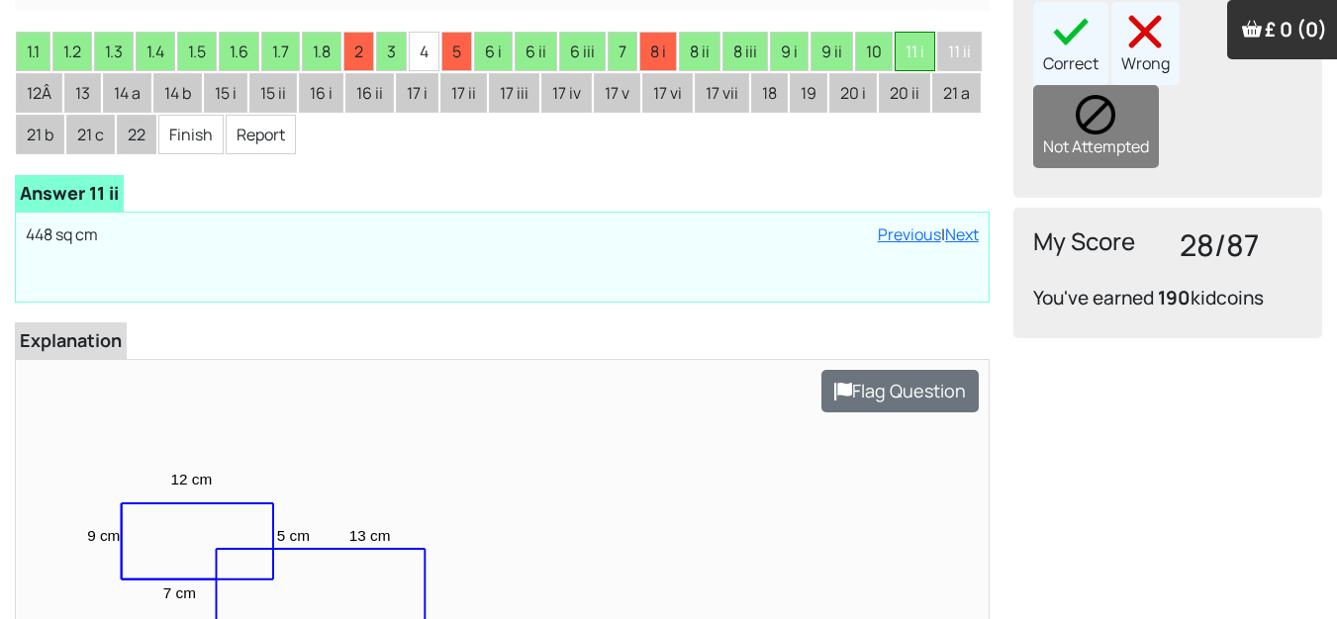
click at [910, 43] on li "11 i" at bounding box center [915, 52] width 41 height 40
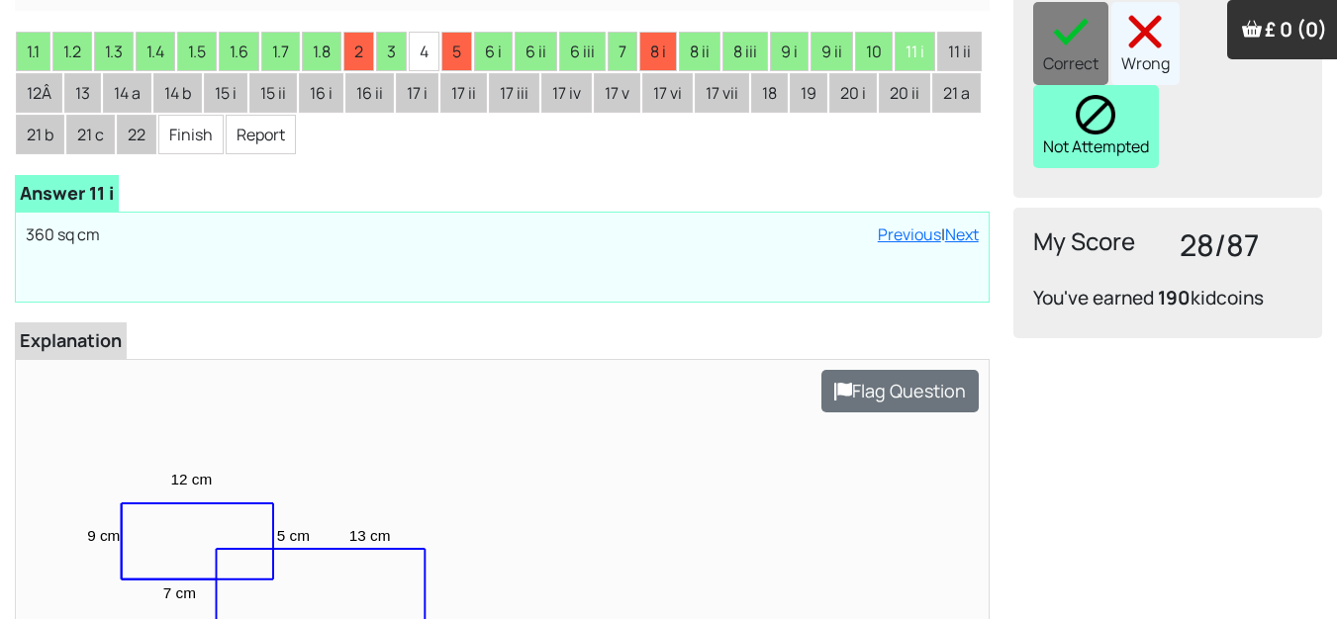
click at [1072, 85] on div "Not Attempted" at bounding box center [1096, 126] width 126 height 83
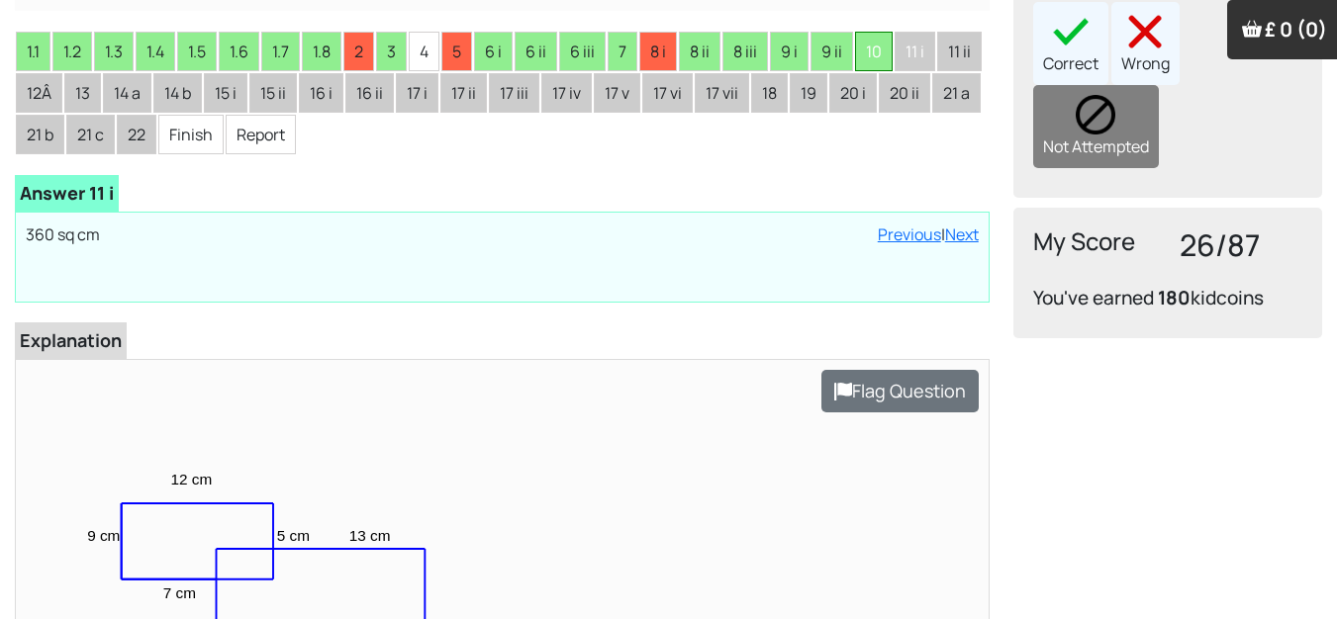
click at [877, 50] on li "10" at bounding box center [874, 52] width 38 height 40
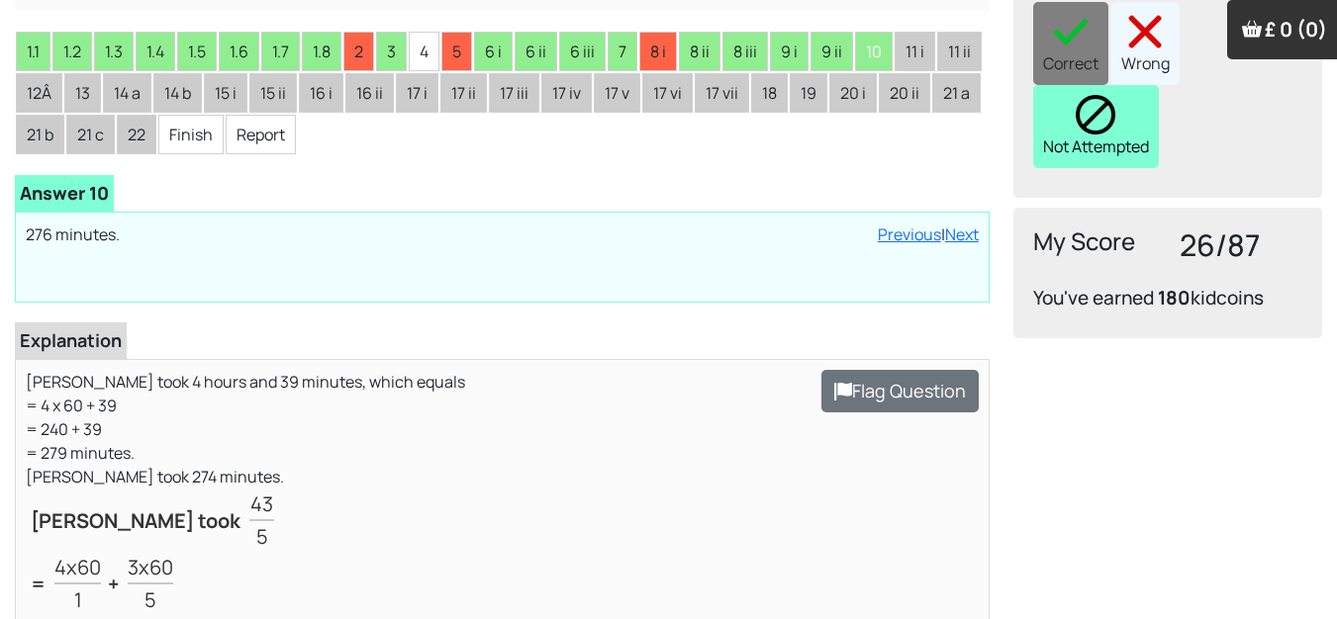
click at [1077, 105] on div "Not Attempted" at bounding box center [1096, 126] width 126 height 83
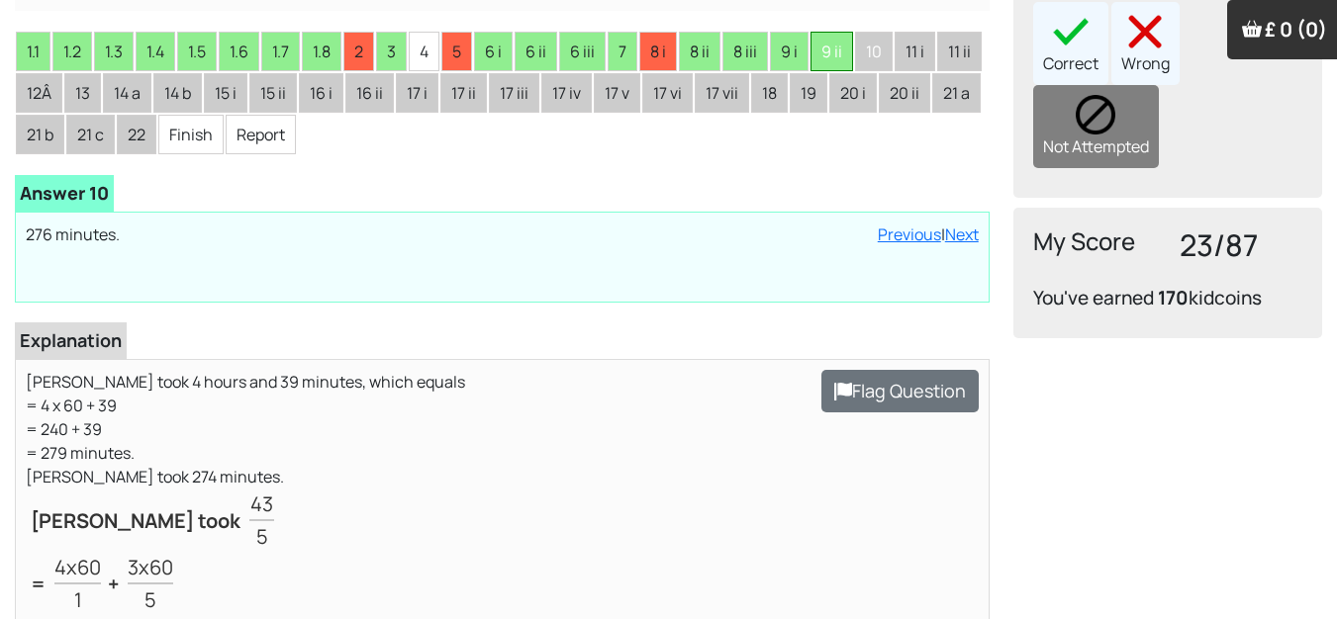
click at [827, 52] on li "9 ii" at bounding box center [831, 52] width 43 height 40
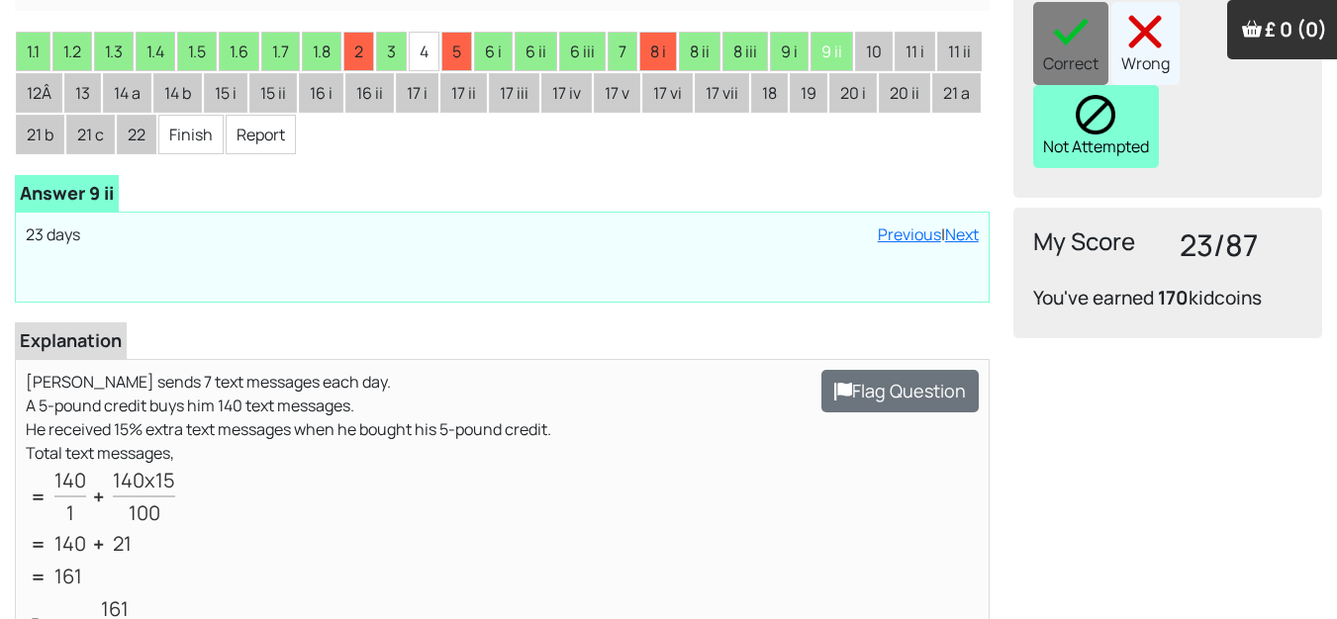
click at [1126, 85] on div "Not Attempted" at bounding box center [1096, 126] width 126 height 83
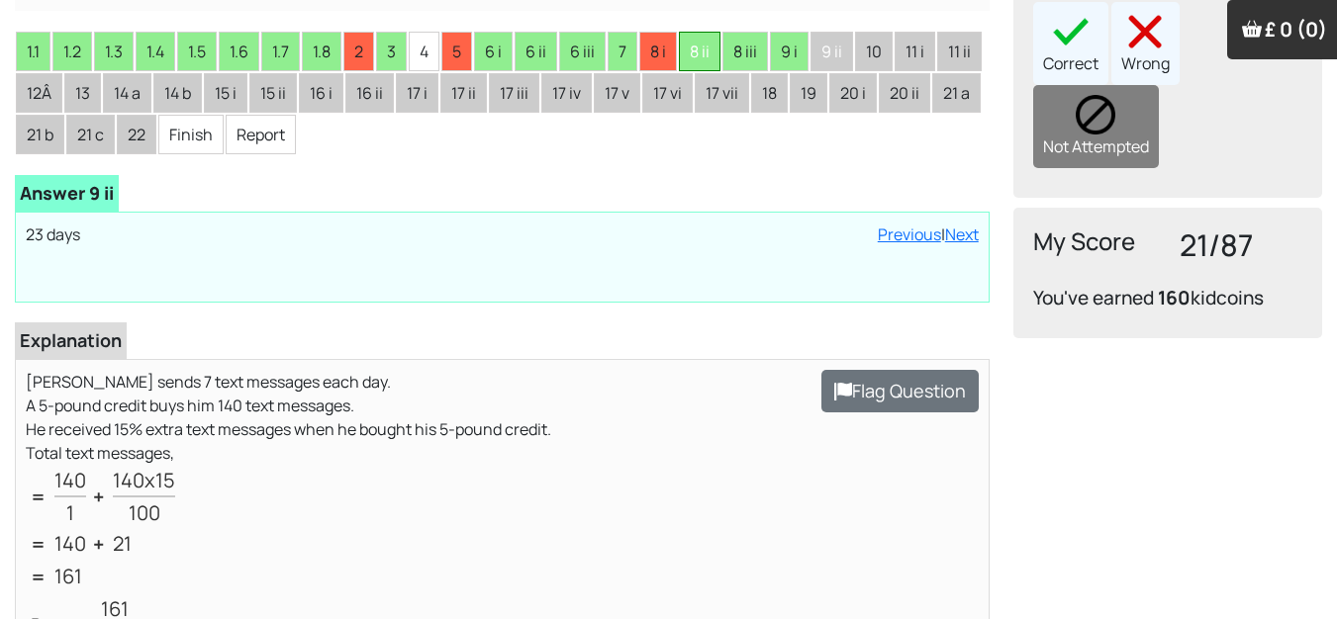
click at [711, 48] on li "8 ii" at bounding box center [700, 52] width 42 height 40
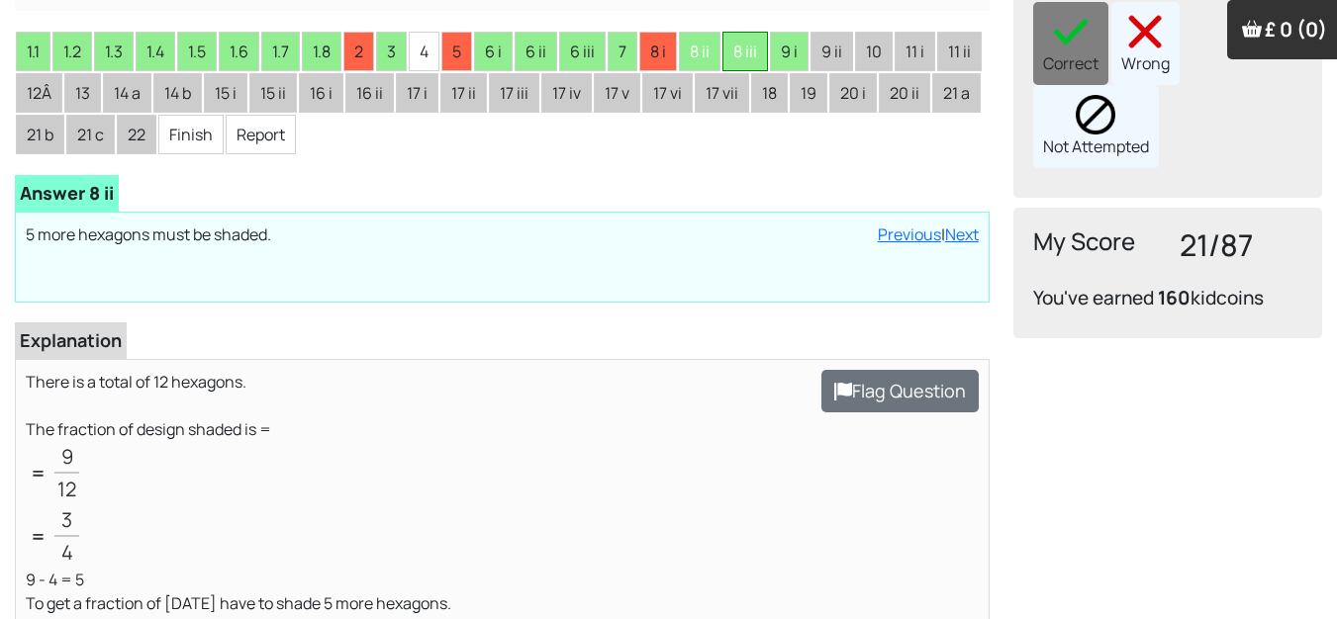
click at [756, 43] on li "8 iii" at bounding box center [745, 52] width 46 height 40
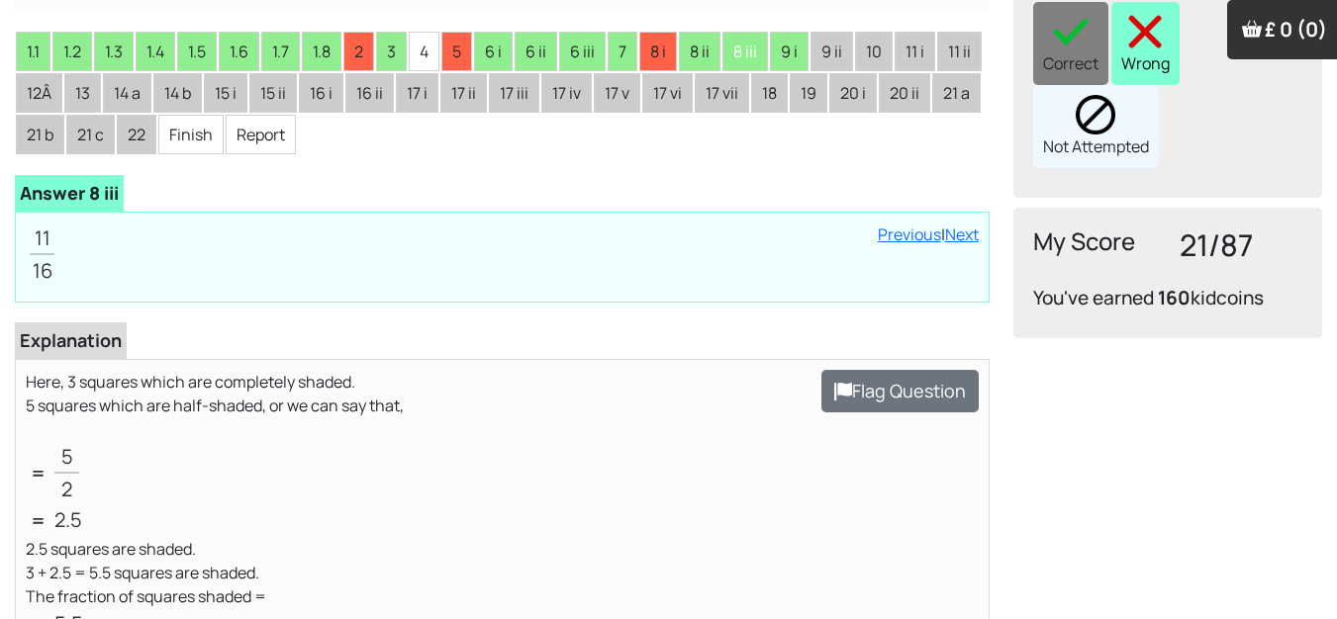
click at [1152, 40] on div "Wrong" at bounding box center [1145, 43] width 68 height 83
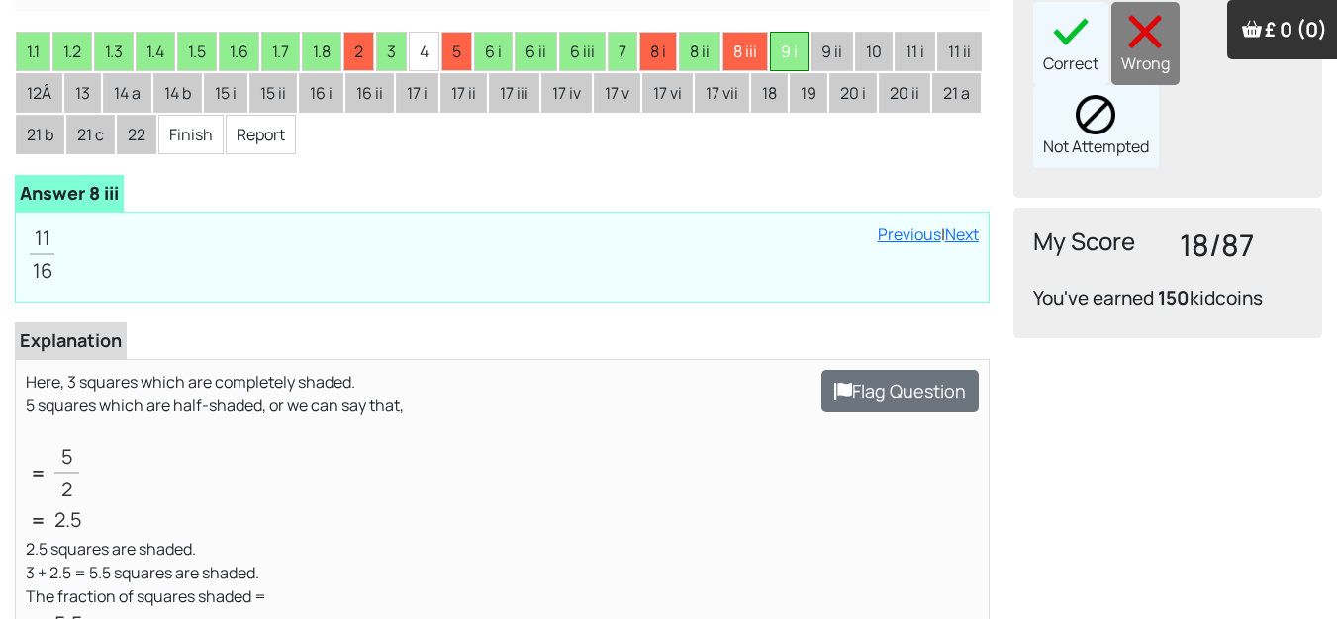
click at [791, 47] on li "9 i" at bounding box center [789, 52] width 39 height 40
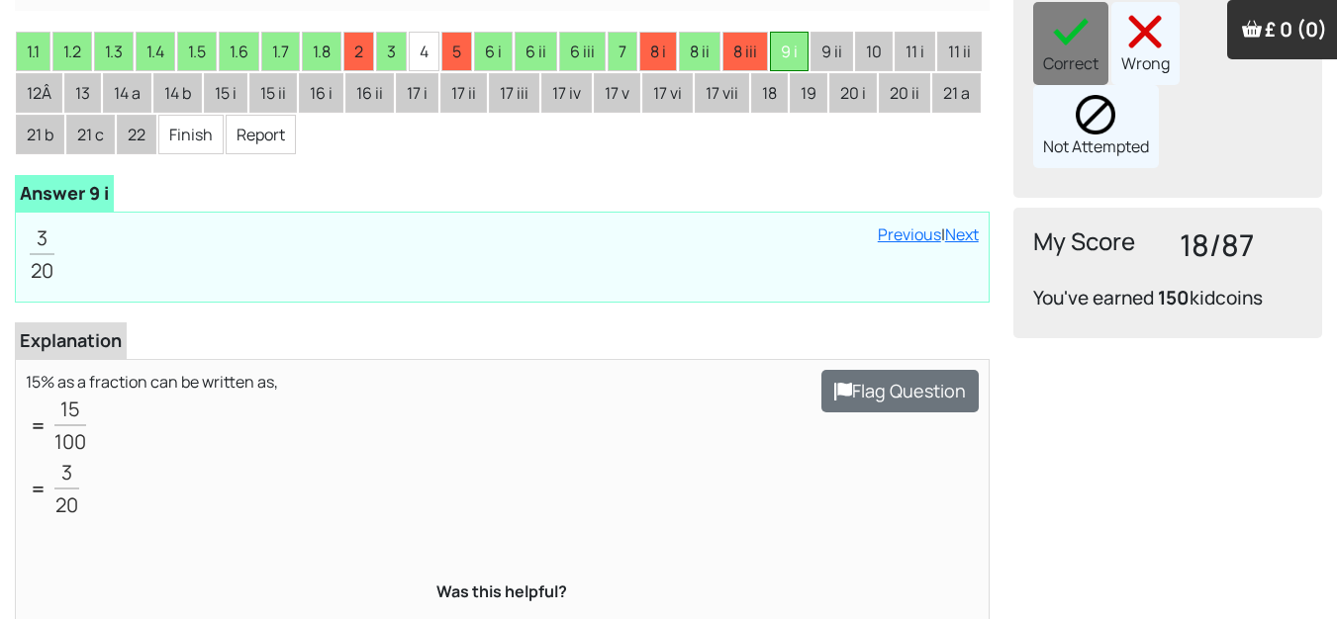
click at [792, 47] on li "9 i" at bounding box center [789, 52] width 39 height 40
click at [1156, 14] on img at bounding box center [1145, 32] width 40 height 40
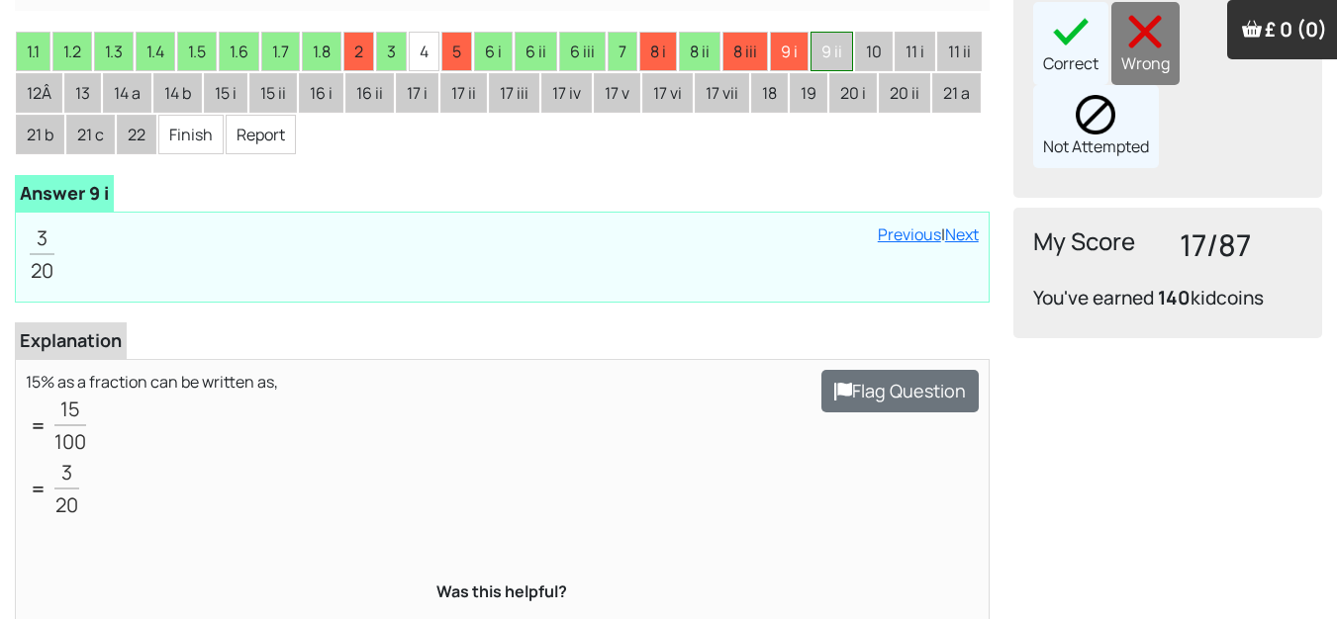
click at [837, 49] on li "9 ii" at bounding box center [831, 52] width 43 height 40
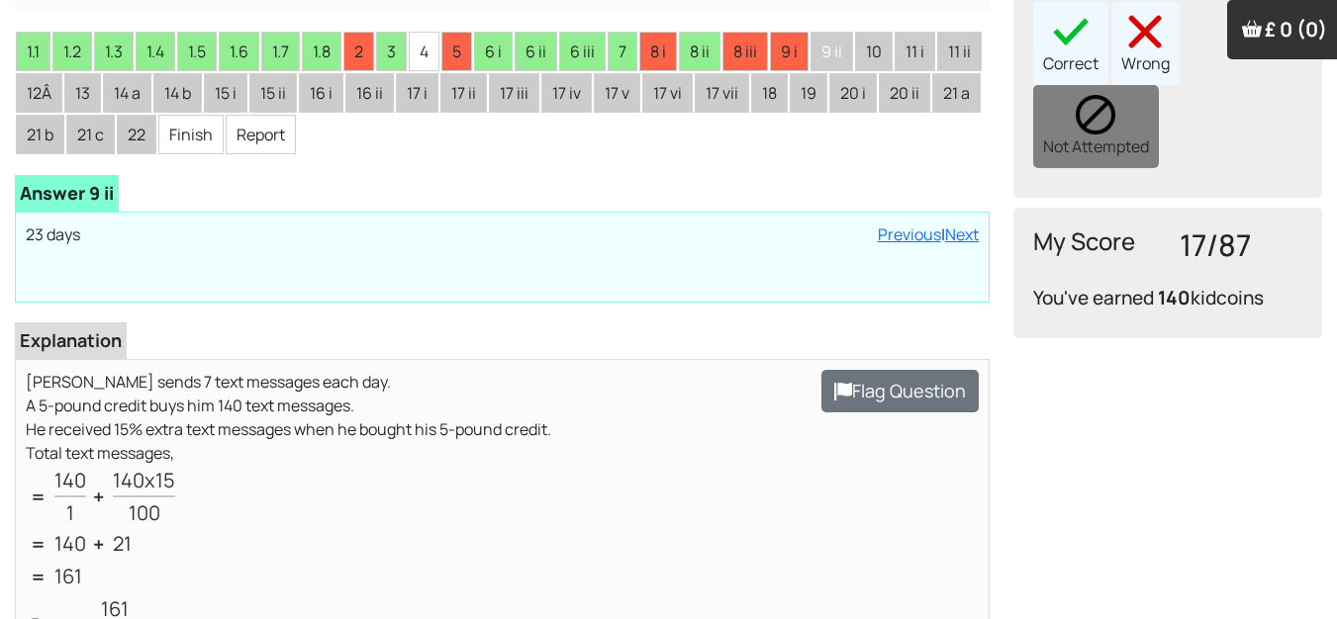
click at [1076, 26] on div "Correct" at bounding box center [1070, 43] width 75 height 83
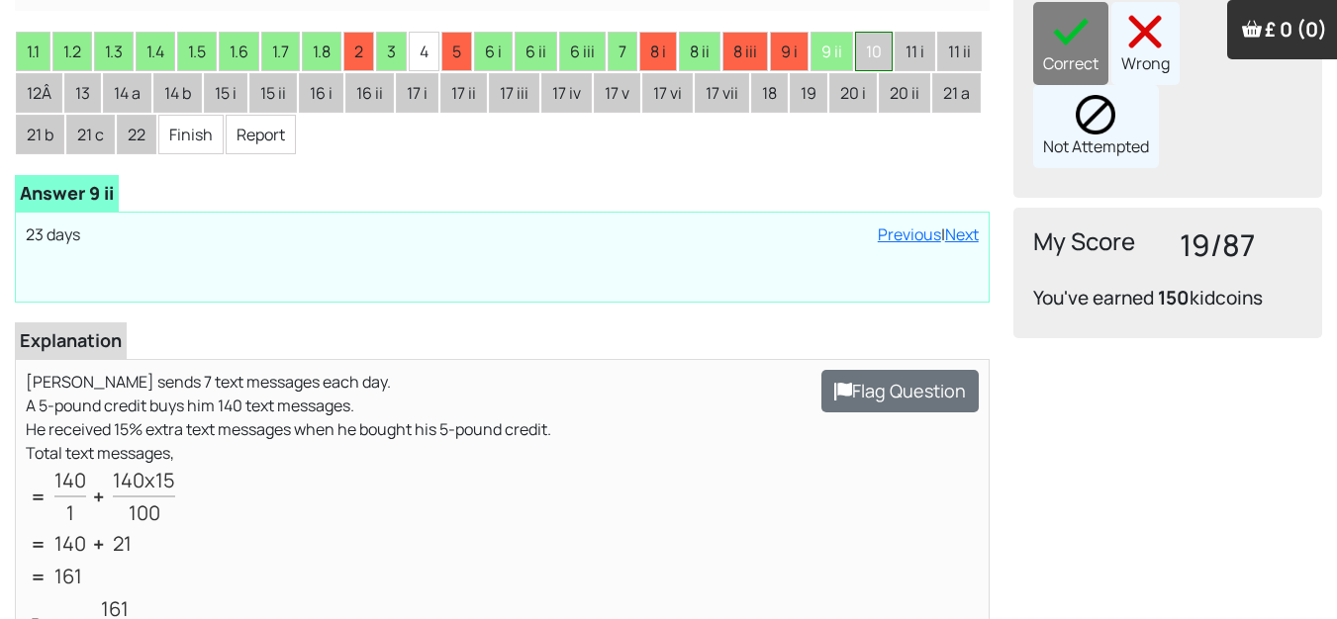
click at [882, 51] on li "10" at bounding box center [874, 52] width 38 height 40
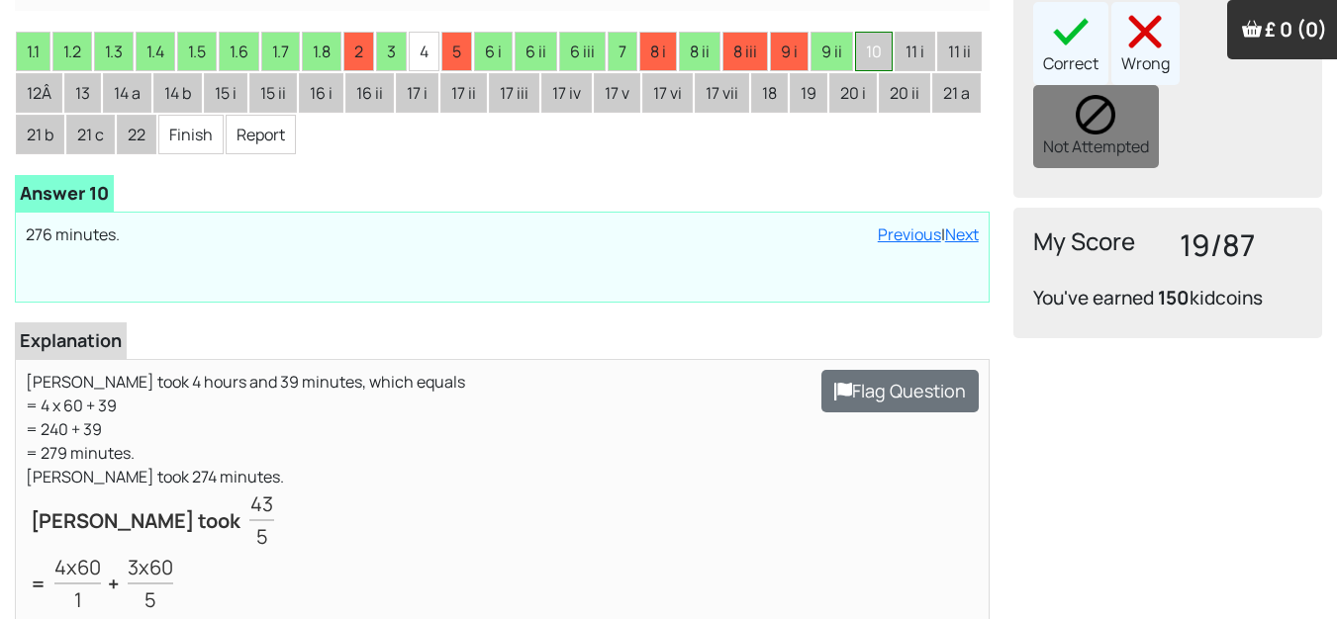
click at [889, 50] on li "10" at bounding box center [874, 52] width 38 height 40
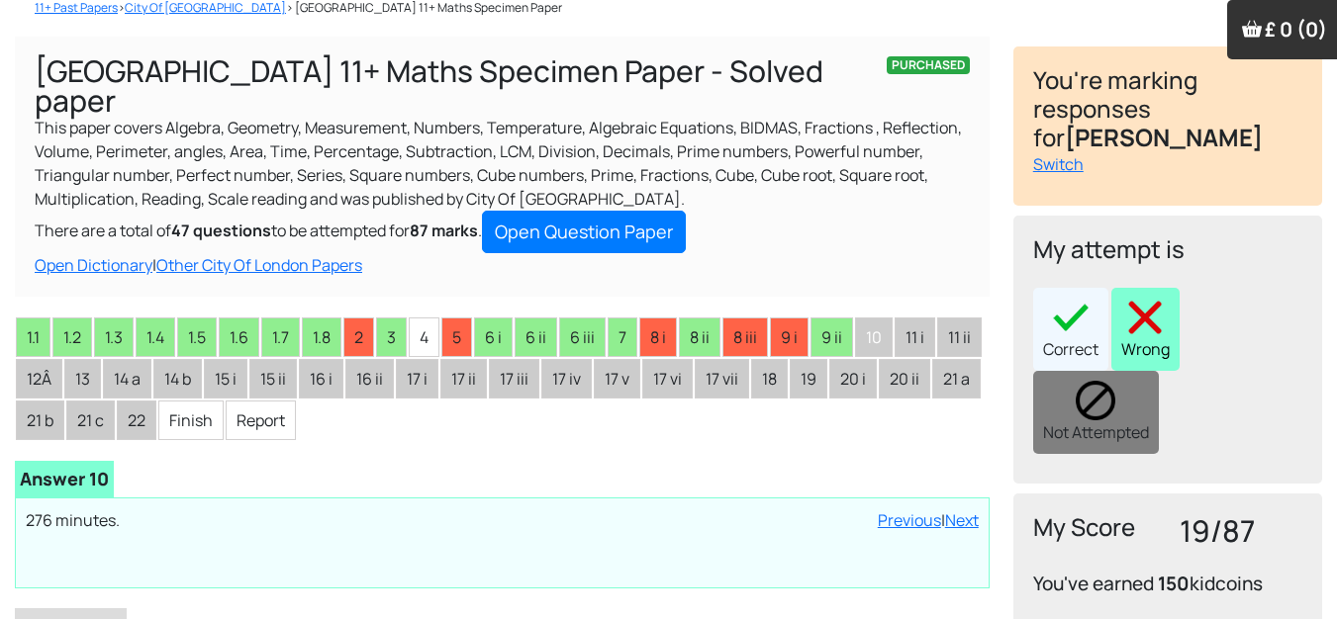
scroll to position [198, 0]
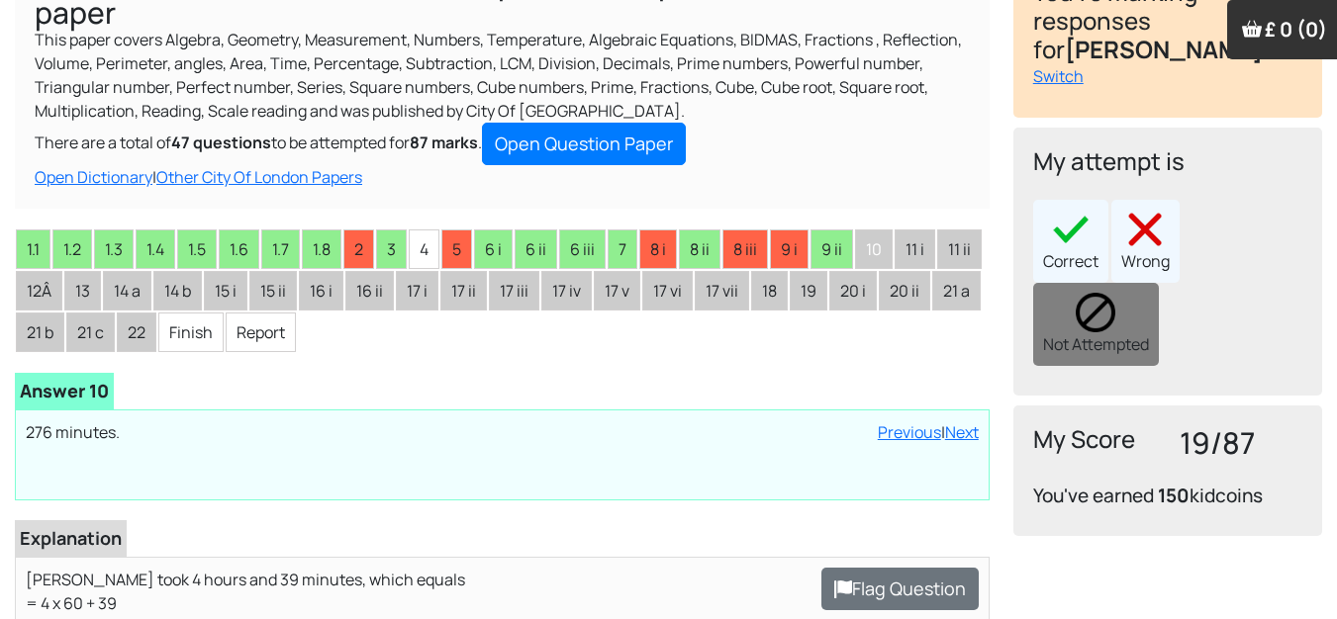
drag, startPoint x: 1156, startPoint y: 236, endPoint x: 1208, endPoint y: 191, distance: 69.4
click at [1208, 200] on div "Correct Wrong Not Attempted" at bounding box center [1167, 283] width 269 height 166
click at [1167, 215] on div "Wrong" at bounding box center [1145, 241] width 68 height 83
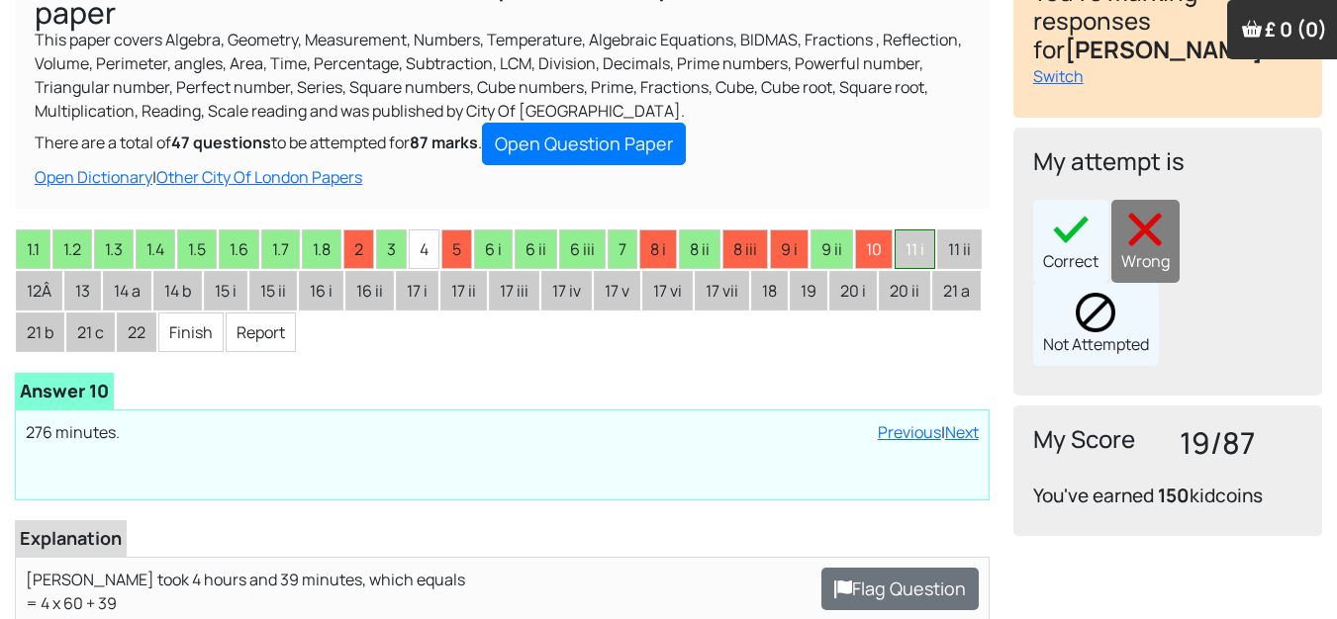
click at [920, 252] on li "11 i" at bounding box center [915, 250] width 41 height 40
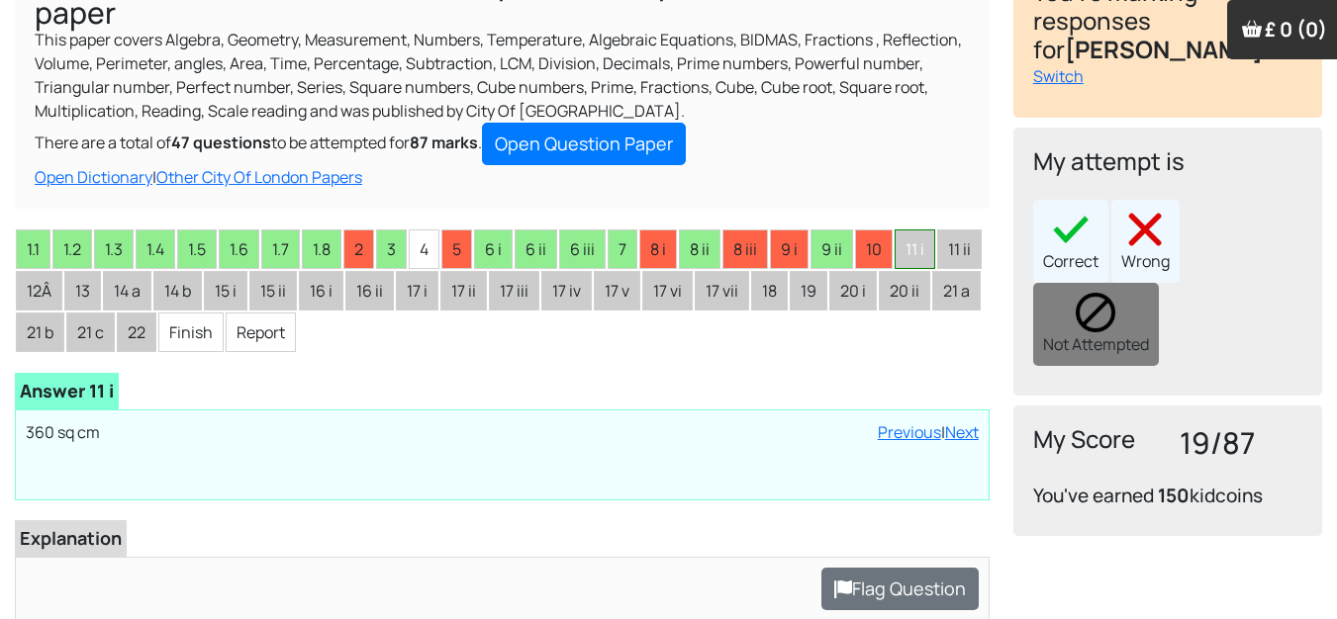
click at [930, 240] on li "11 i" at bounding box center [915, 250] width 41 height 40
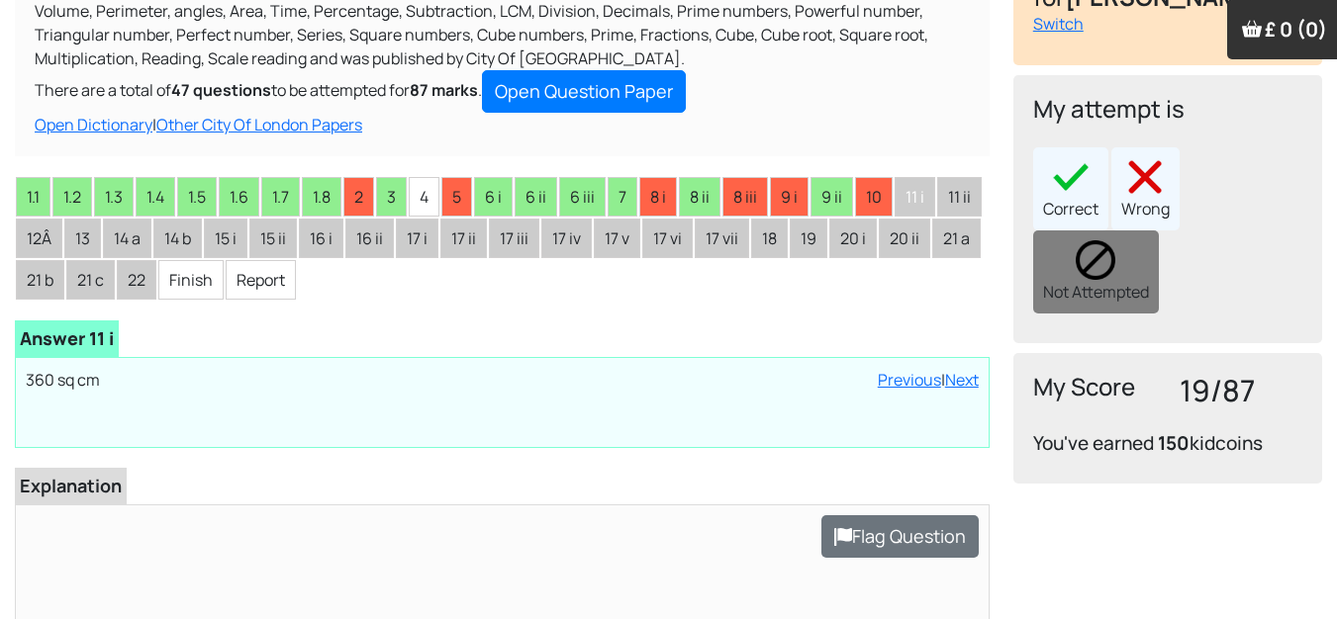
scroll to position [297, 0]
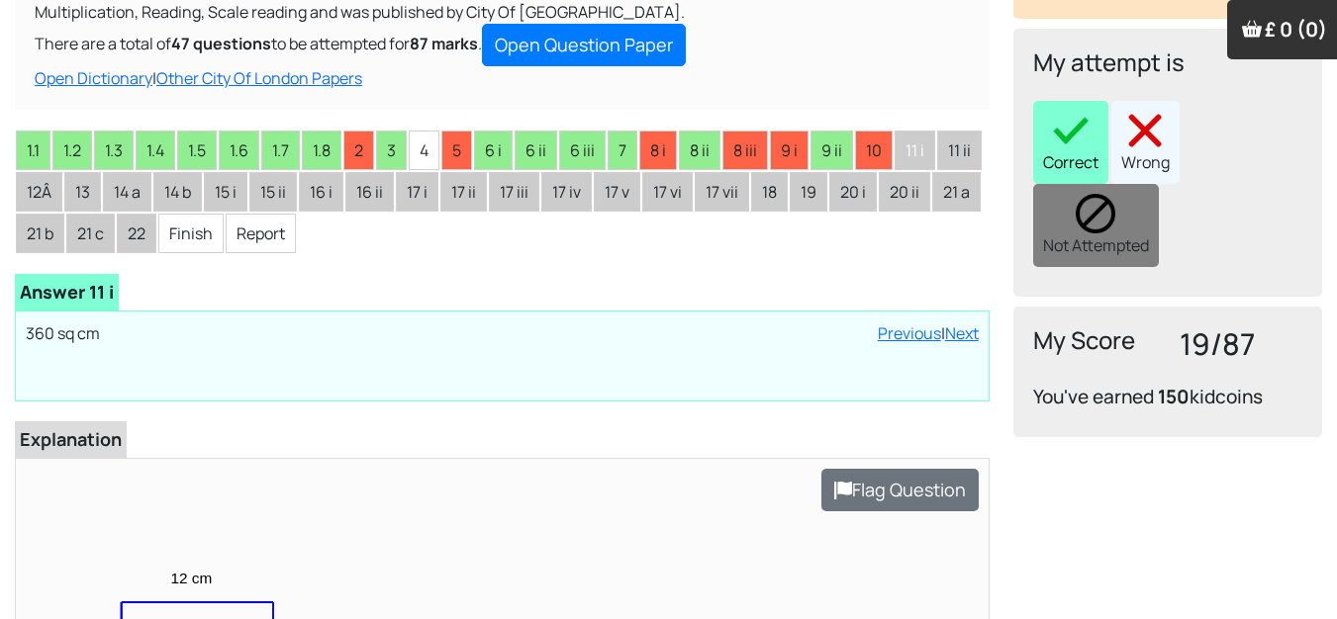
click at [1092, 101] on div "Correct" at bounding box center [1070, 142] width 75 height 83
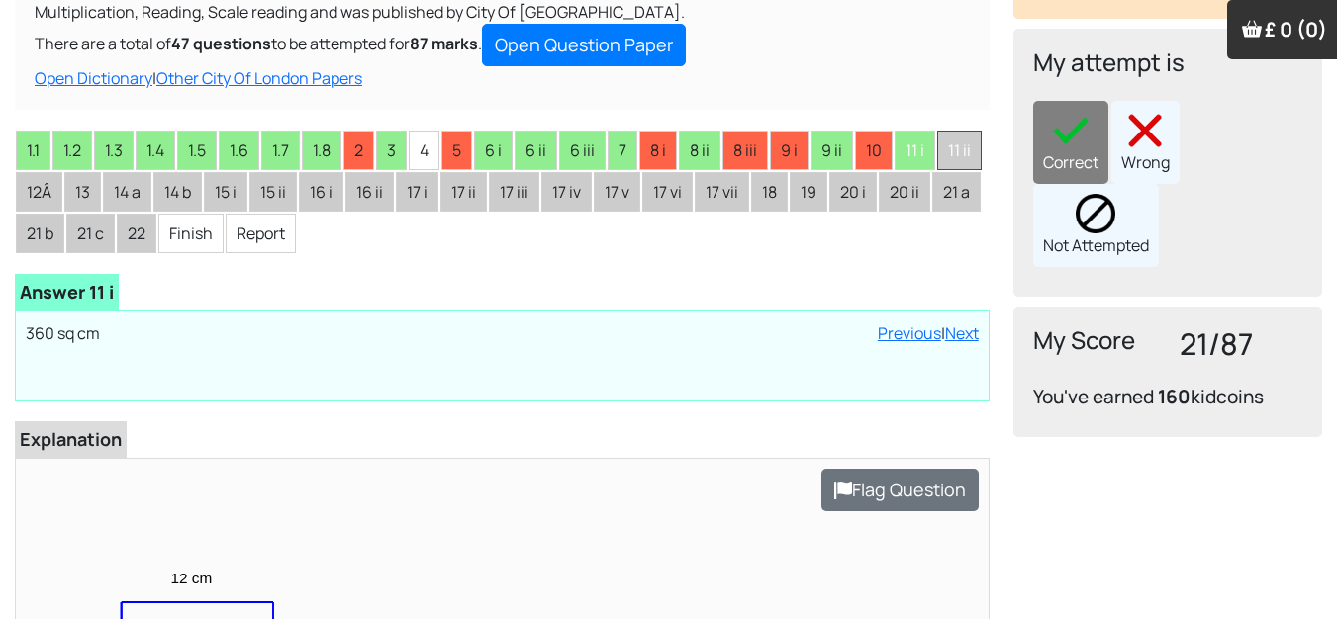
click at [982, 152] on li "11 ii" at bounding box center [959, 151] width 45 height 40
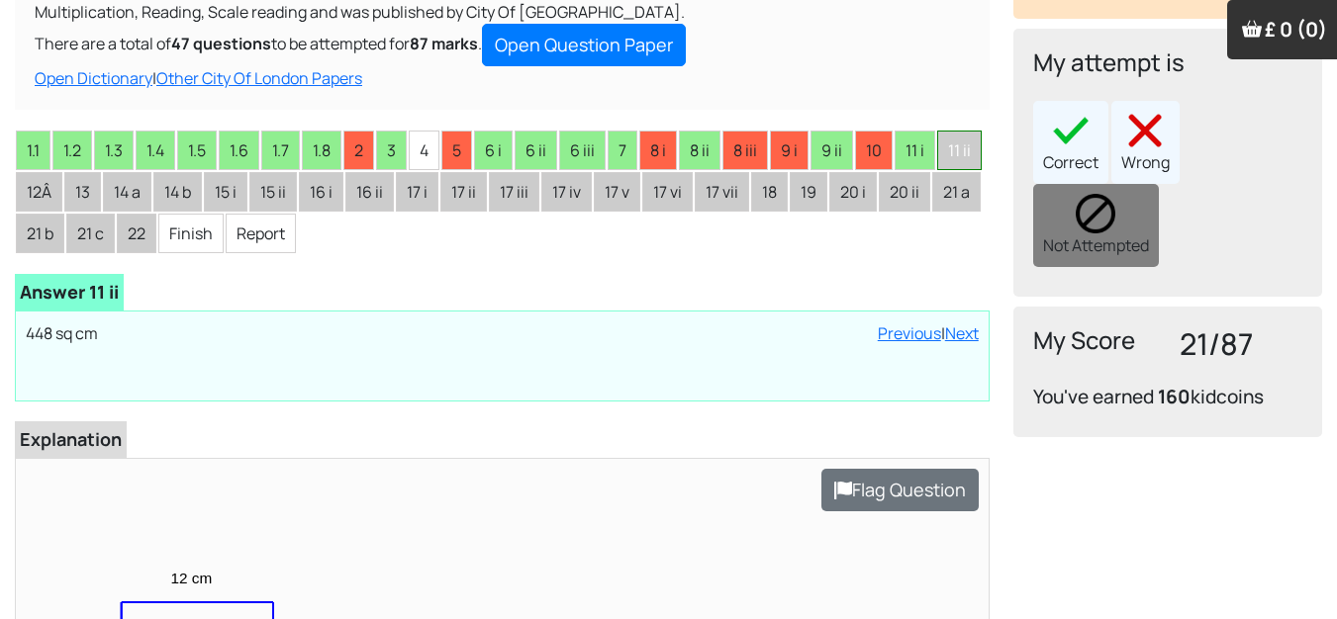
click at [980, 144] on li "11 ii" at bounding box center [959, 151] width 45 height 40
click at [1083, 121] on div "Correct" at bounding box center [1070, 142] width 75 height 83
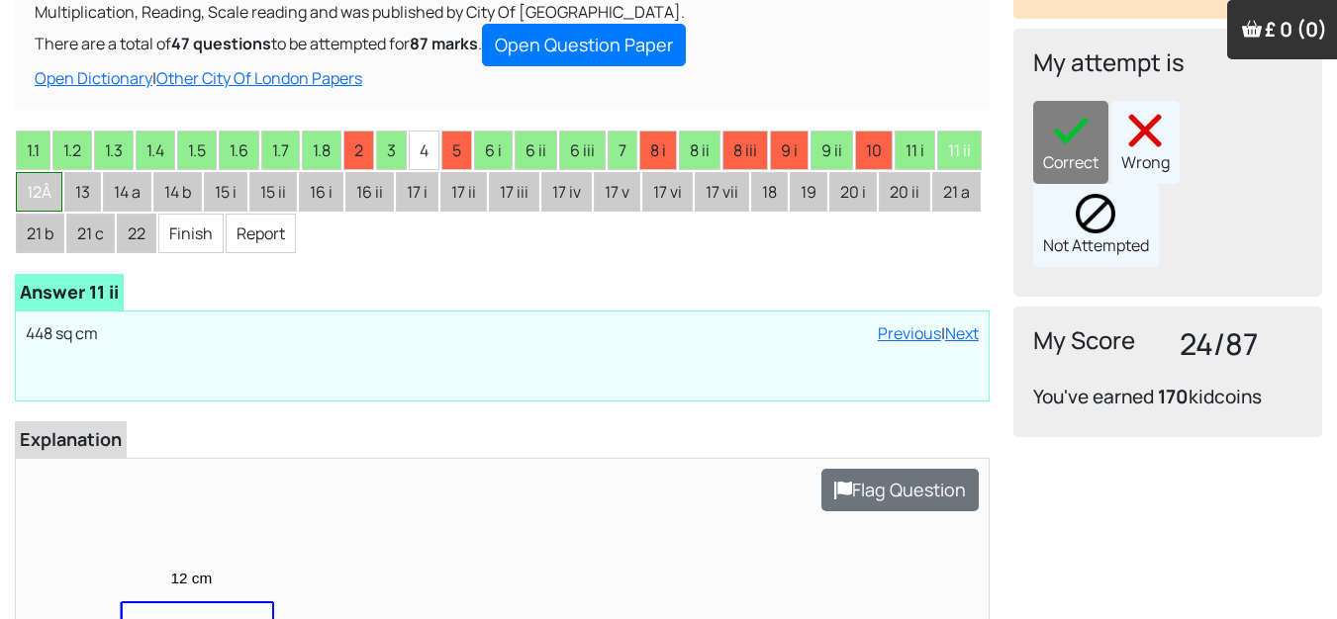
click at [27, 194] on li "12Â" at bounding box center [39, 192] width 47 height 40
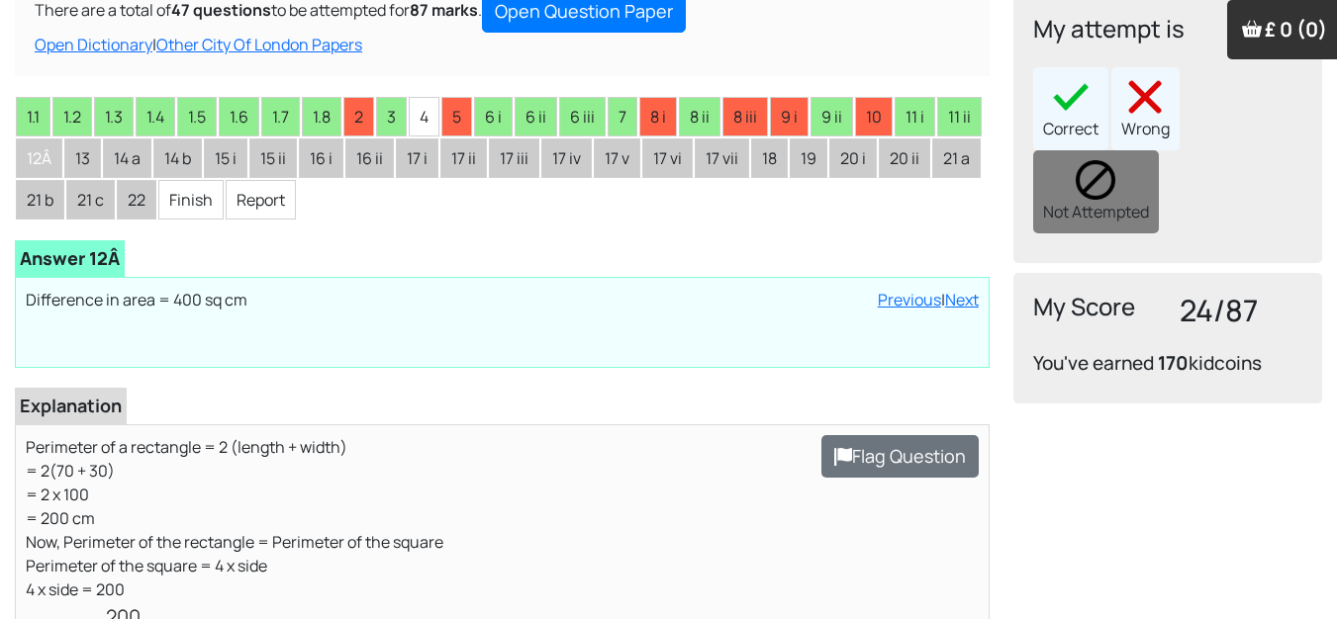
scroll to position [396, 0]
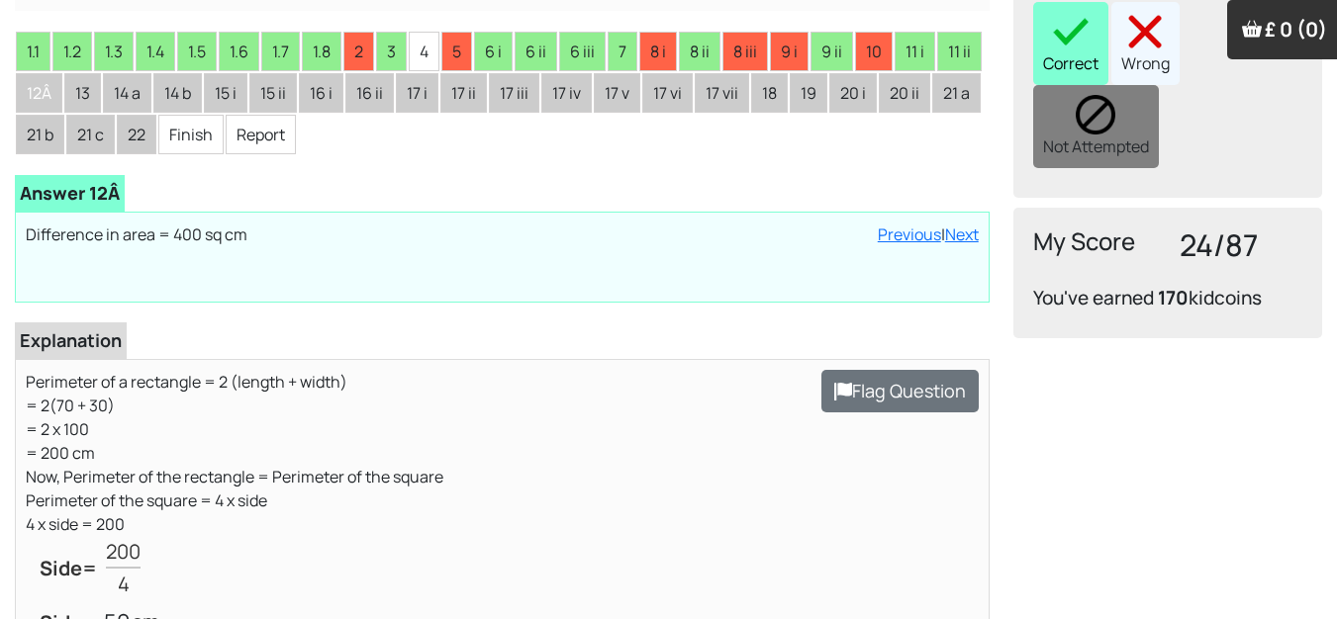
click at [1045, 25] on div "Correct" at bounding box center [1070, 43] width 75 height 83
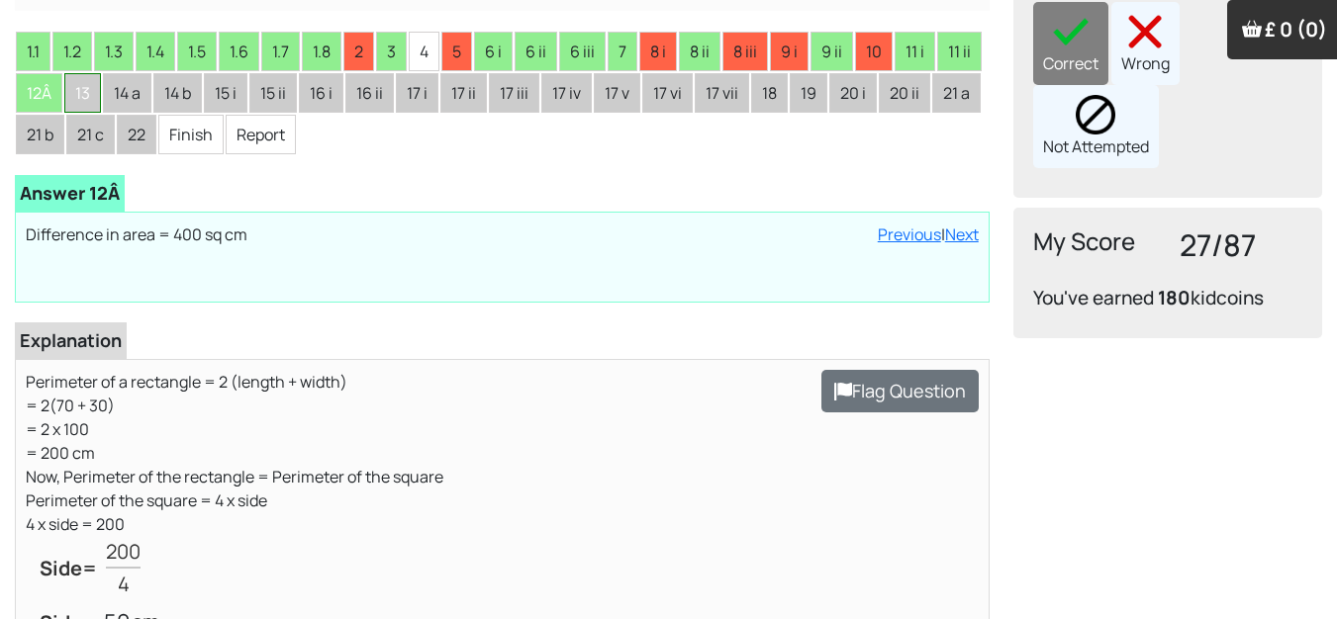
click at [94, 94] on li "13" at bounding box center [82, 93] width 37 height 40
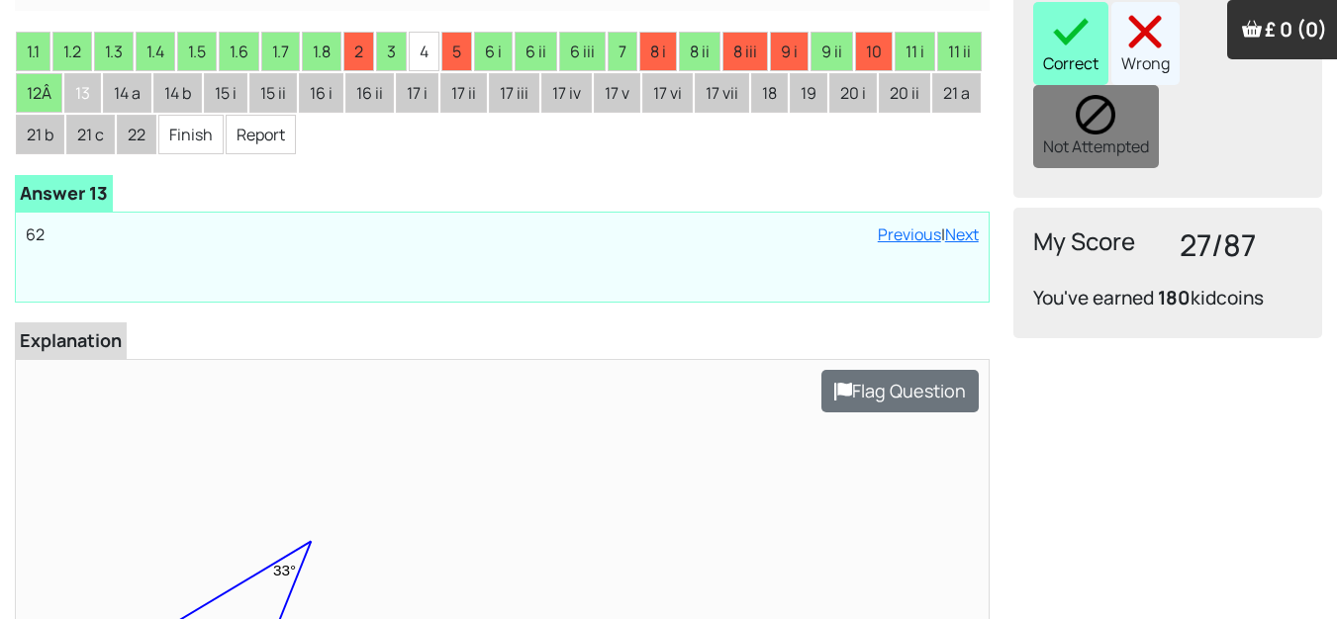
click at [1061, 13] on img at bounding box center [1071, 32] width 40 height 40
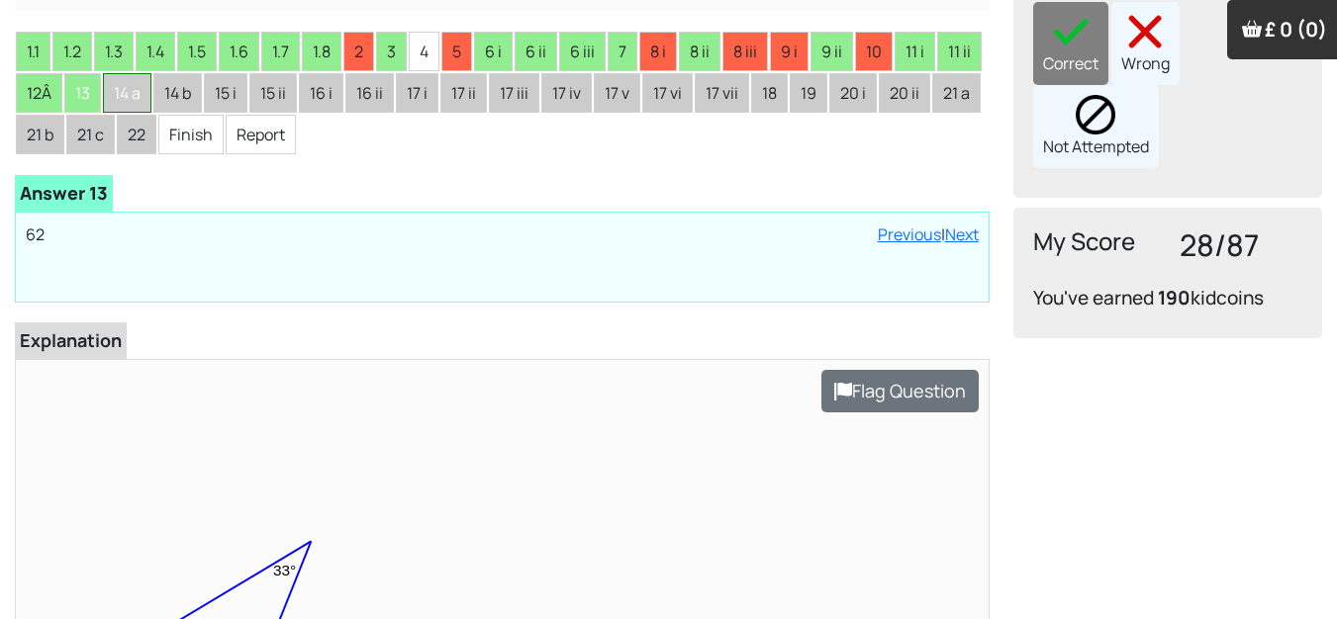
click at [131, 95] on li "14 a" at bounding box center [127, 93] width 48 height 40
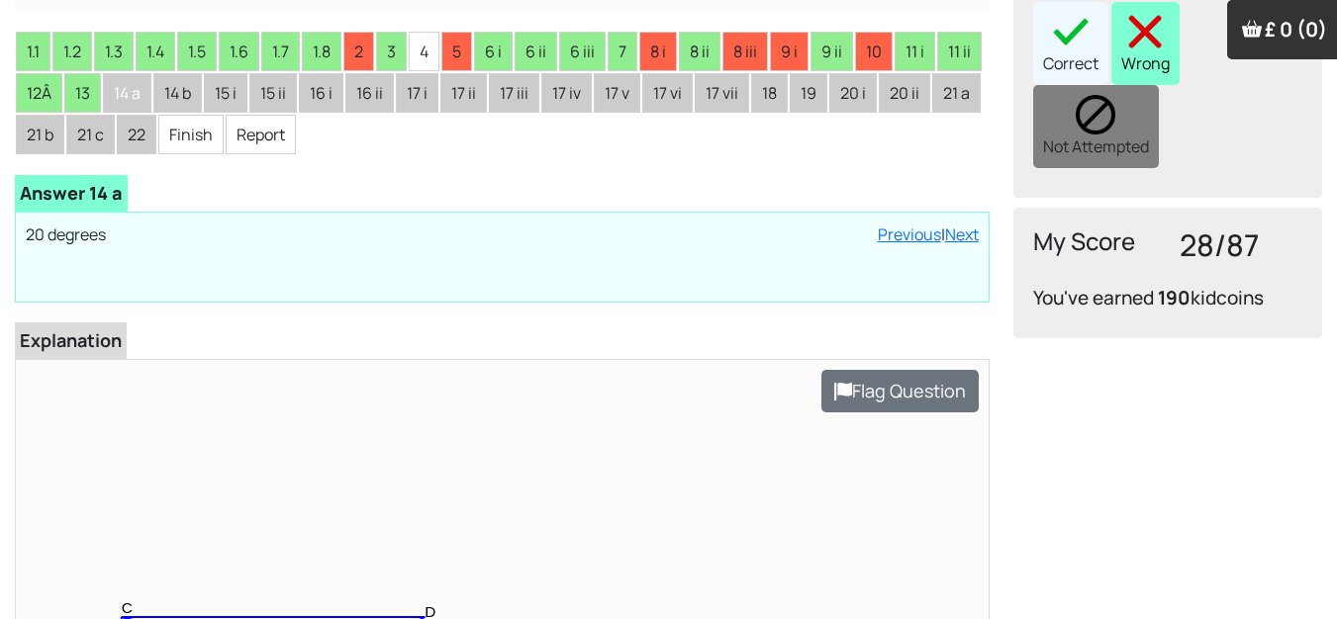
click at [1166, 22] on div "Wrong" at bounding box center [1145, 43] width 68 height 83
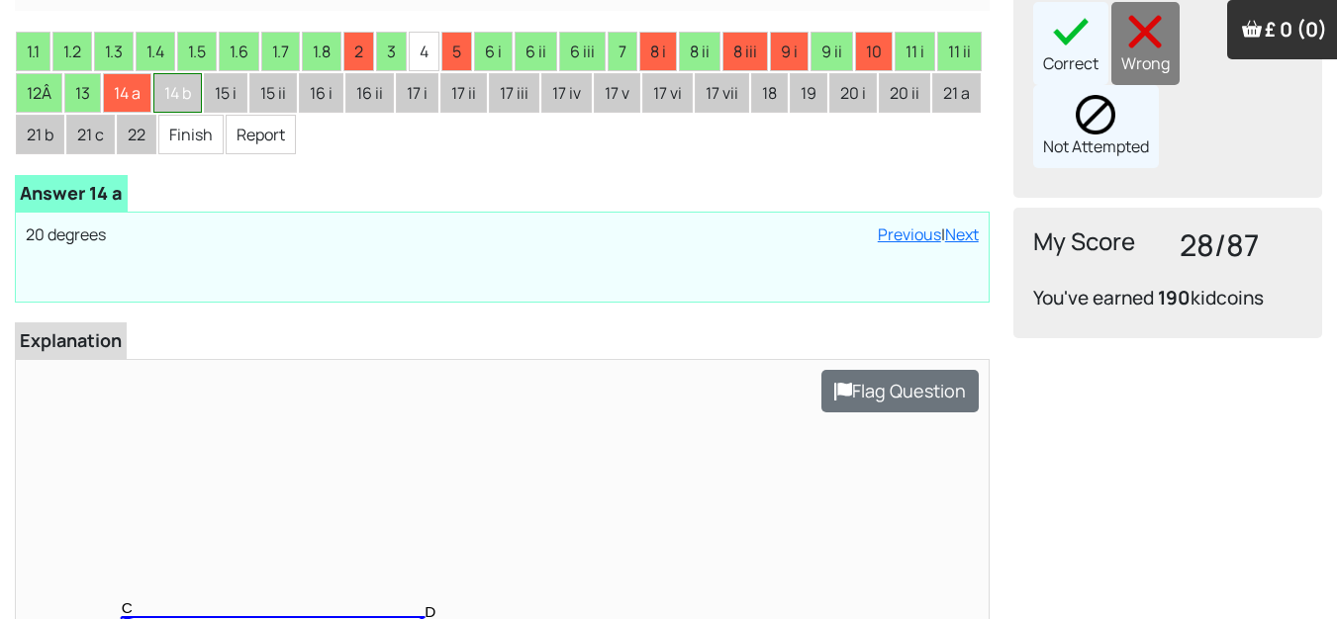
click at [193, 85] on li "14 b" at bounding box center [177, 93] width 48 height 40
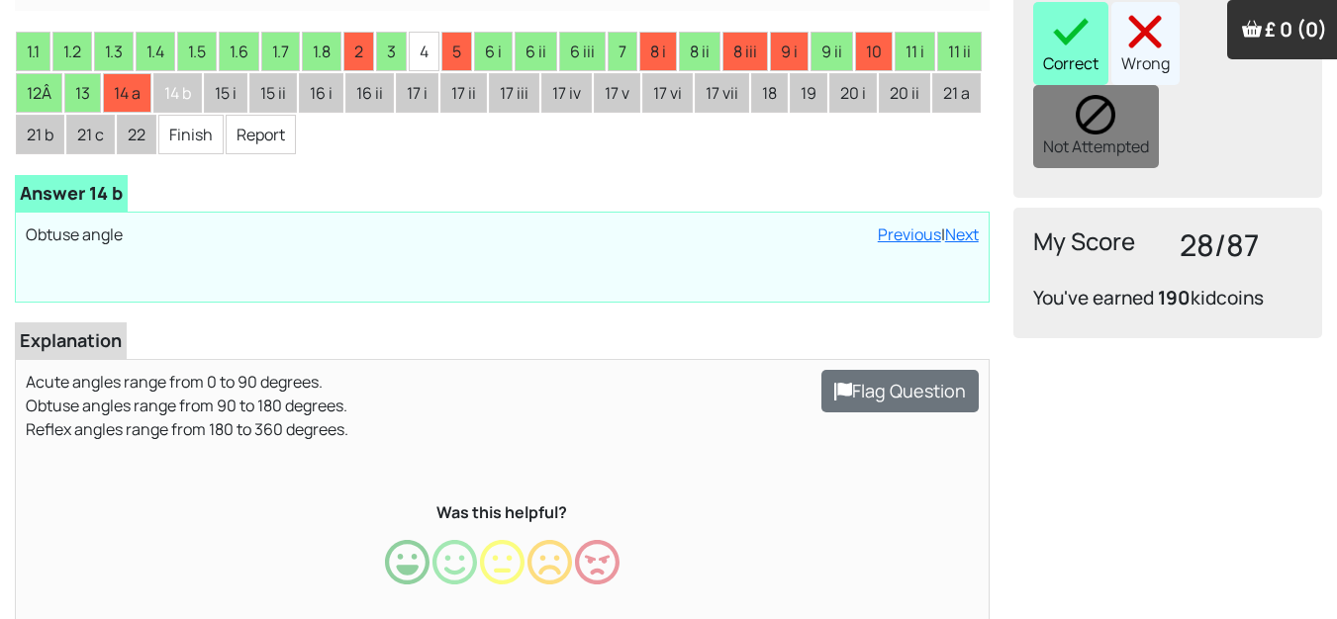
click at [1062, 25] on div "Correct" at bounding box center [1070, 43] width 75 height 83
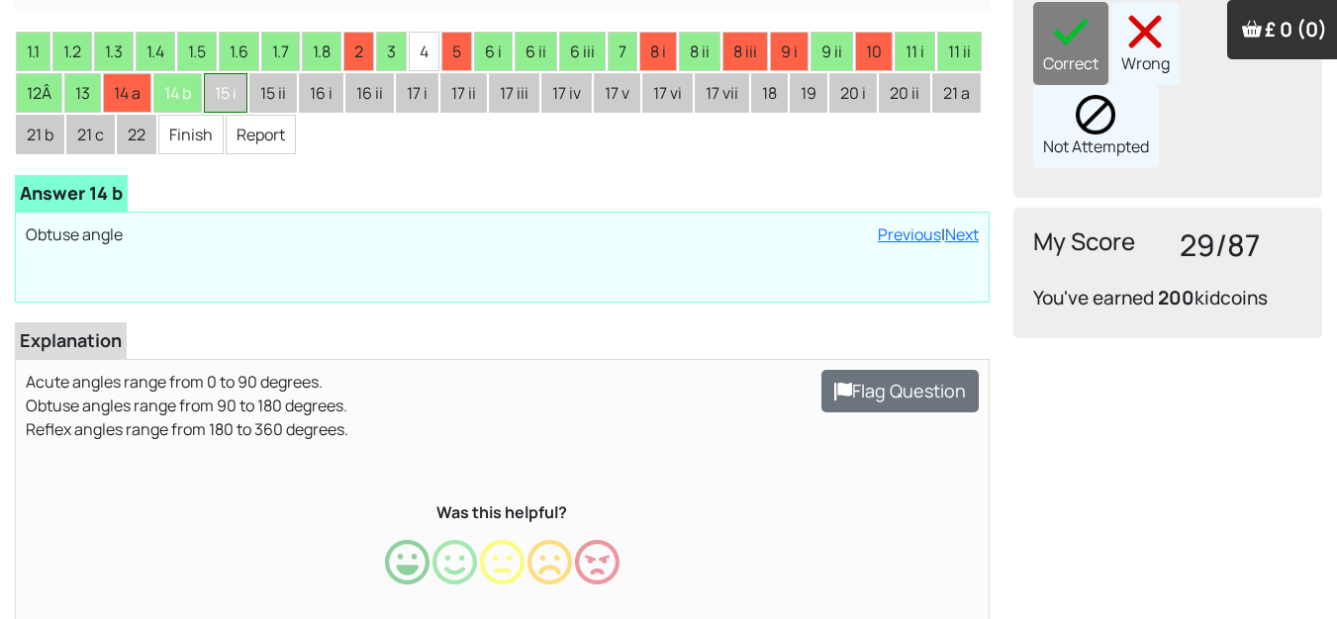
click at [235, 82] on li "15 i" at bounding box center [226, 93] width 44 height 40
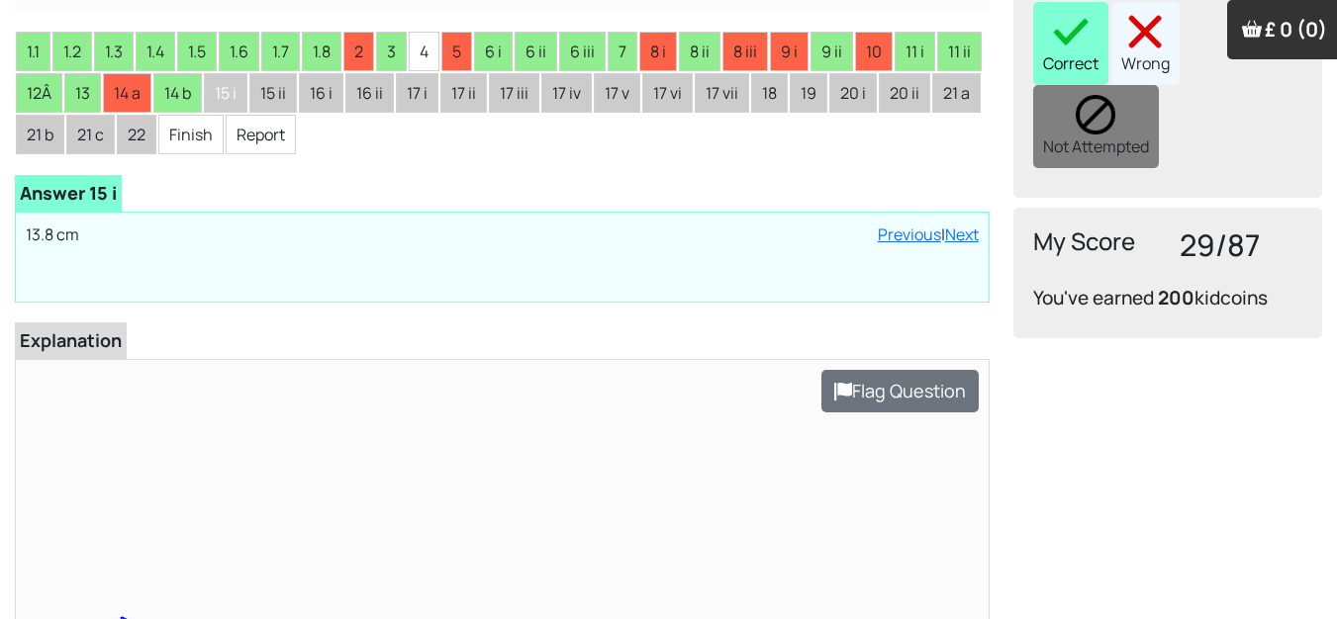
click at [1047, 33] on div "Correct" at bounding box center [1070, 43] width 75 height 83
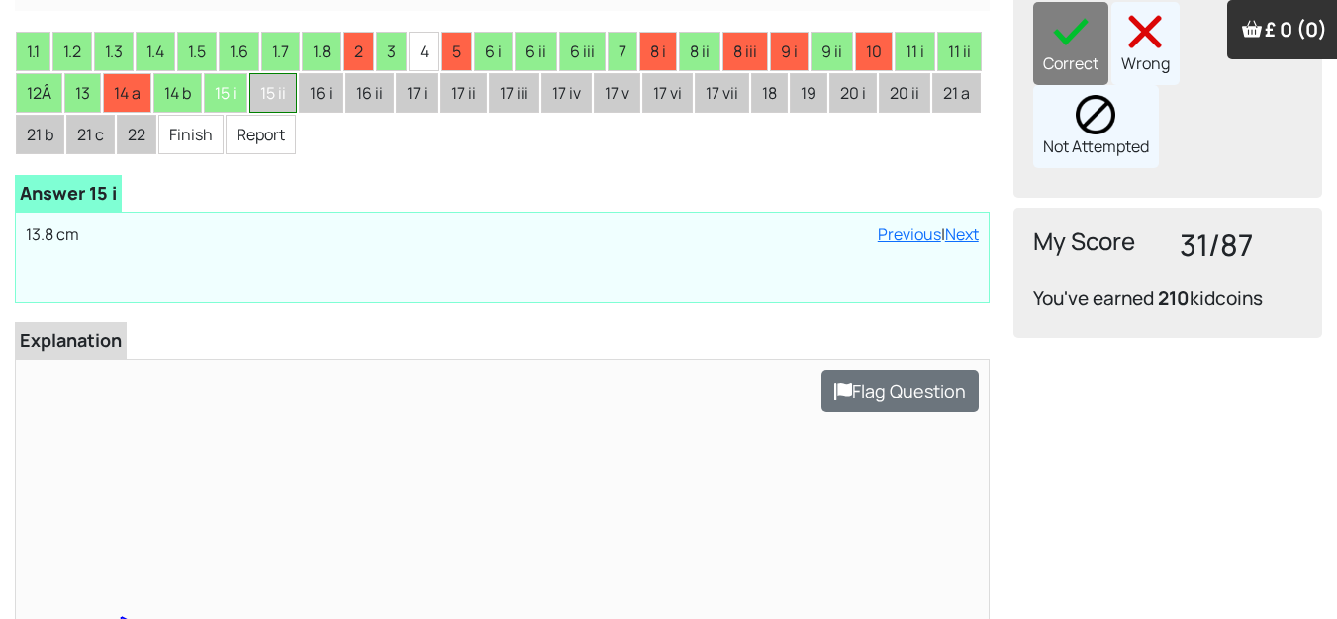
click at [287, 80] on li "15 ii" at bounding box center [272, 93] width 47 height 40
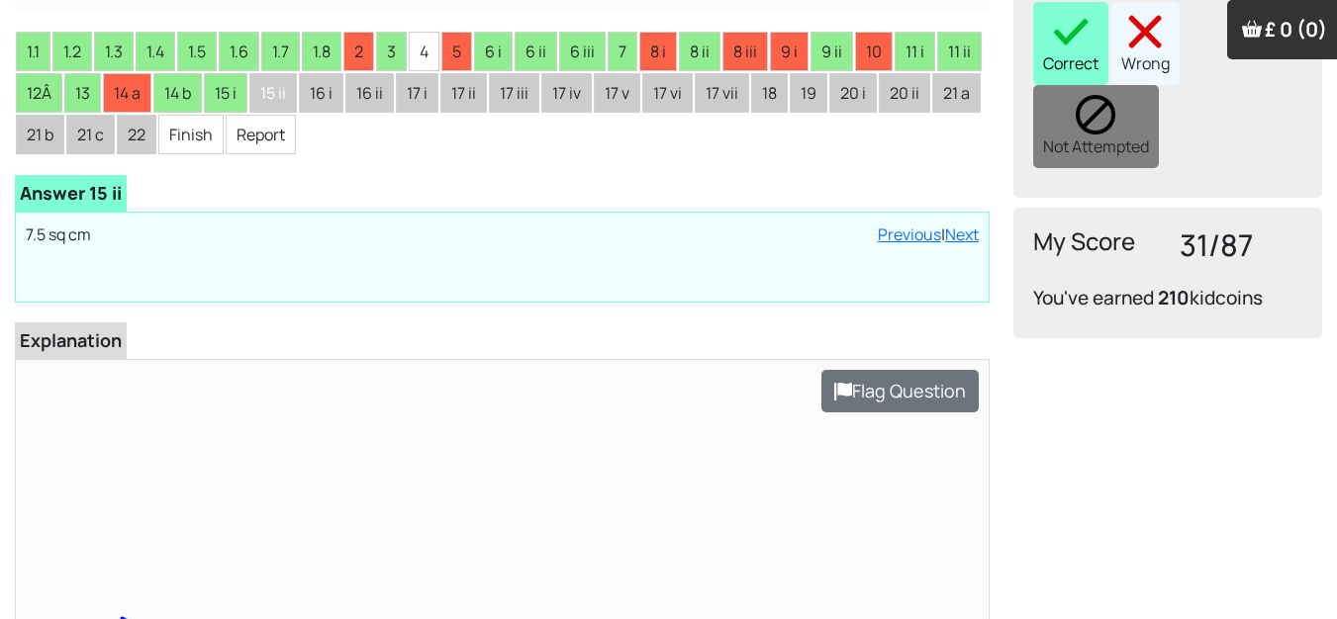
click at [1089, 17] on img at bounding box center [1071, 32] width 40 height 40
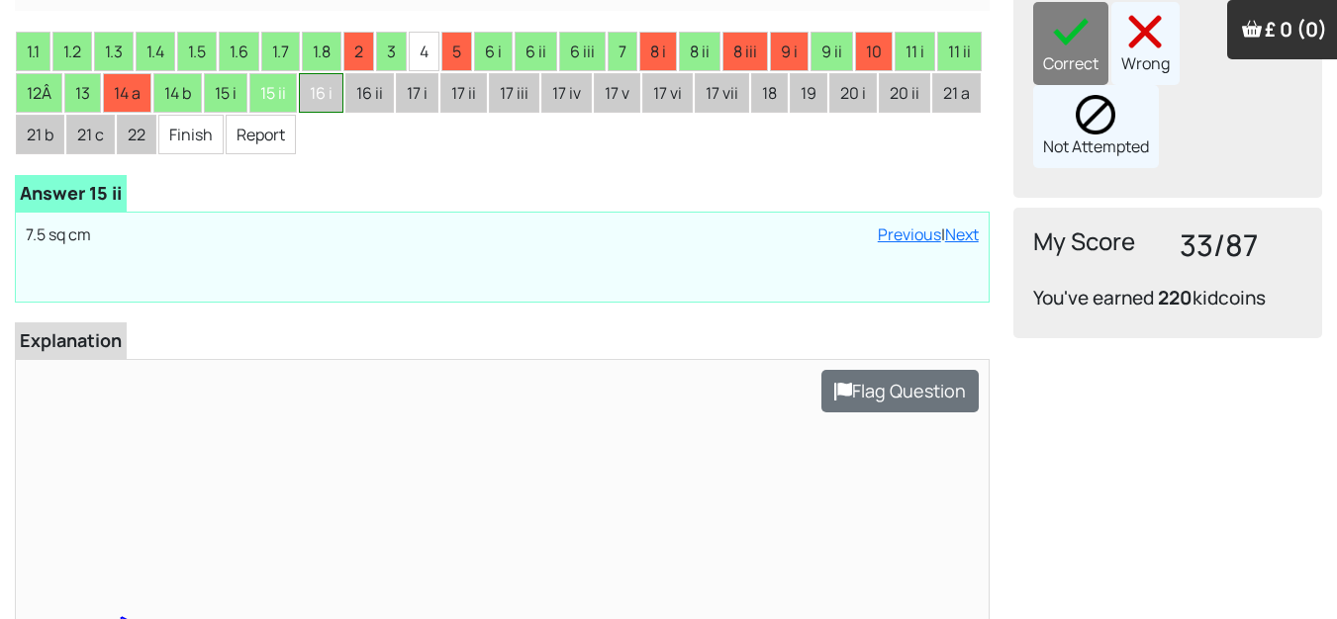
click at [326, 88] on li "16 i" at bounding box center [321, 93] width 45 height 40
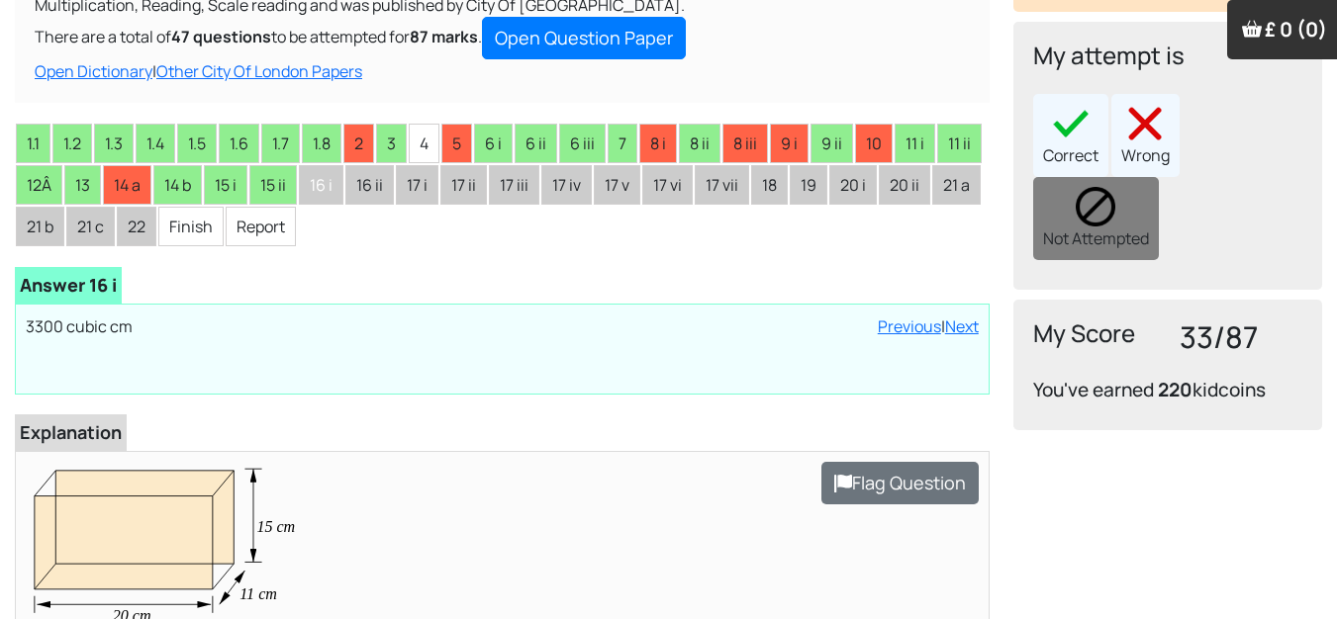
scroll to position [297, 0]
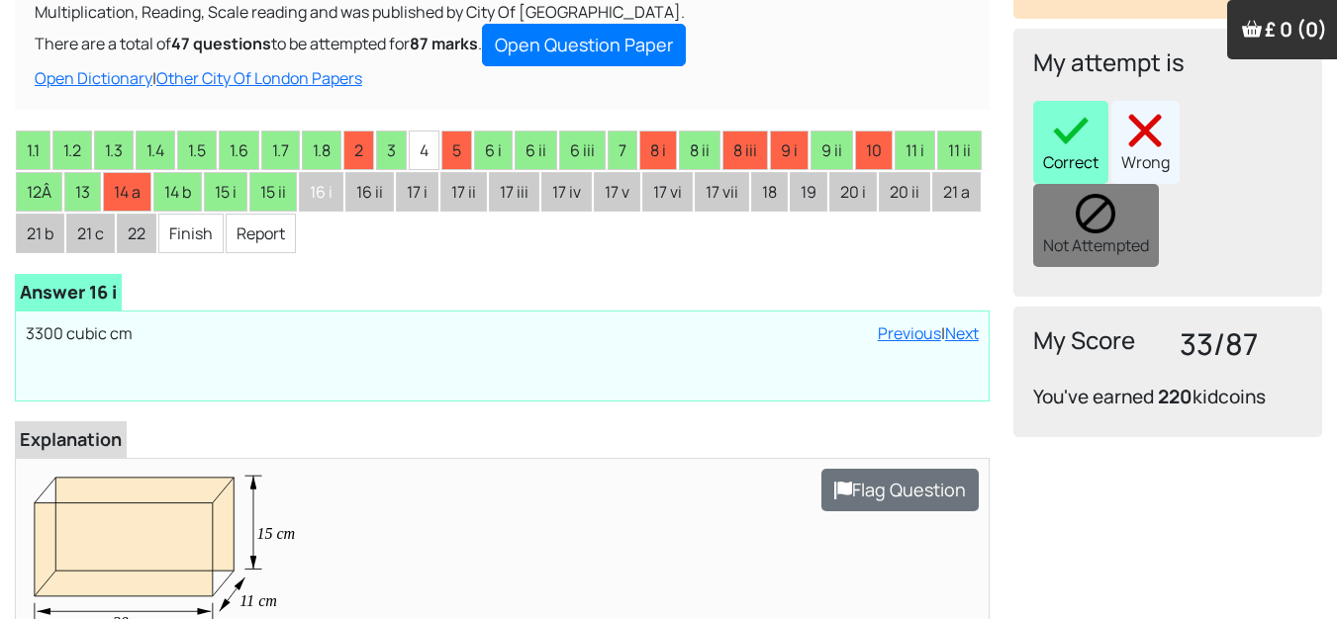
click at [1052, 122] on div "Correct" at bounding box center [1070, 142] width 75 height 83
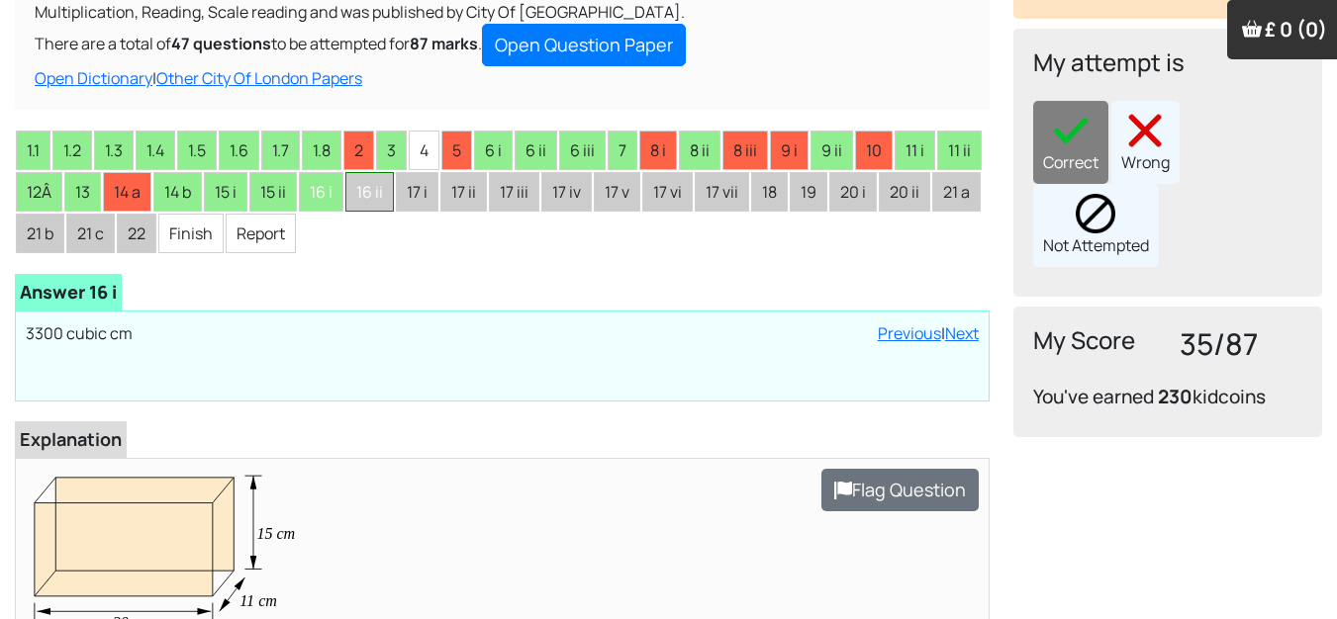
click at [383, 200] on li "16 ii" at bounding box center [369, 192] width 48 height 40
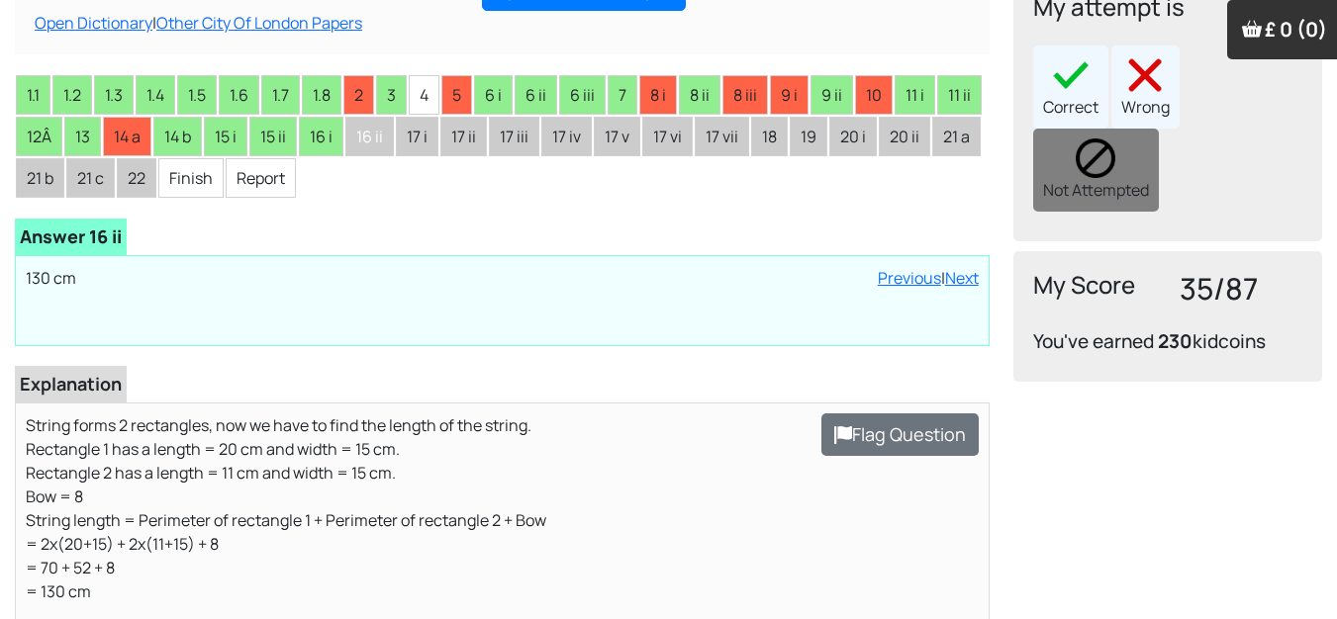
scroll to position [396, 0]
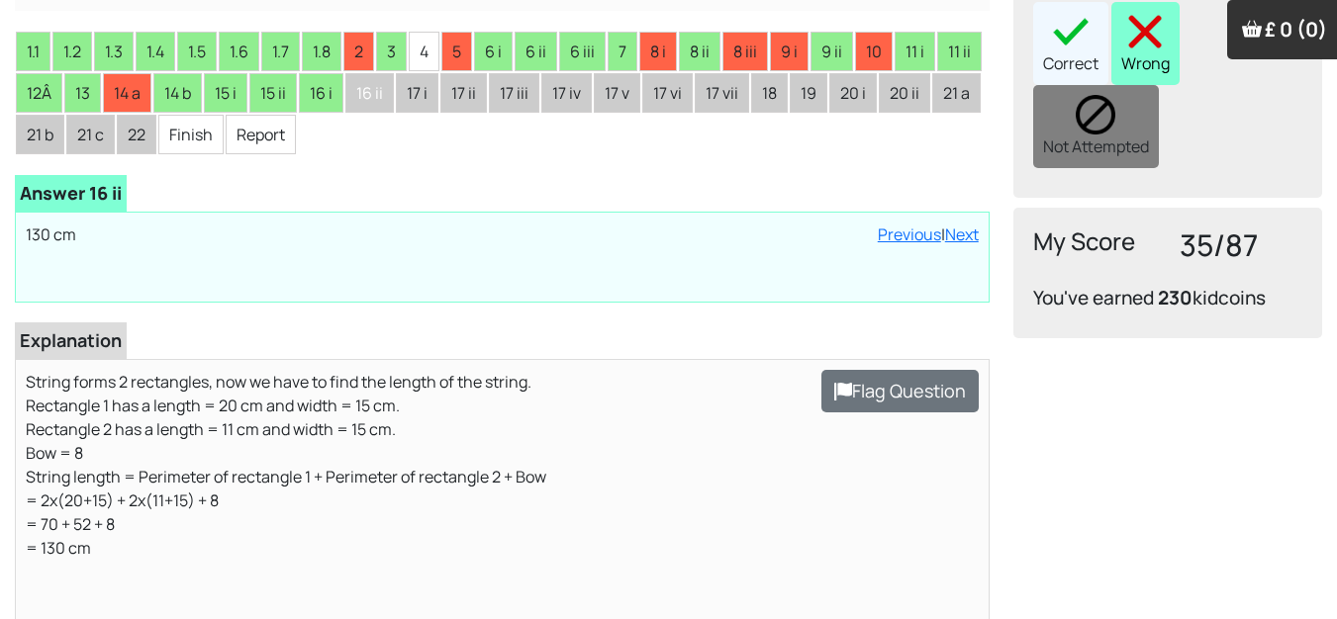
click at [1154, 40] on div "Wrong" at bounding box center [1145, 43] width 68 height 83
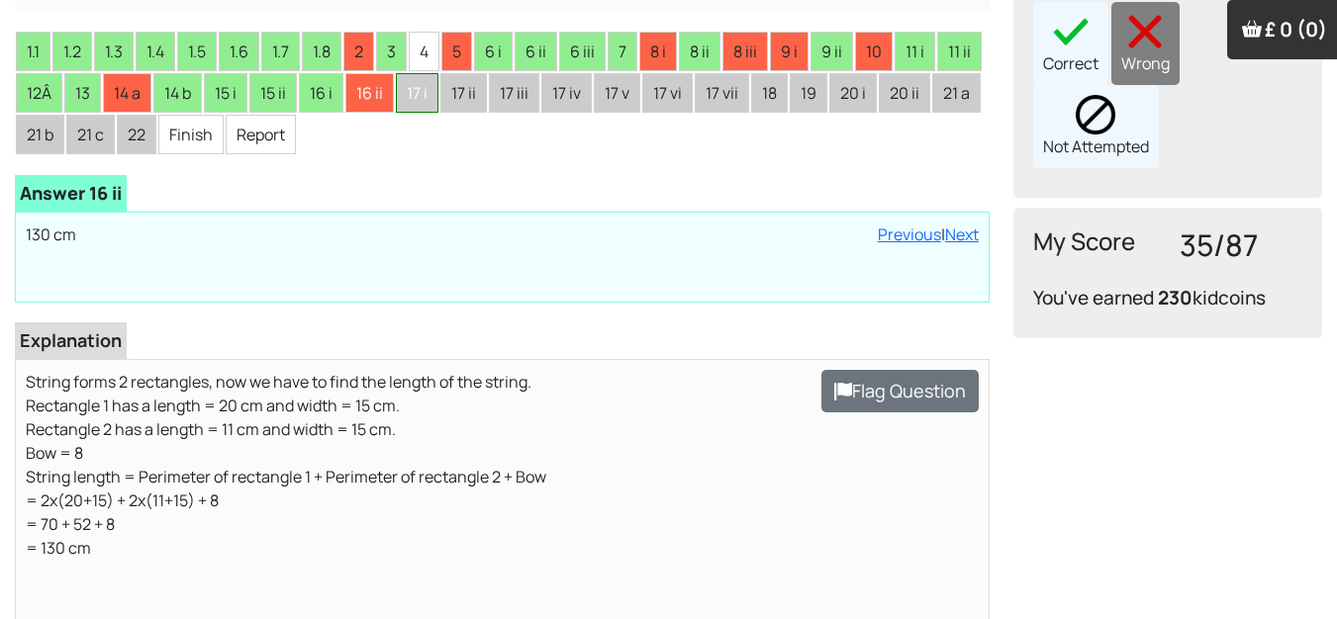
click at [426, 106] on li "17 i" at bounding box center [417, 93] width 43 height 40
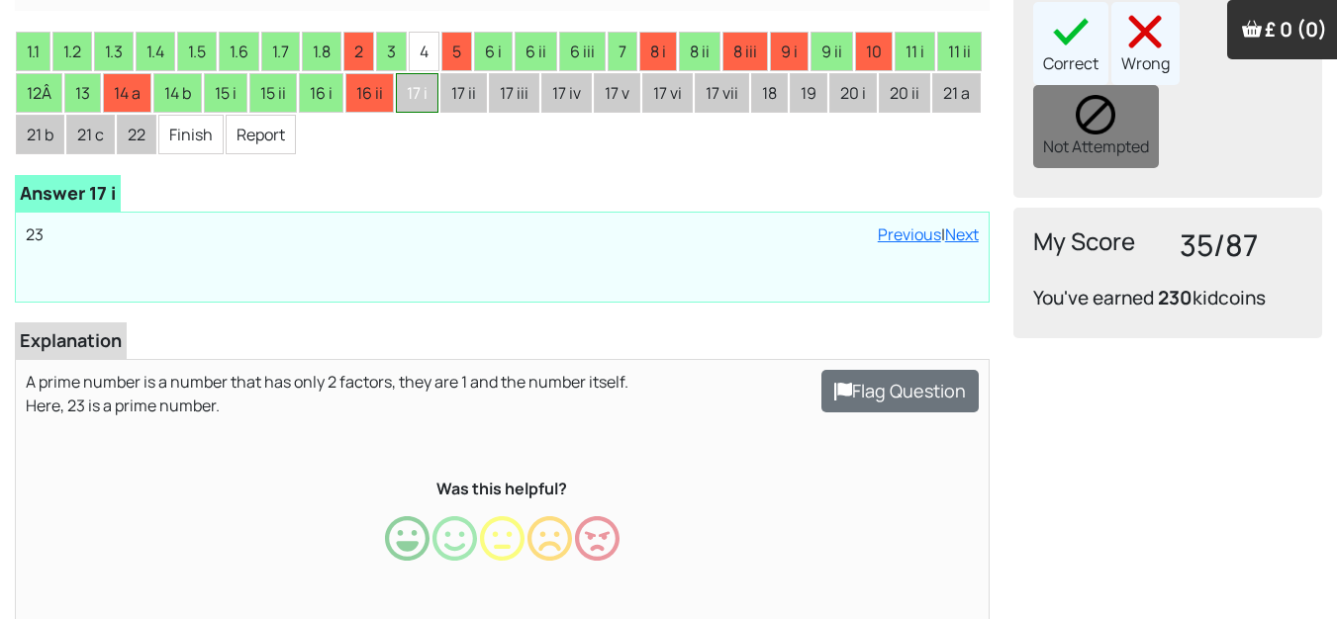
click at [424, 88] on li "17 i" at bounding box center [417, 93] width 43 height 40
click at [1062, 23] on div "Correct" at bounding box center [1070, 43] width 75 height 83
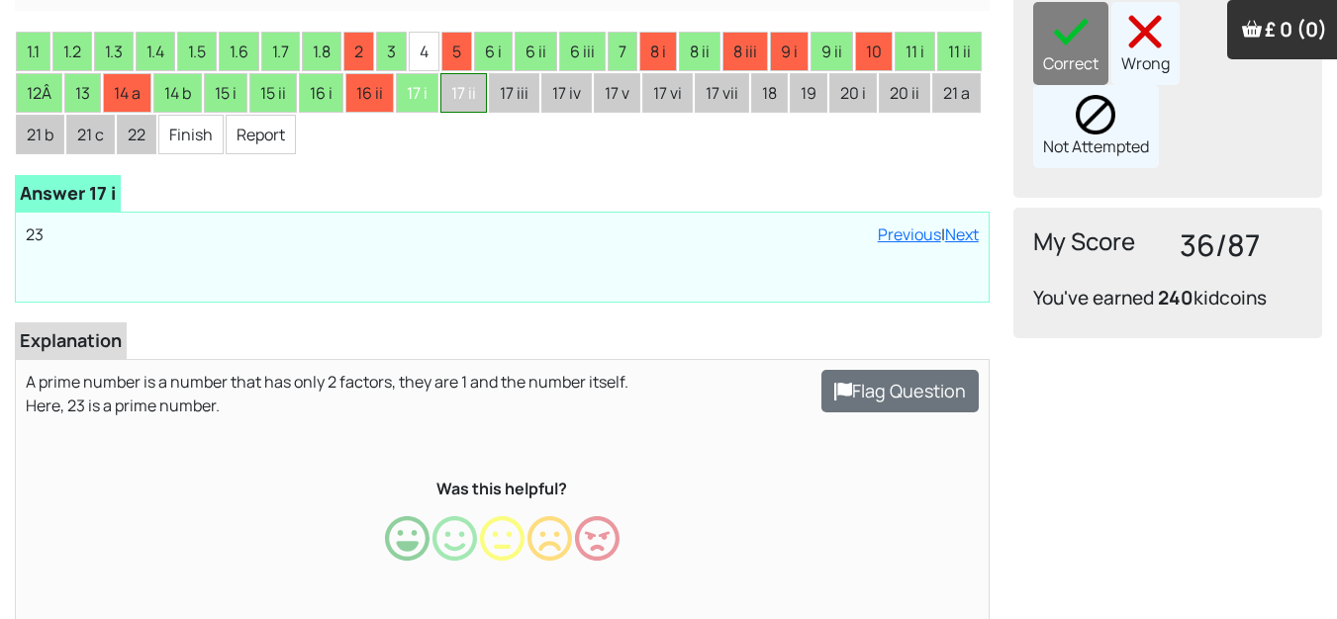
click at [476, 86] on li "17 ii" at bounding box center [463, 93] width 47 height 40
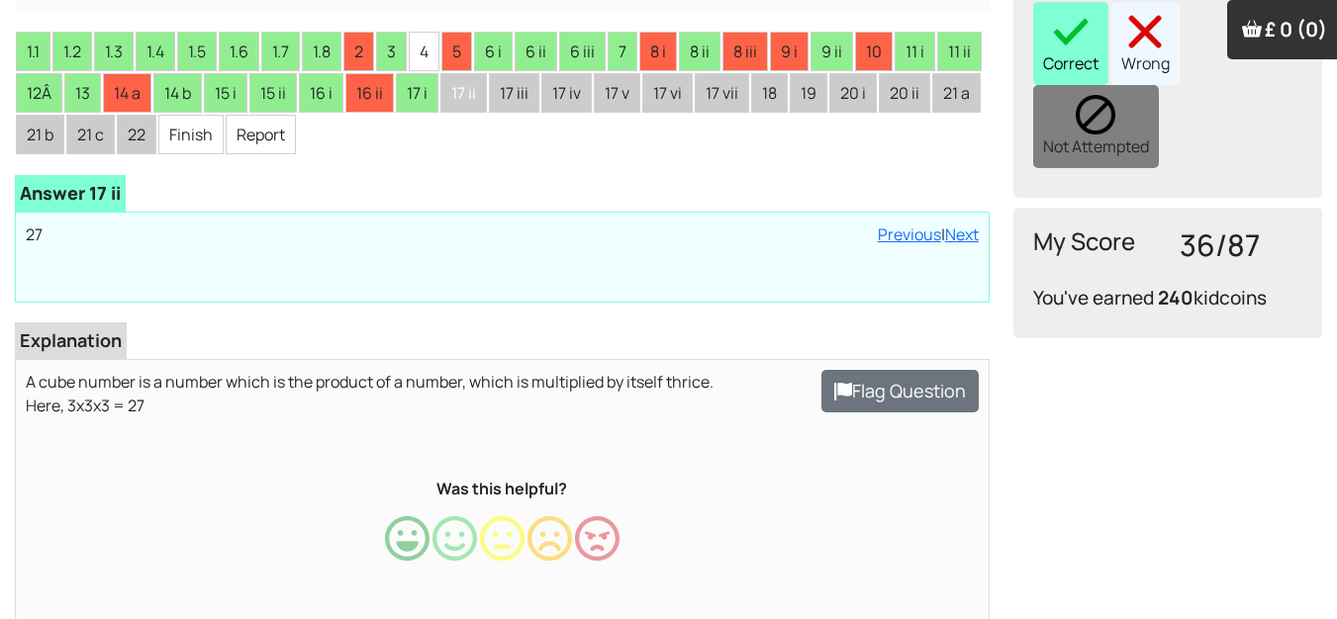
click at [1059, 23] on div "Correct" at bounding box center [1070, 43] width 75 height 83
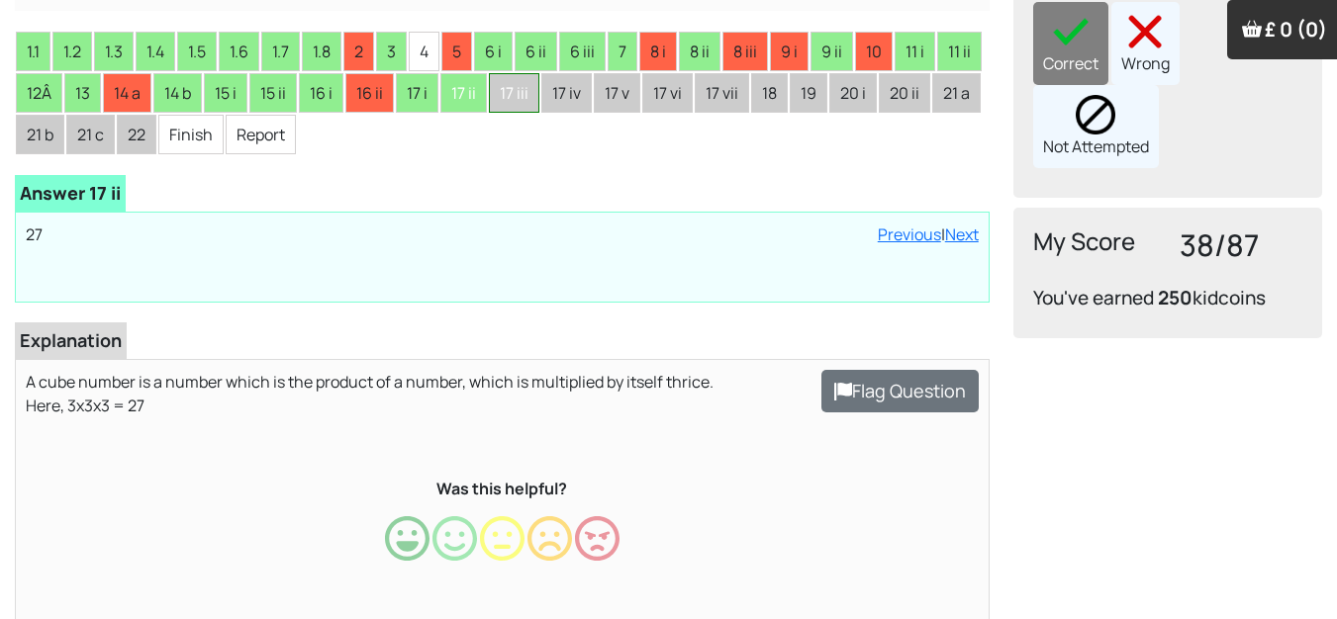
click at [531, 89] on li "17 iii" at bounding box center [514, 93] width 50 height 40
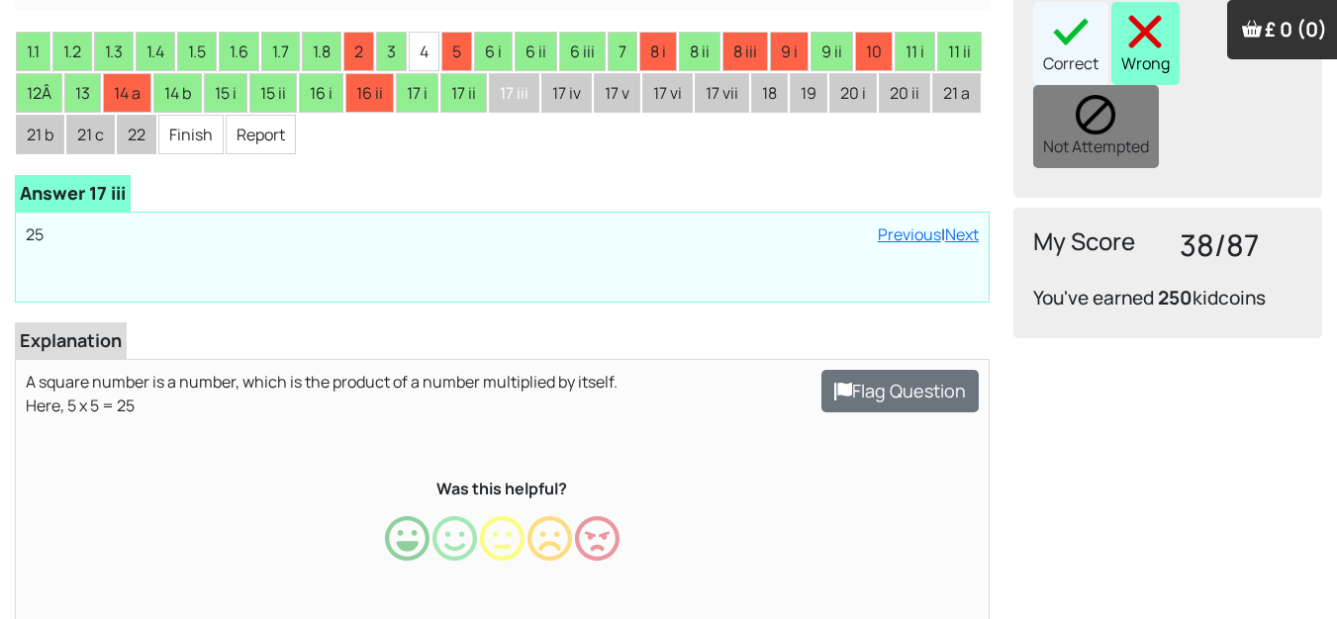
click at [1150, 14] on img at bounding box center [1145, 32] width 40 height 40
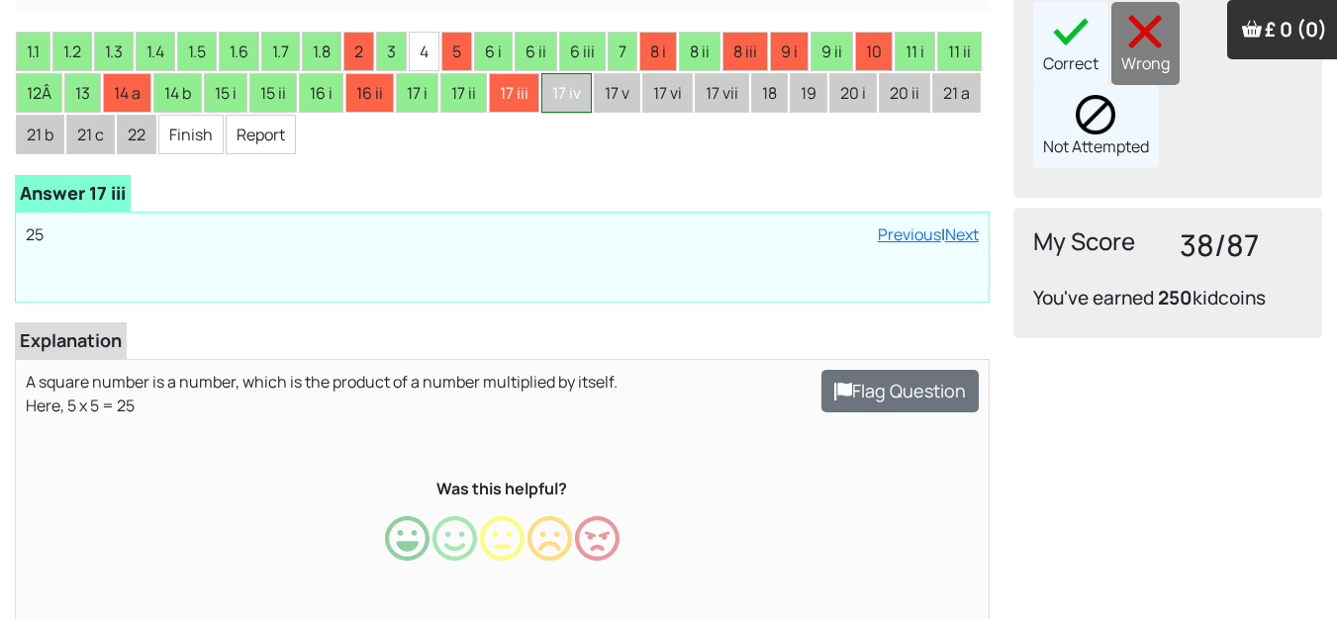
click at [576, 99] on li "17 iv" at bounding box center [566, 93] width 50 height 40
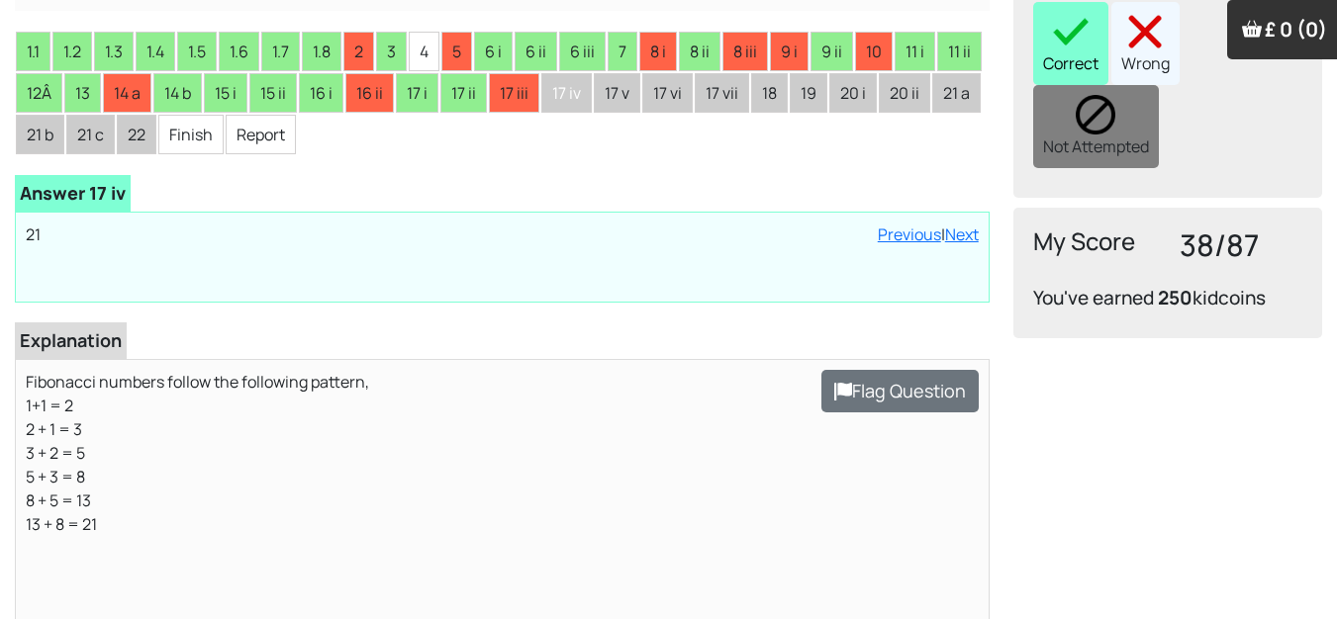
click at [1062, 24] on div "Correct" at bounding box center [1070, 43] width 75 height 83
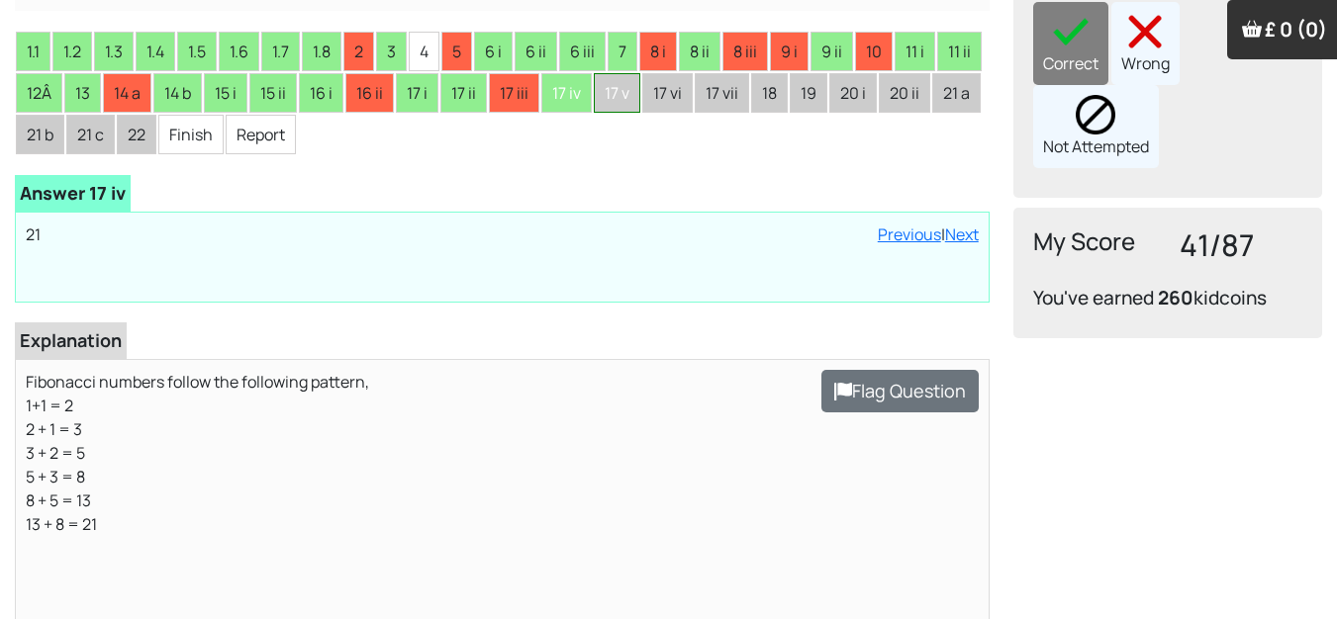
click at [640, 101] on li "17 v" at bounding box center [617, 93] width 47 height 40
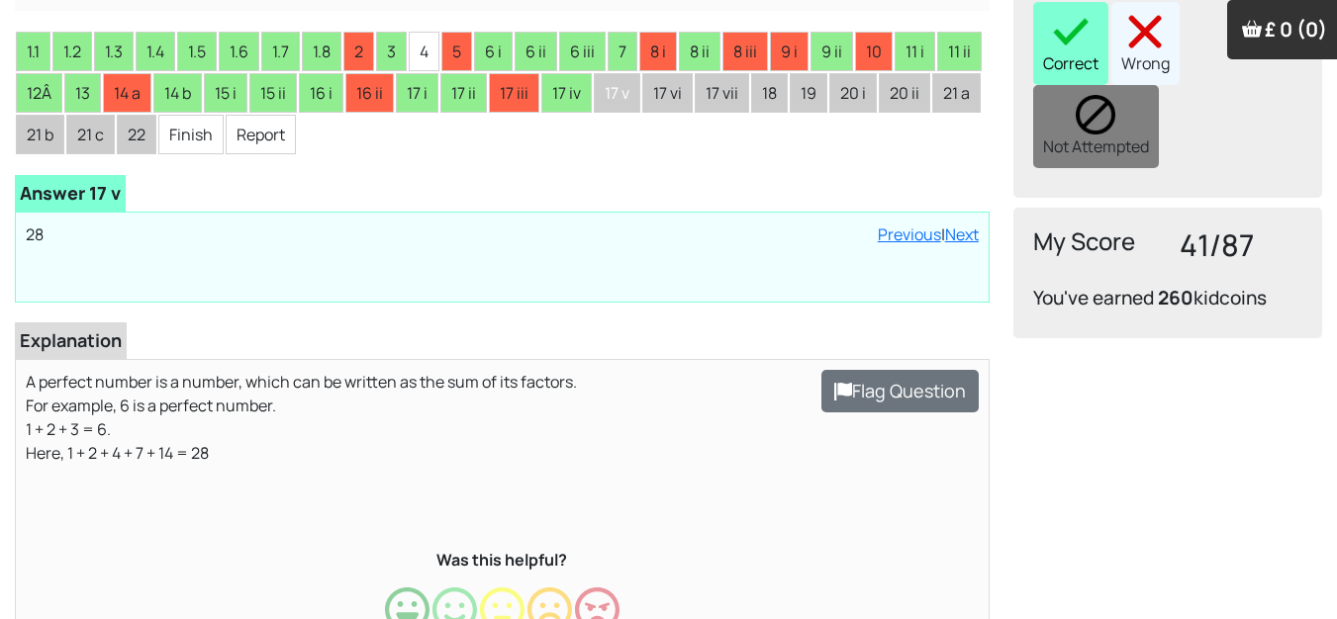
click at [1082, 29] on div "Correct" at bounding box center [1070, 43] width 75 height 83
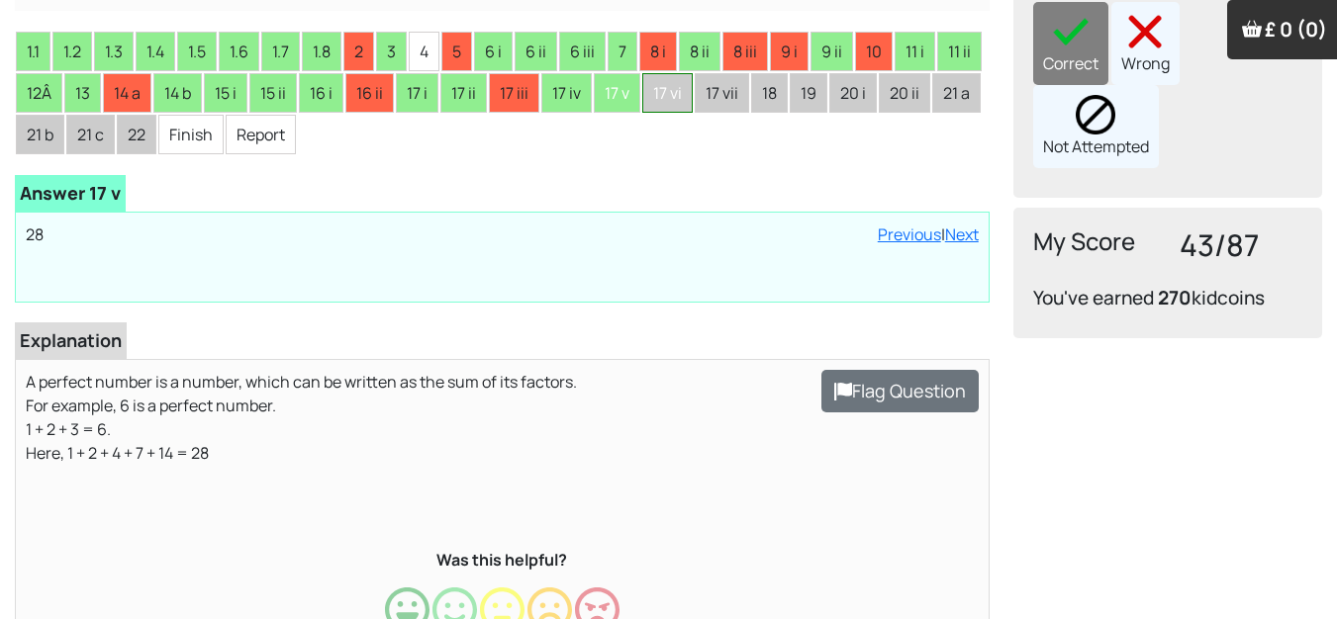
click at [674, 105] on li "17 vi" at bounding box center [667, 93] width 50 height 40
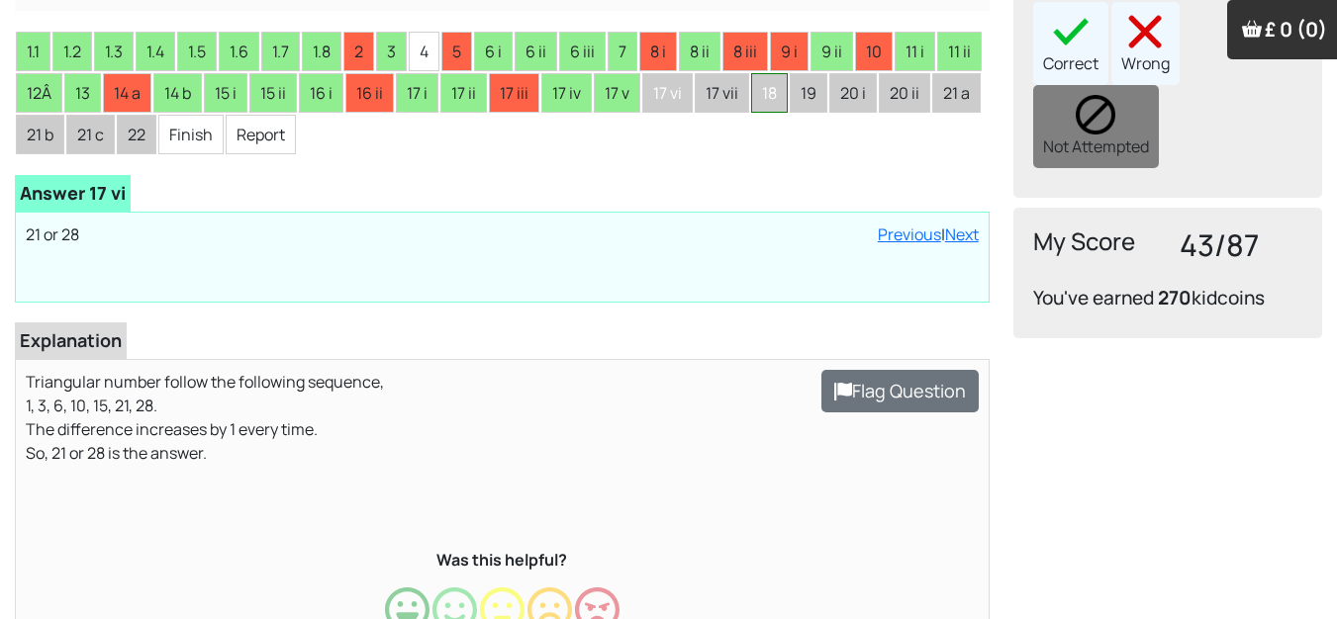
click at [785, 100] on li "18" at bounding box center [769, 93] width 37 height 40
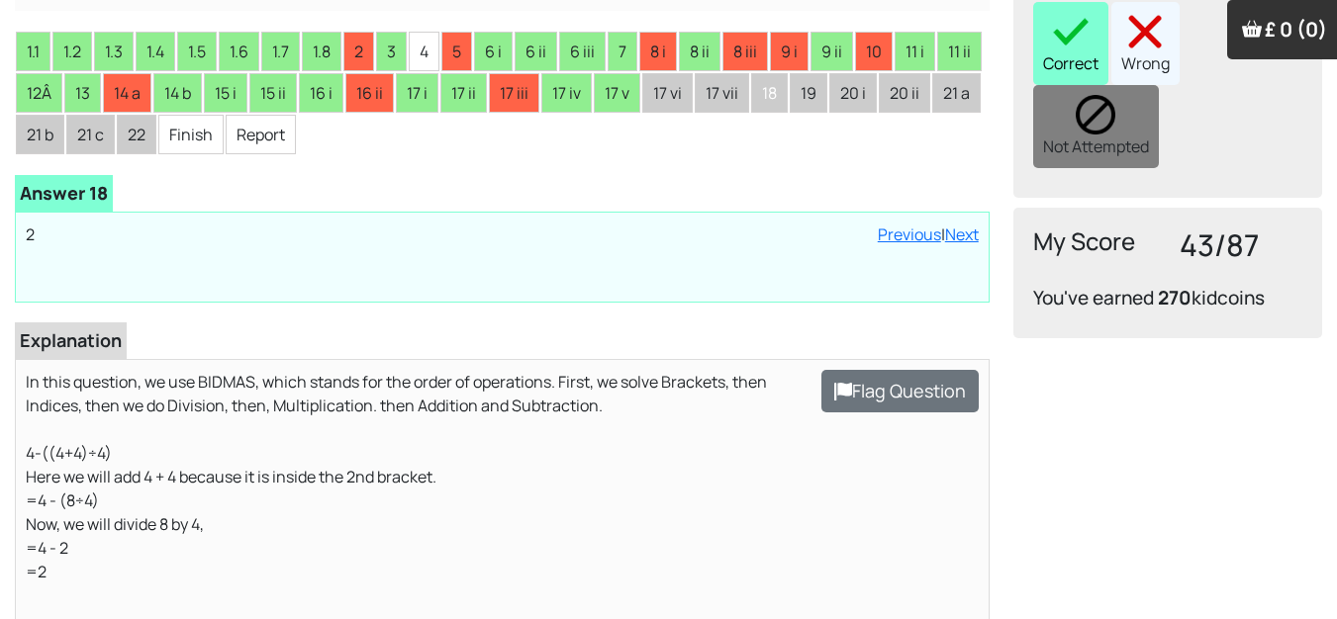
click at [1082, 23] on div "Correct" at bounding box center [1070, 43] width 75 height 83
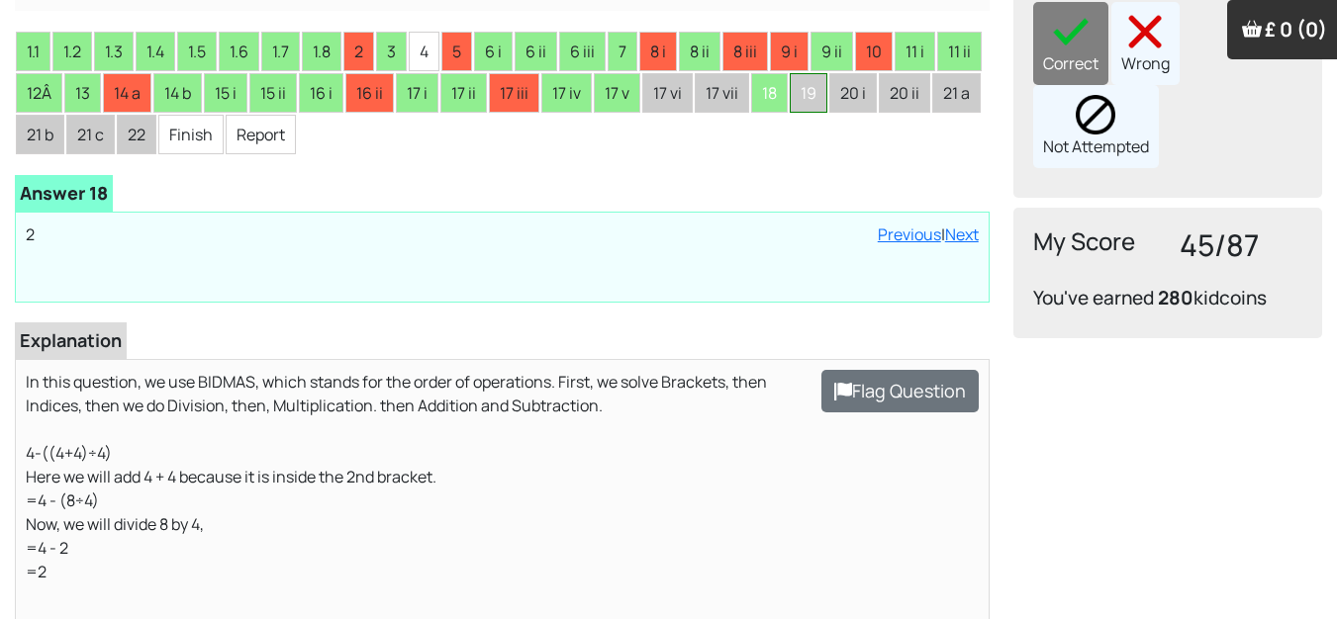
click at [808, 95] on li "19" at bounding box center [809, 93] width 38 height 40
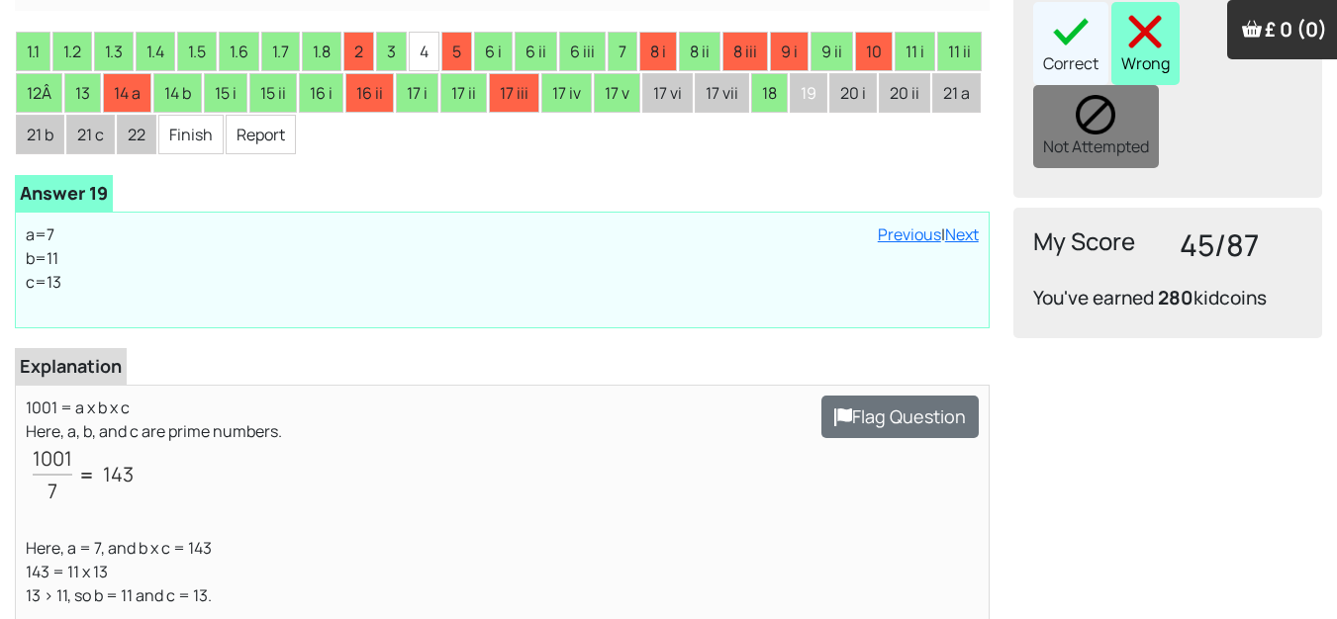
click at [1150, 16] on img at bounding box center [1145, 32] width 40 height 40
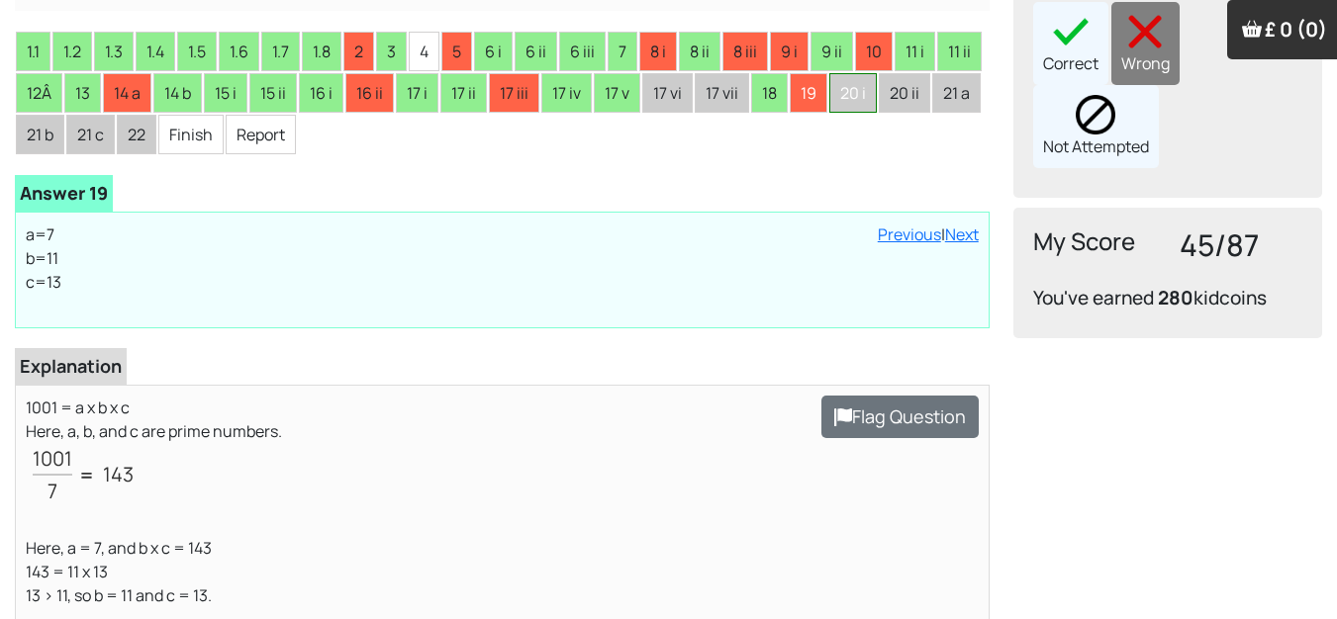
click at [863, 95] on li "20 i" at bounding box center [852, 93] width 47 height 40
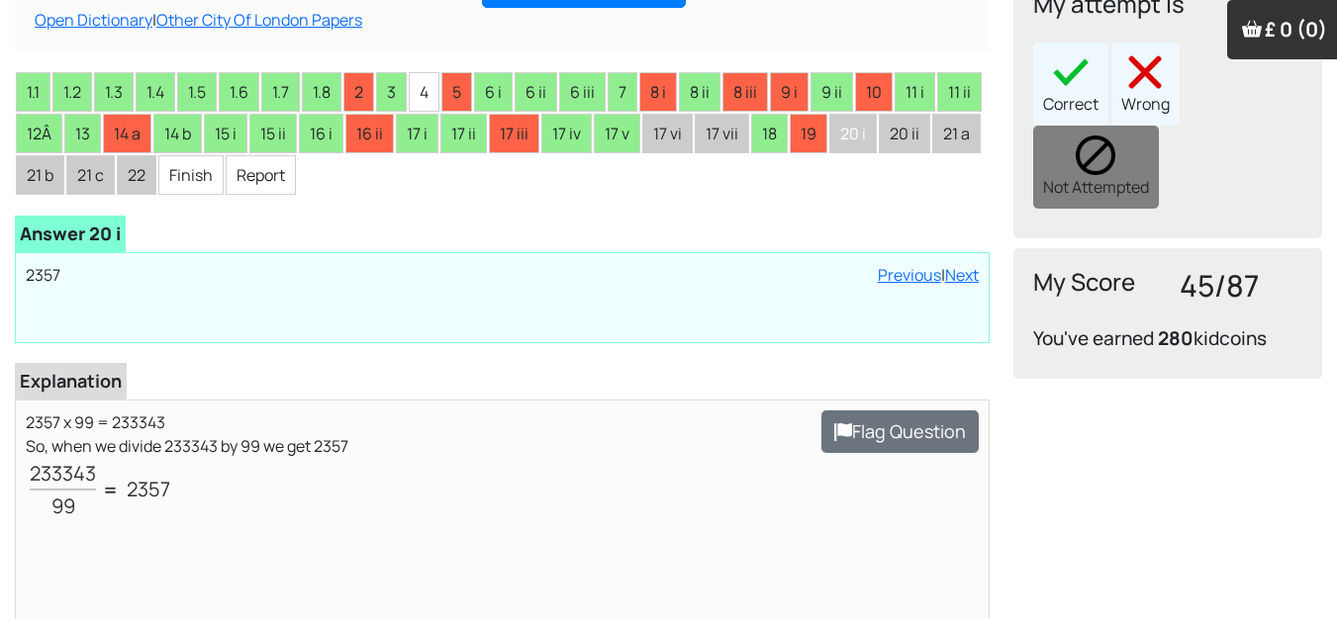
scroll to position [297, 0]
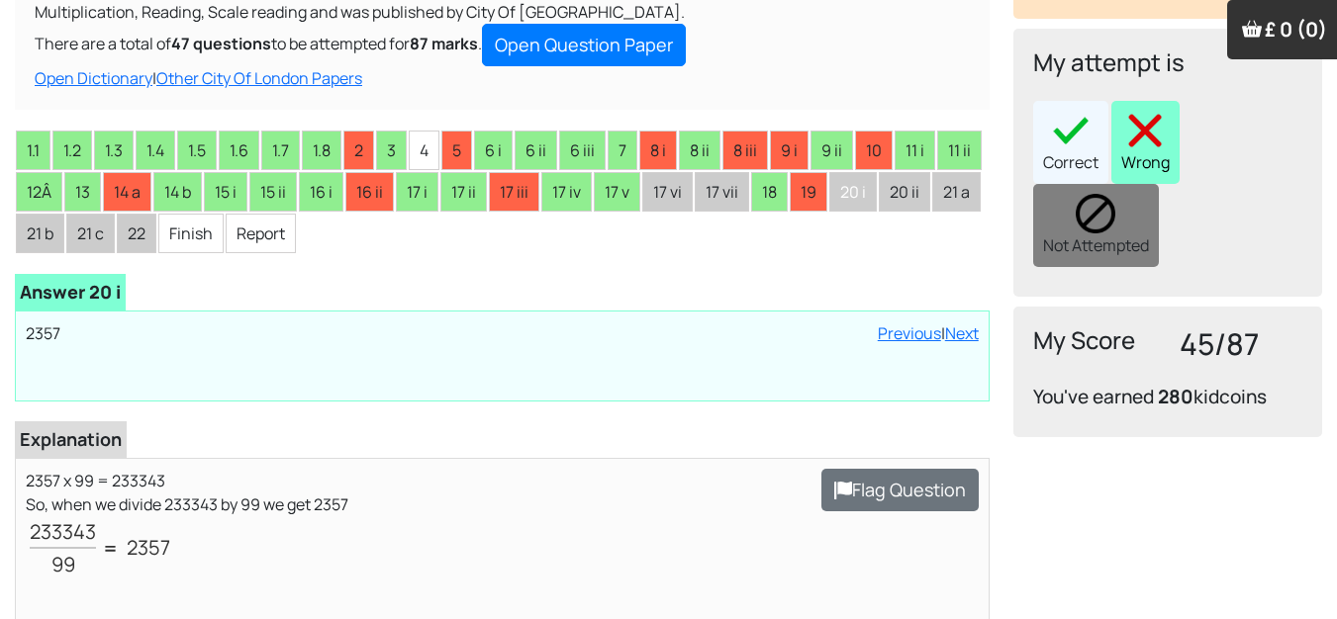
click at [1131, 122] on div "Wrong" at bounding box center [1145, 142] width 68 height 83
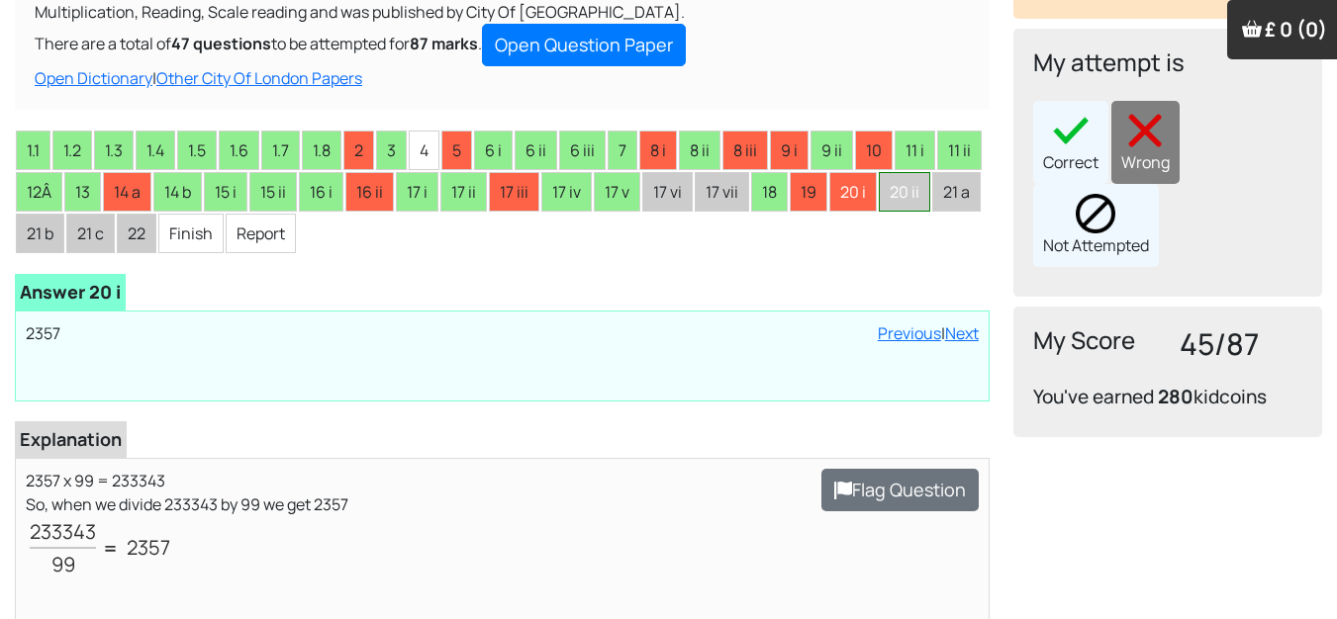
click at [906, 206] on li "20 ii" at bounding box center [904, 192] width 51 height 40
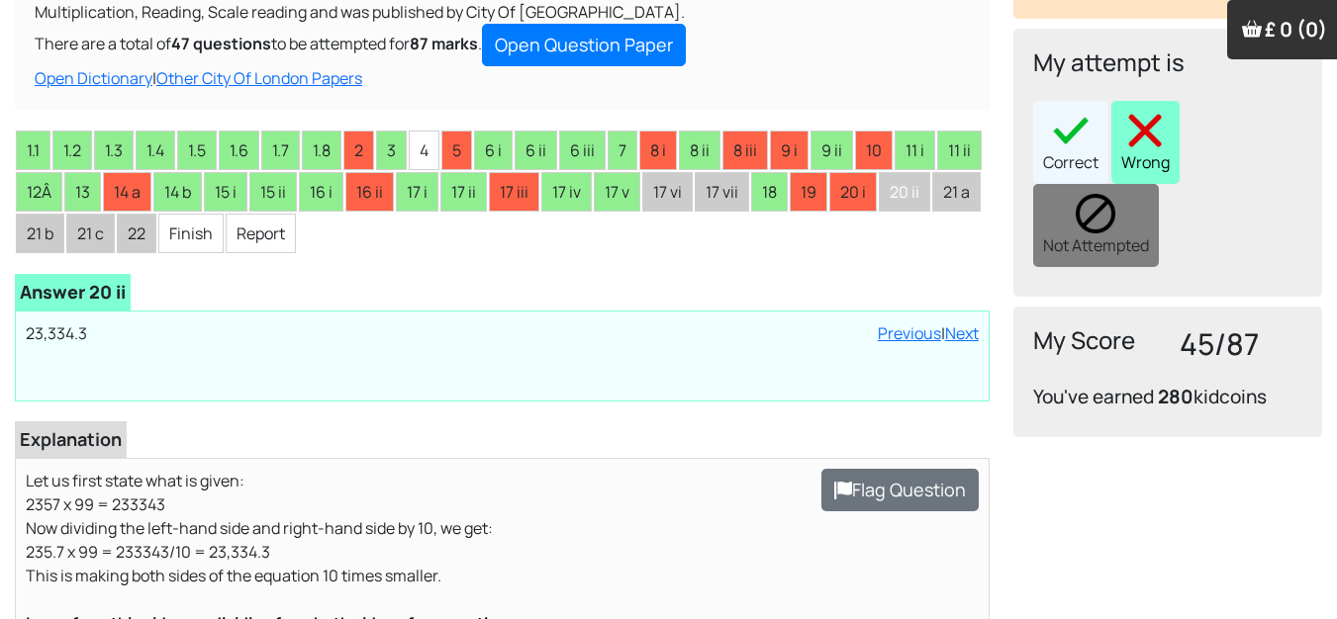
click at [1144, 119] on img at bounding box center [1145, 131] width 40 height 40
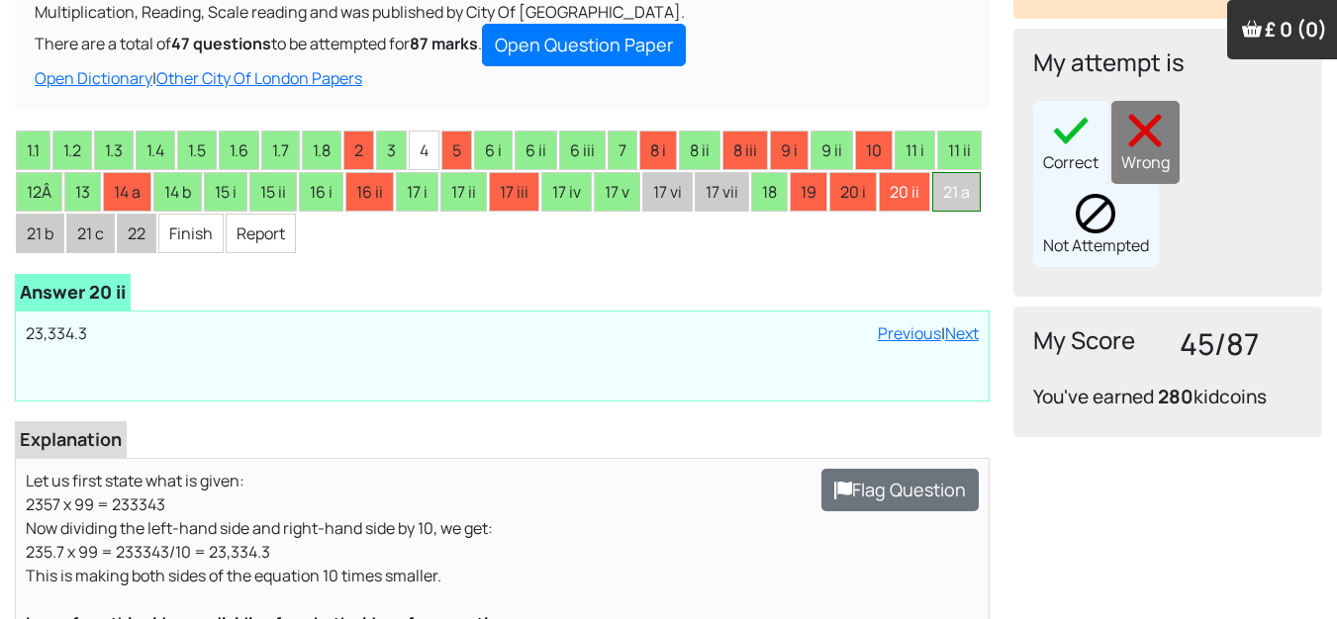
click at [932, 212] on li "21 a" at bounding box center [956, 192] width 48 height 40
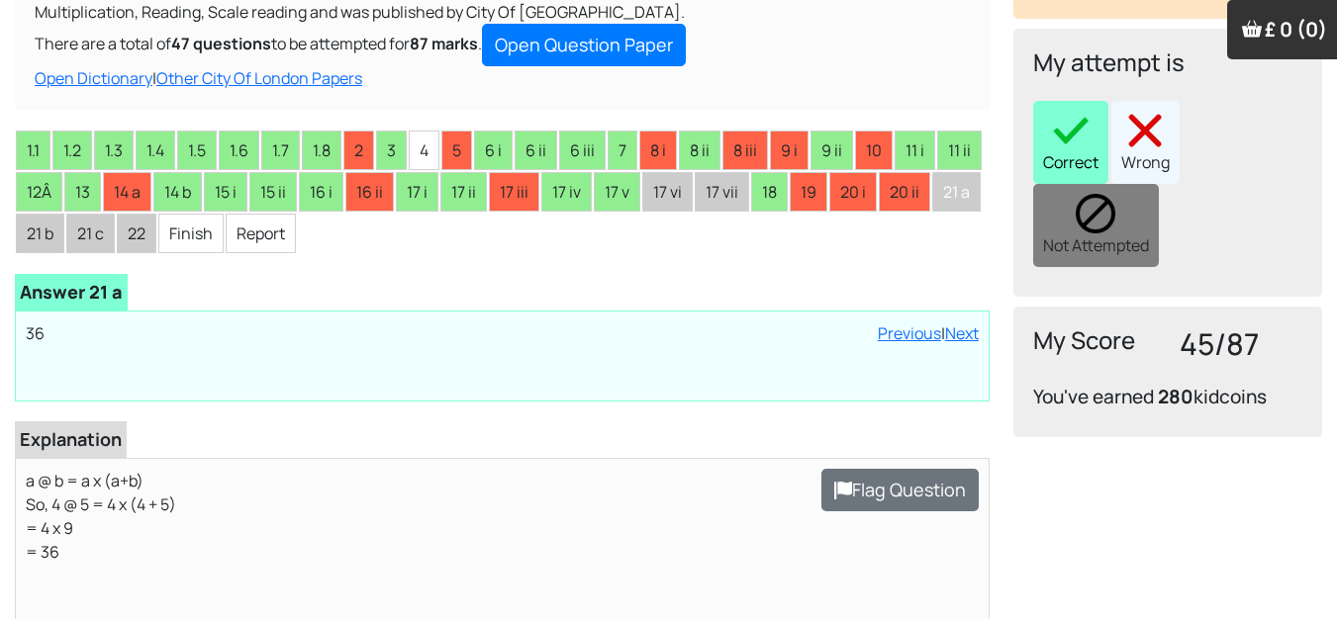
click at [1068, 111] on img at bounding box center [1071, 131] width 40 height 40
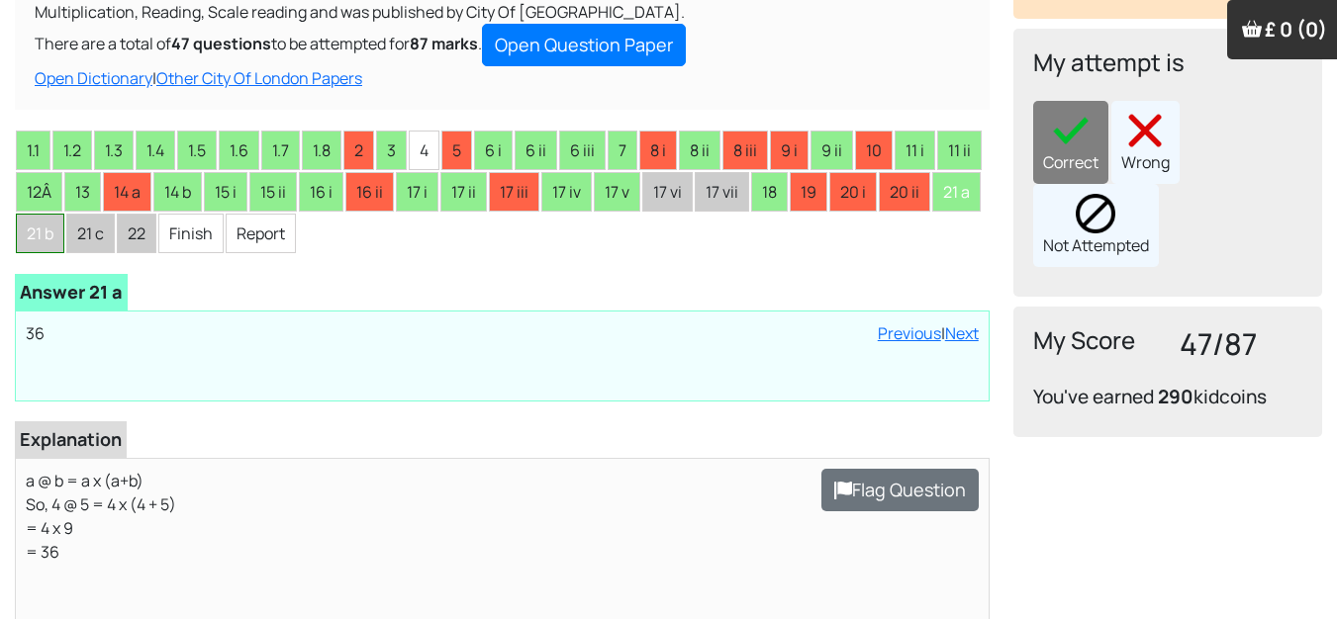
click at [64, 225] on li "21 b" at bounding box center [40, 234] width 48 height 40
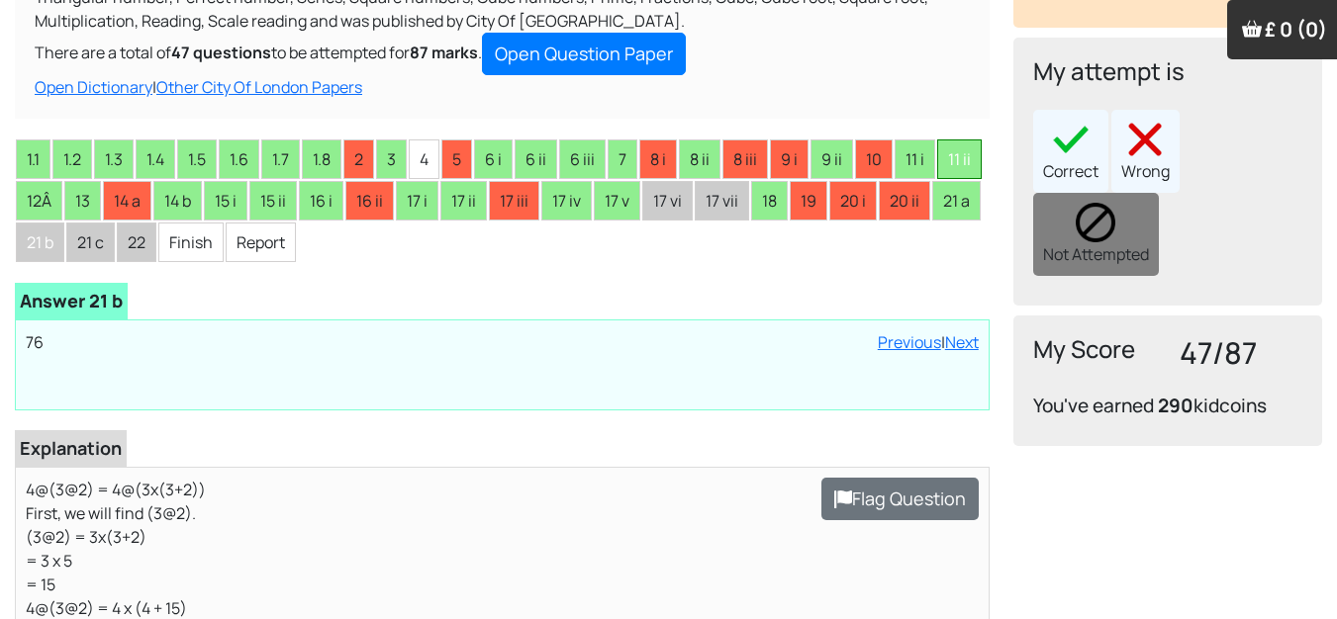
scroll to position [198, 0]
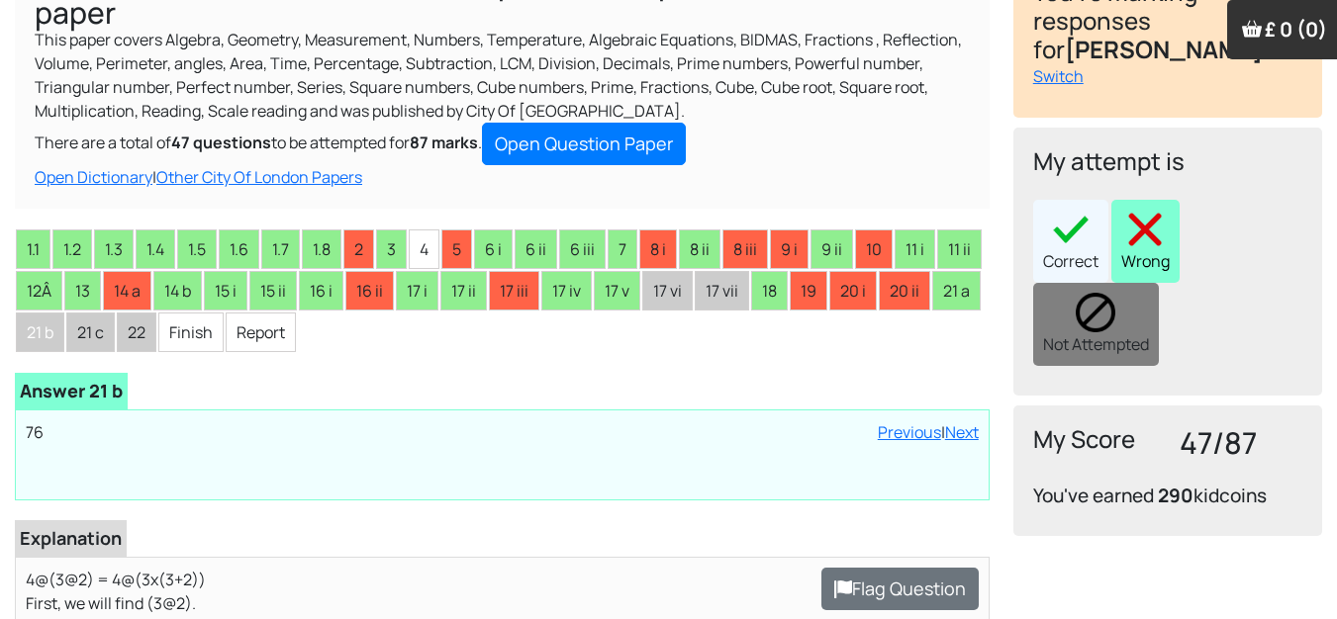
click at [1163, 217] on img at bounding box center [1145, 230] width 40 height 40
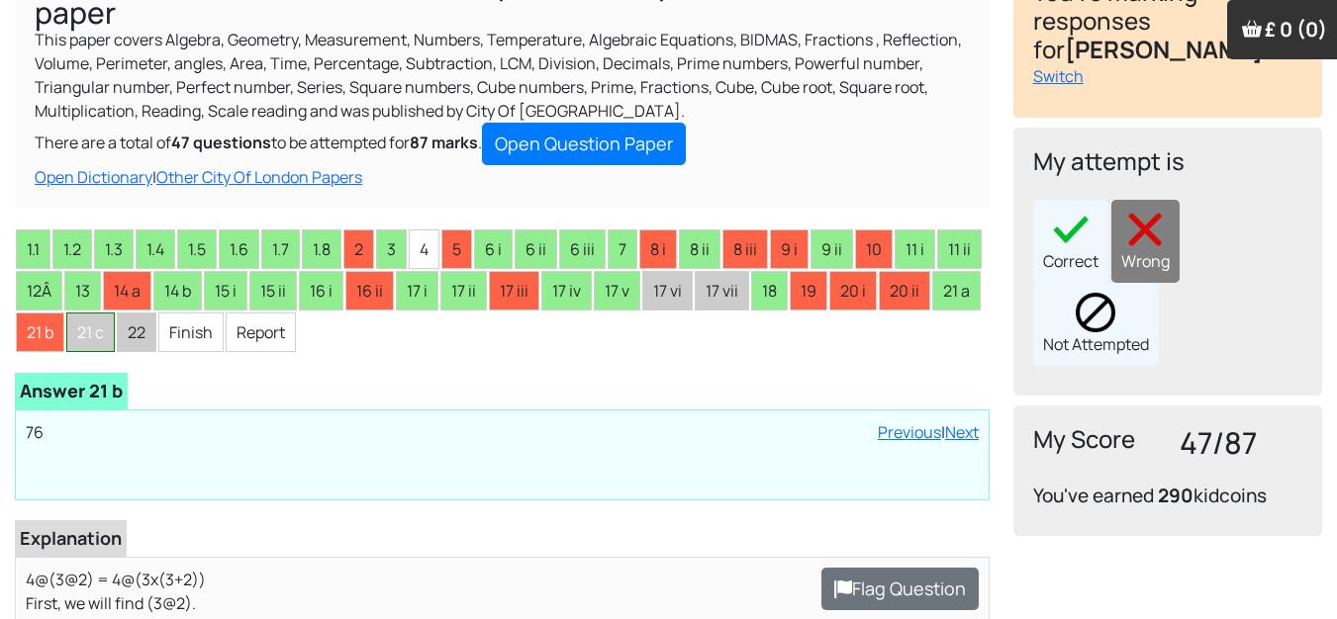
drag, startPoint x: 137, startPoint y: 336, endPoint x: 223, endPoint y: 313, distance: 89.3
click at [115, 334] on li "21 c" at bounding box center [90, 333] width 48 height 40
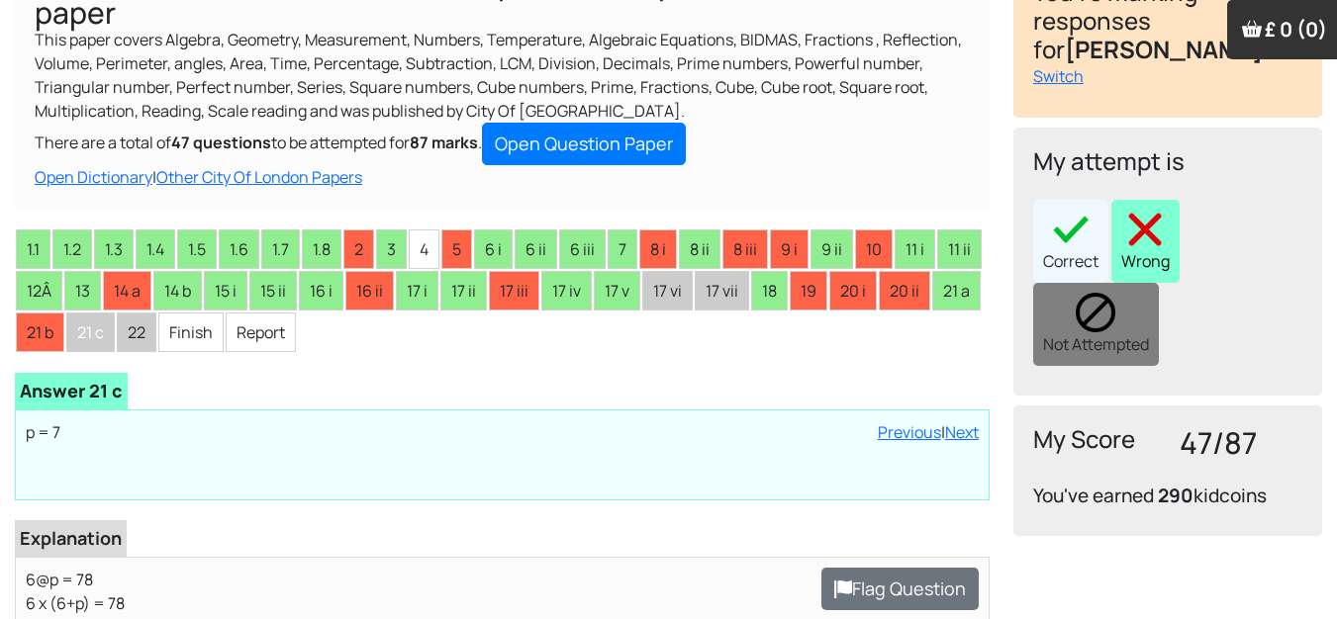
click at [1140, 210] on img at bounding box center [1145, 230] width 40 height 40
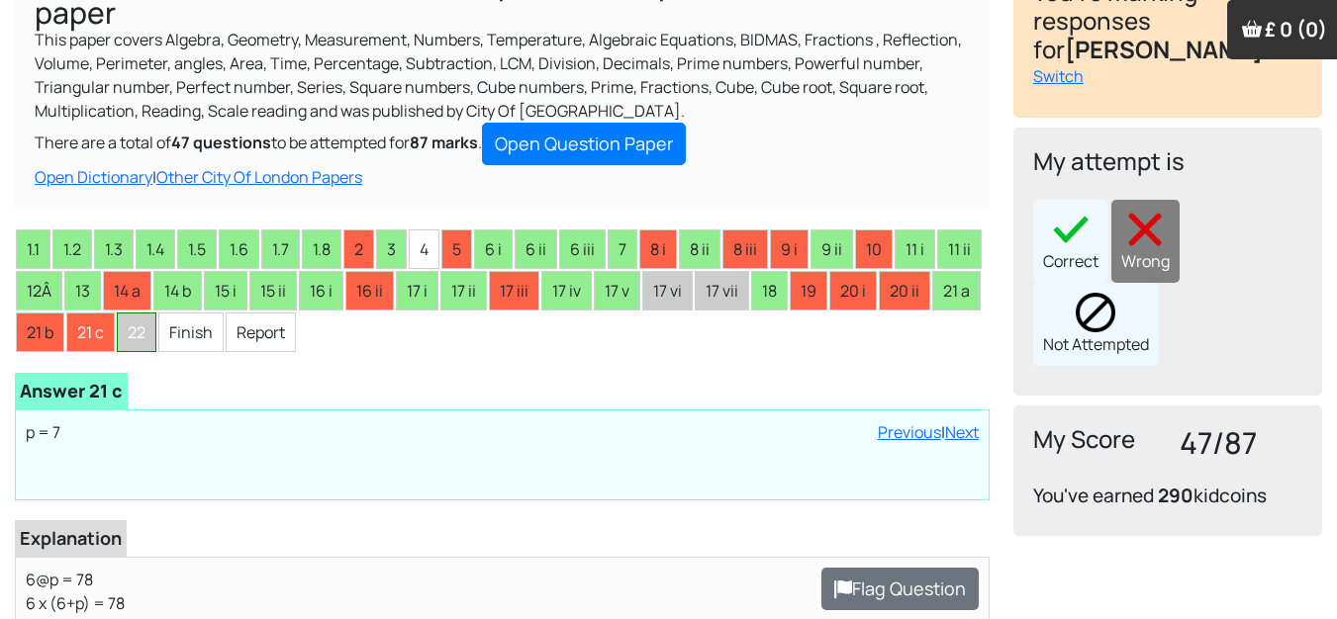
click at [156, 324] on li "22" at bounding box center [137, 333] width 40 height 40
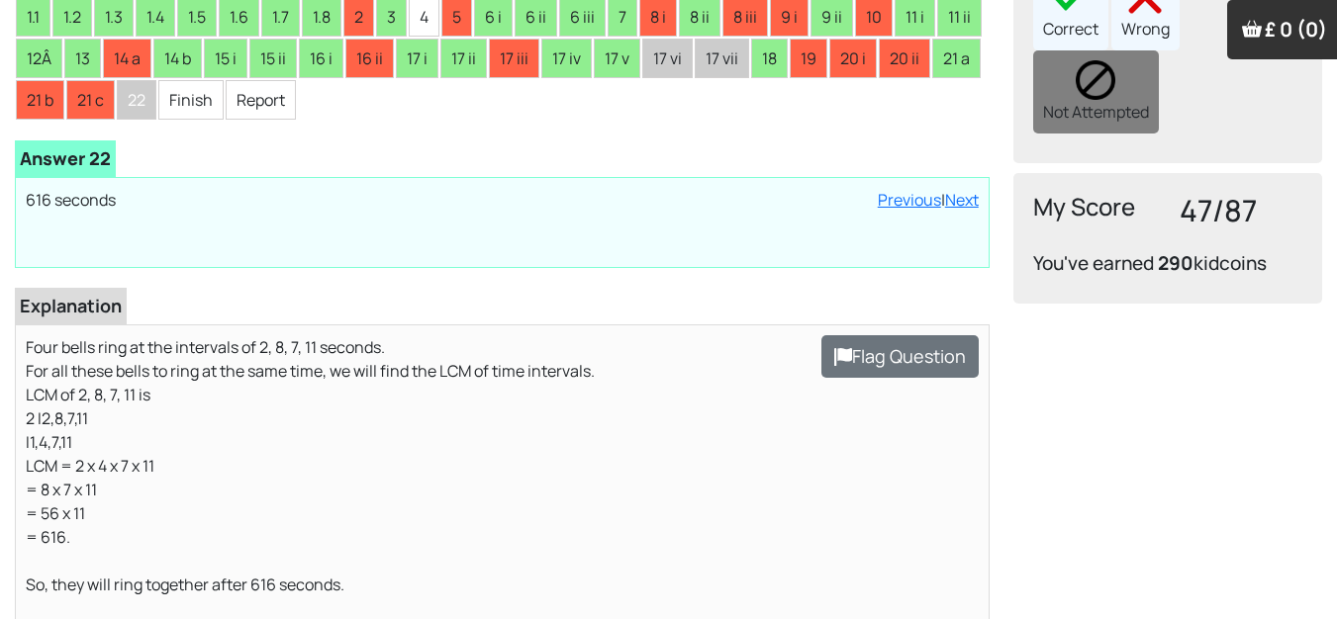
scroll to position [396, 0]
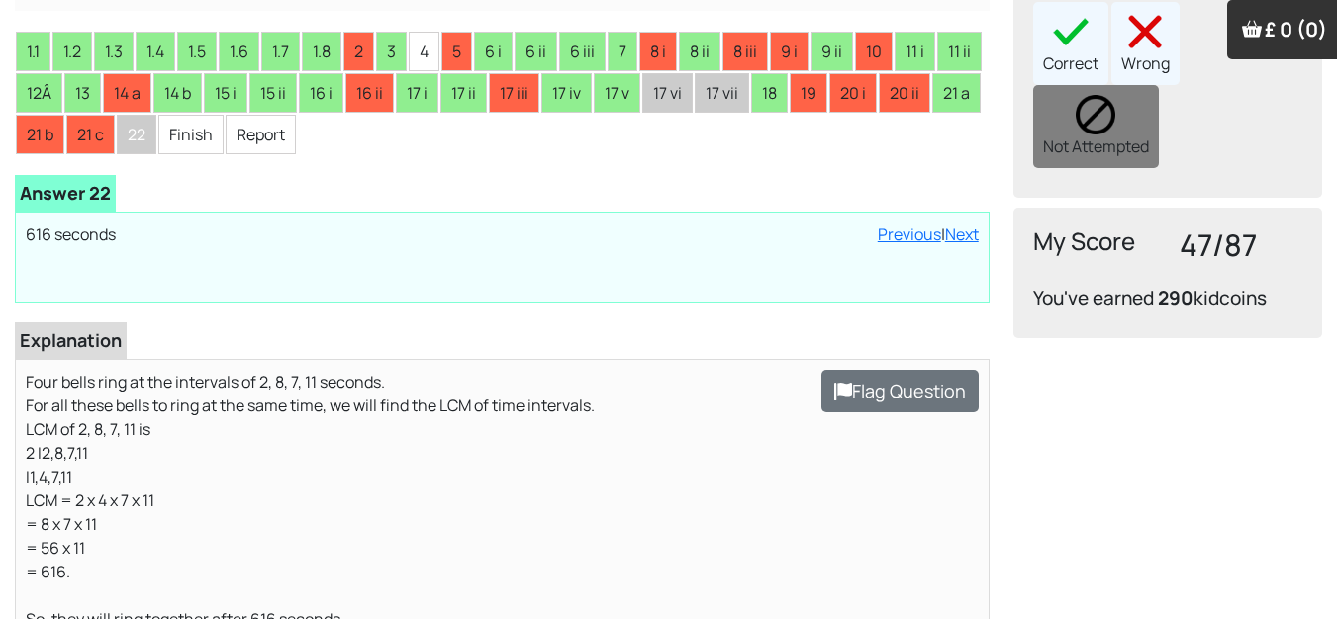
drag, startPoint x: 1120, startPoint y: 13, endPoint x: 467, endPoint y: 143, distance: 666.0
click at [450, 154] on ul "1.1 1.2 1.3 1.4 1.5 1.6 1.7 1.8 2 3 4 5 6 i 6 ii 6 iii 7 8 i 8 ii 8 iii 9 i 9 i…" at bounding box center [502, 93] width 975 height 125
click at [1135, 13] on img at bounding box center [1145, 32] width 40 height 40
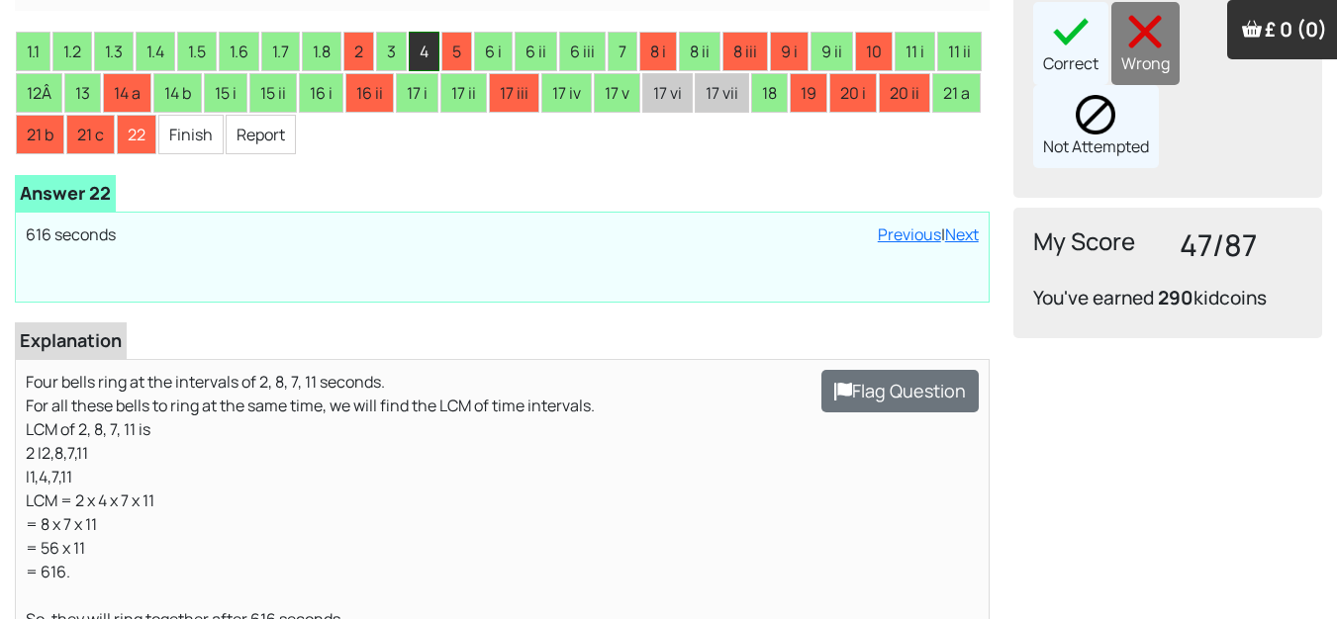
click at [428, 56] on li "4" at bounding box center [424, 52] width 31 height 40
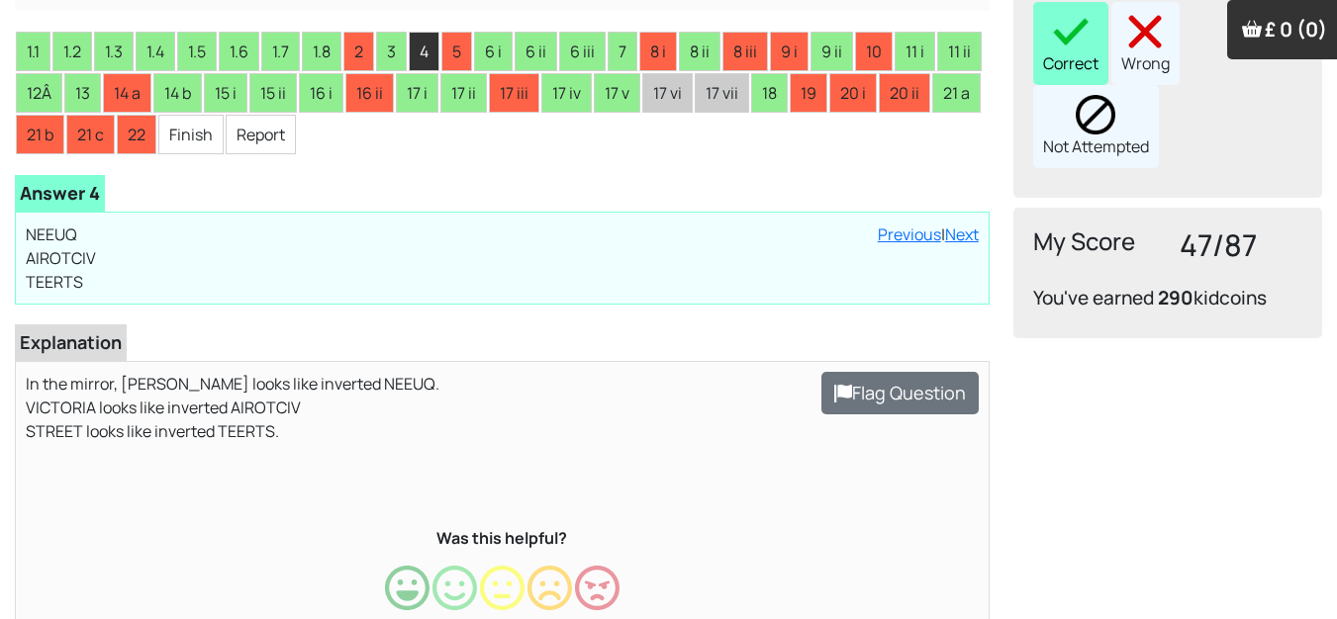
click at [1091, 29] on div "Correct" at bounding box center [1070, 43] width 75 height 83
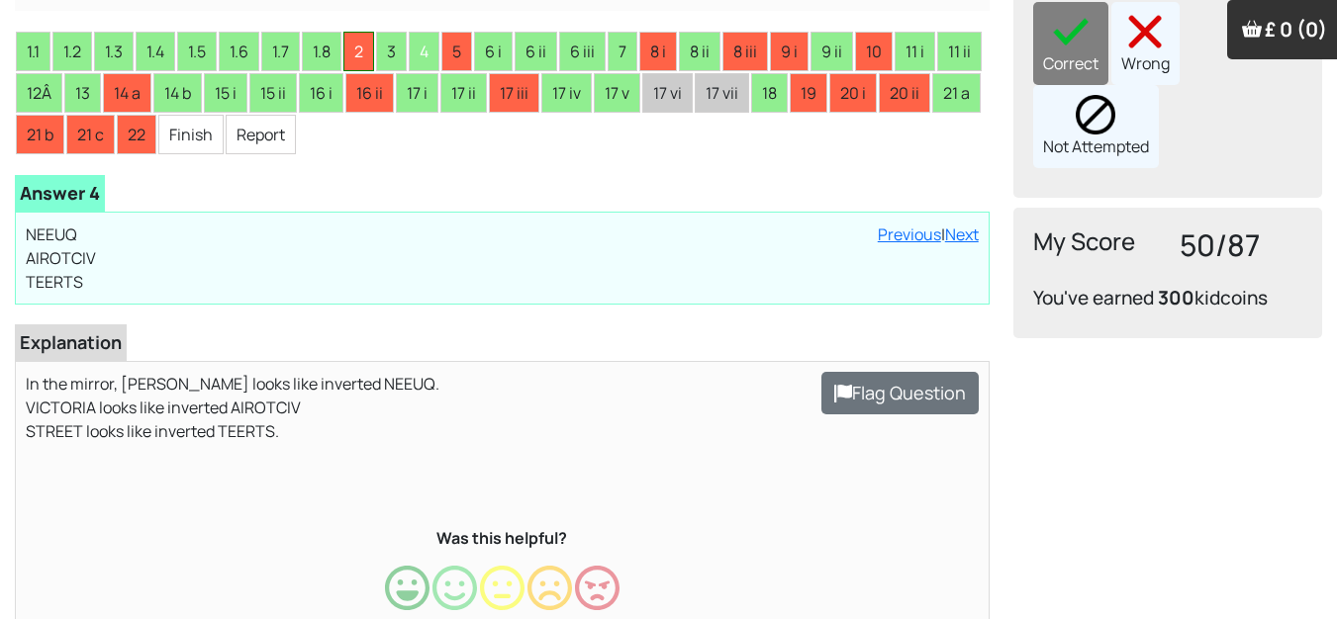
click at [361, 48] on li "2" at bounding box center [358, 52] width 31 height 40
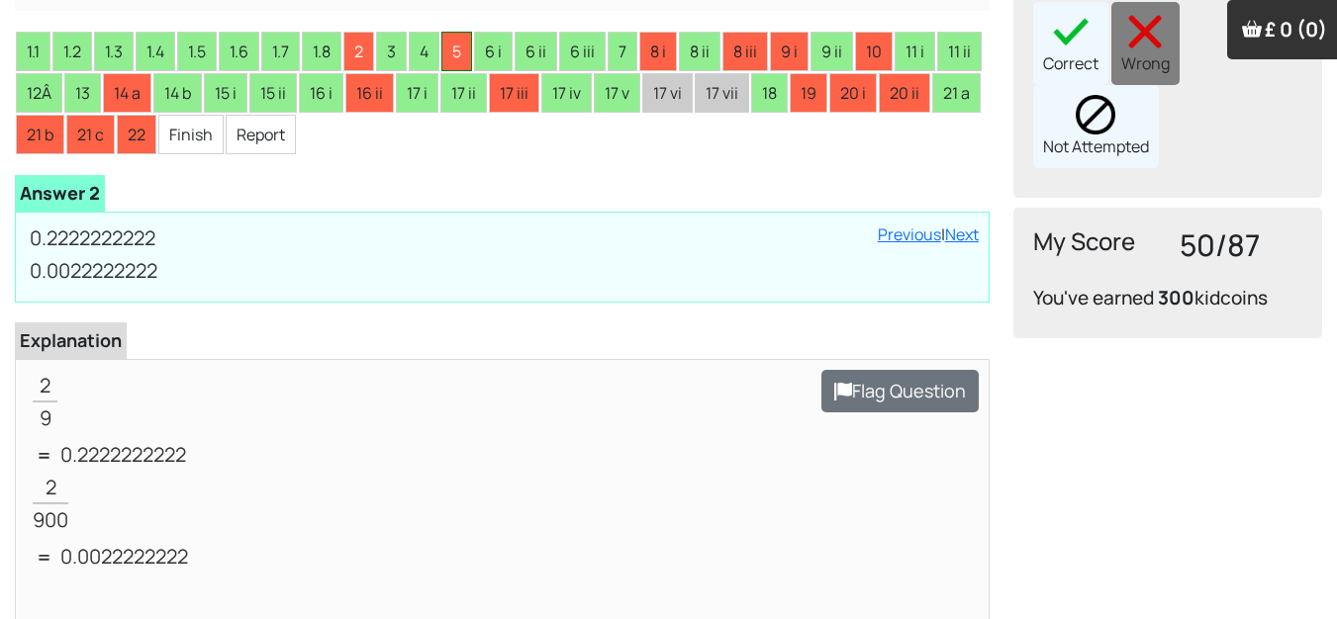
click at [466, 51] on li "5" at bounding box center [456, 52] width 31 height 40
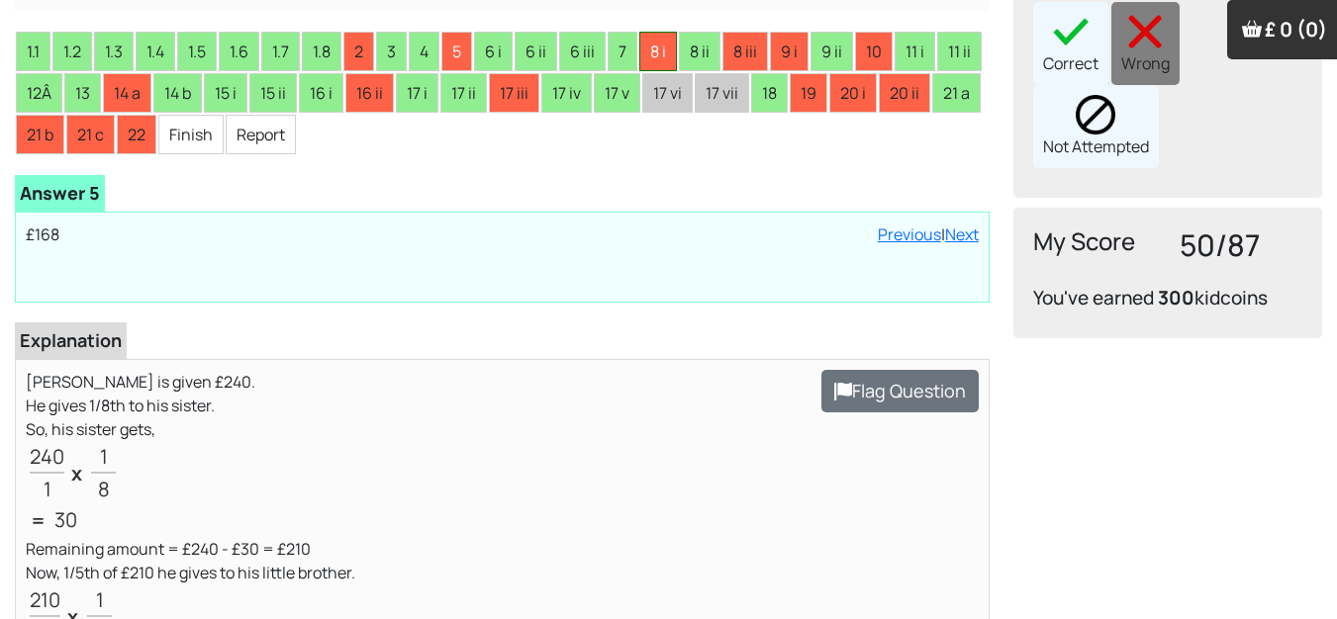
click at [655, 50] on li "8 i" at bounding box center [658, 52] width 38 height 40
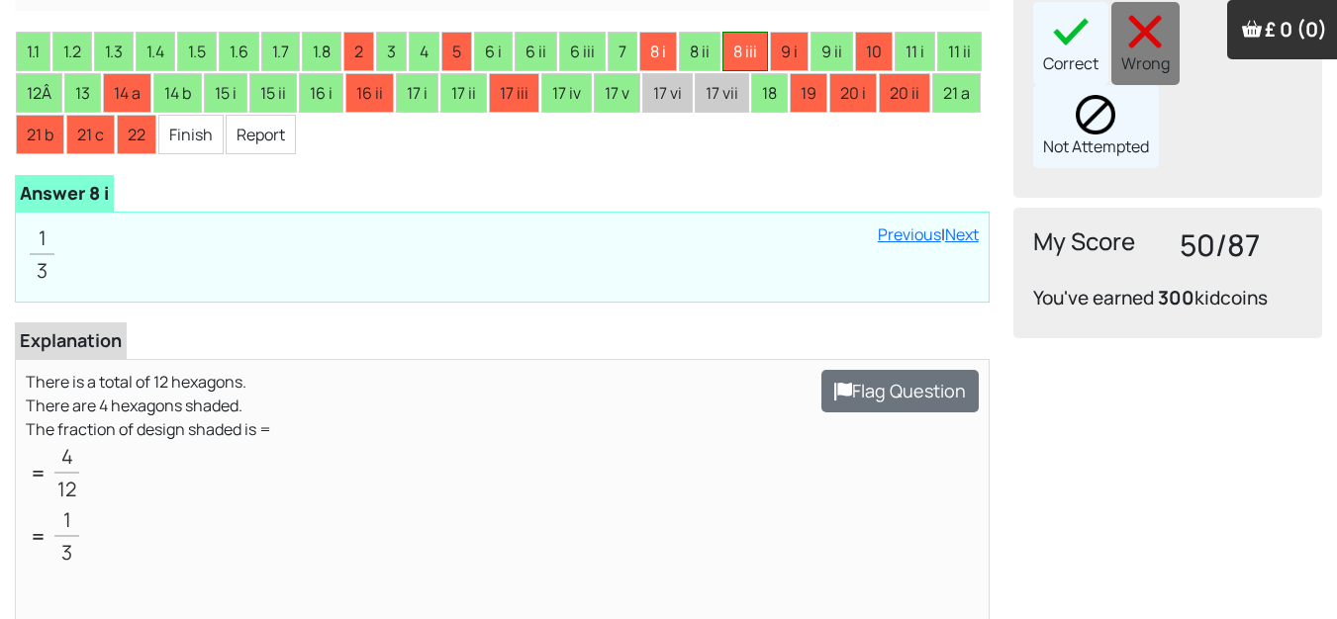
click at [745, 50] on li "8 iii" at bounding box center [745, 52] width 46 height 40
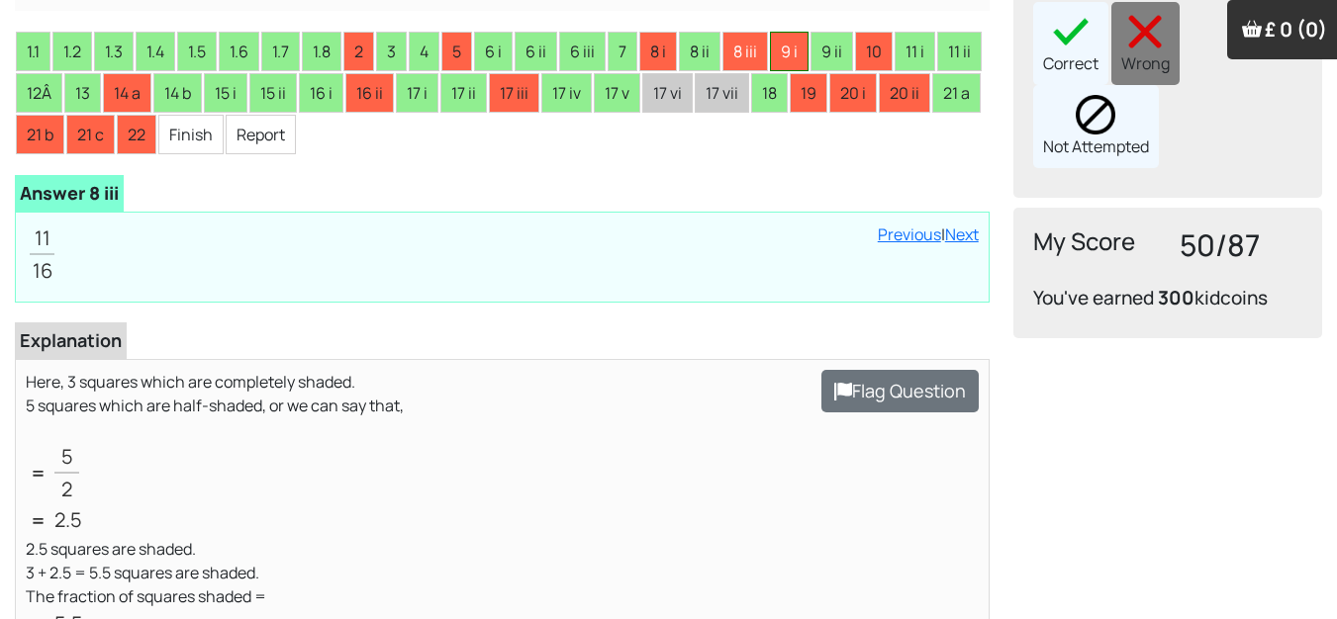
click at [777, 46] on li "9 i" at bounding box center [789, 52] width 39 height 40
